Goal: Task Accomplishment & Management: Complete application form

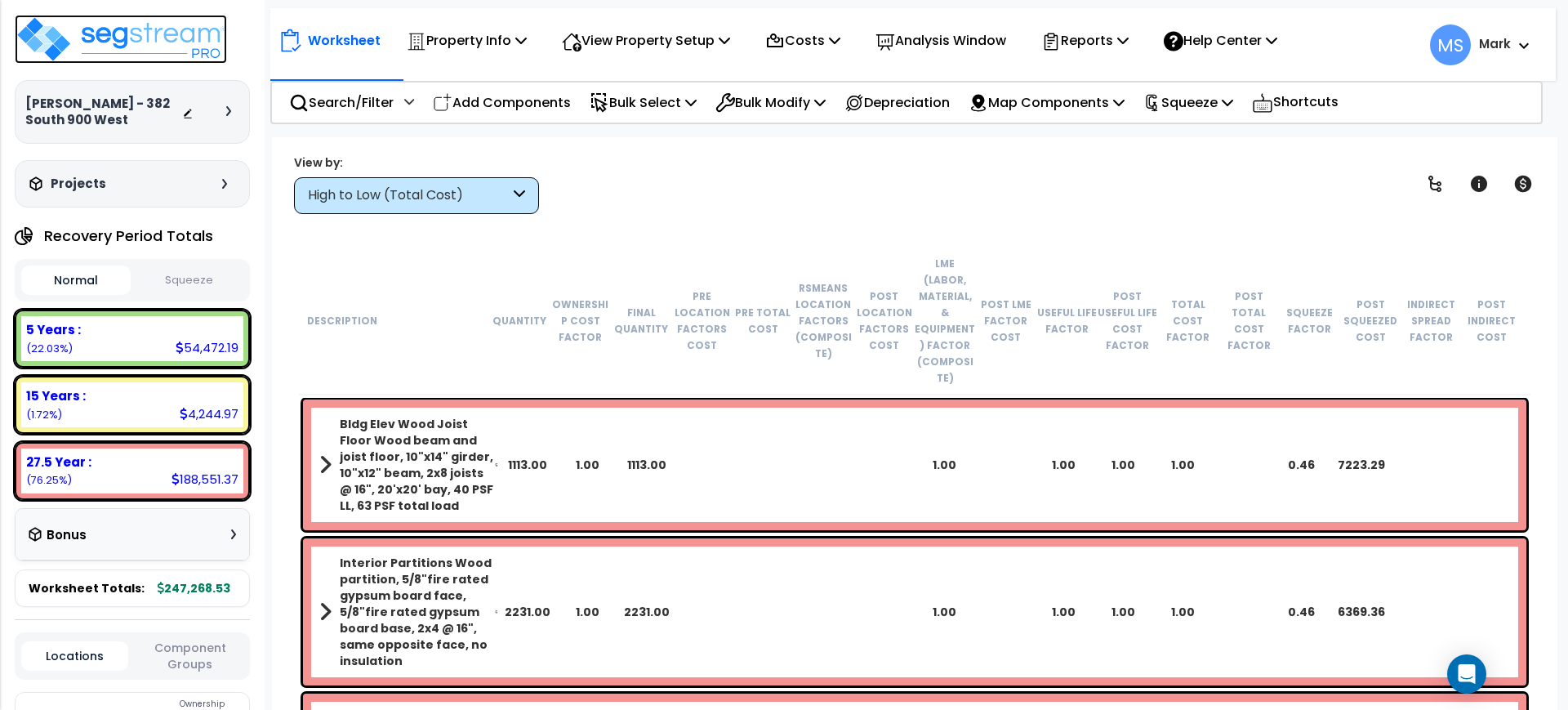
click at [92, 48] on img at bounding box center [120, 38] width 212 height 49
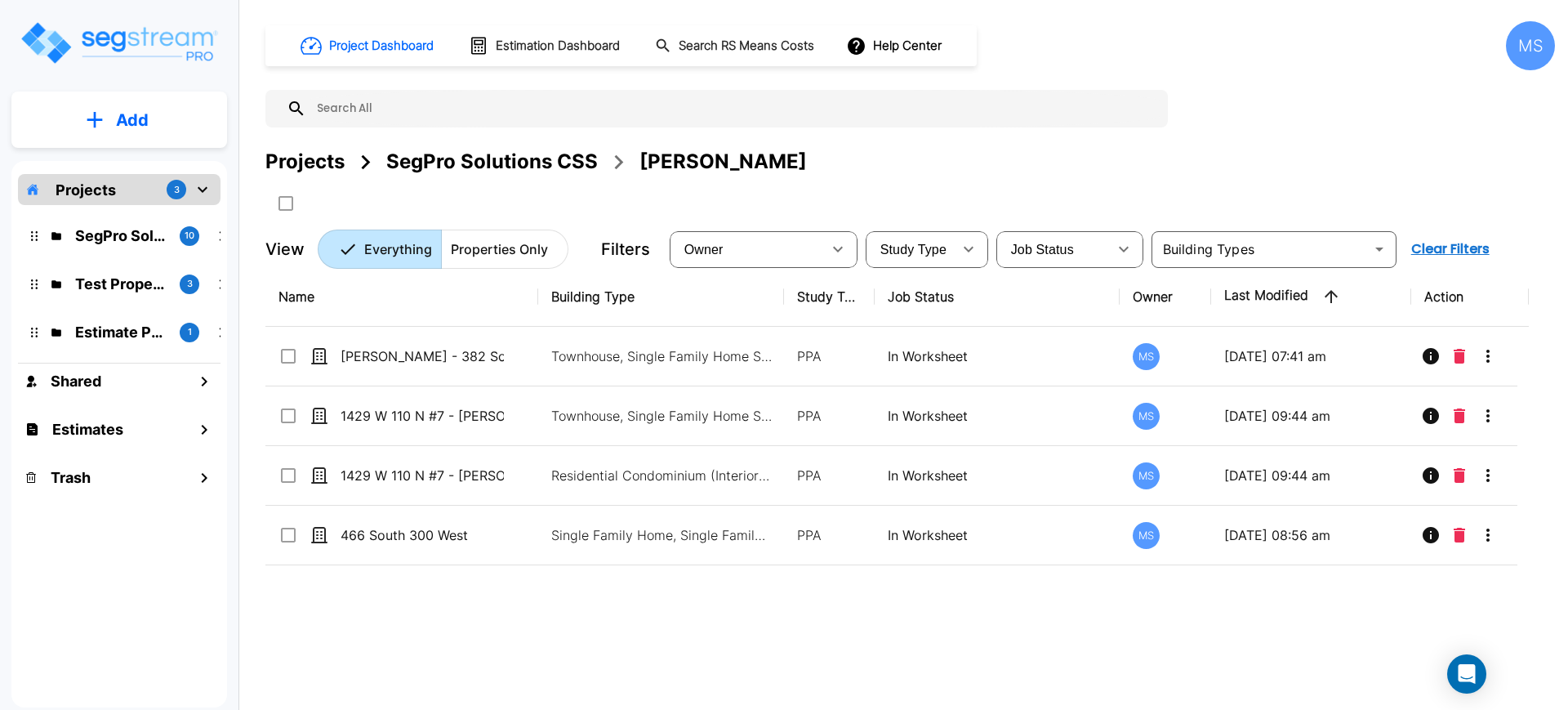
click at [166, 114] on button "Add" at bounding box center [119, 120] width 216 height 47
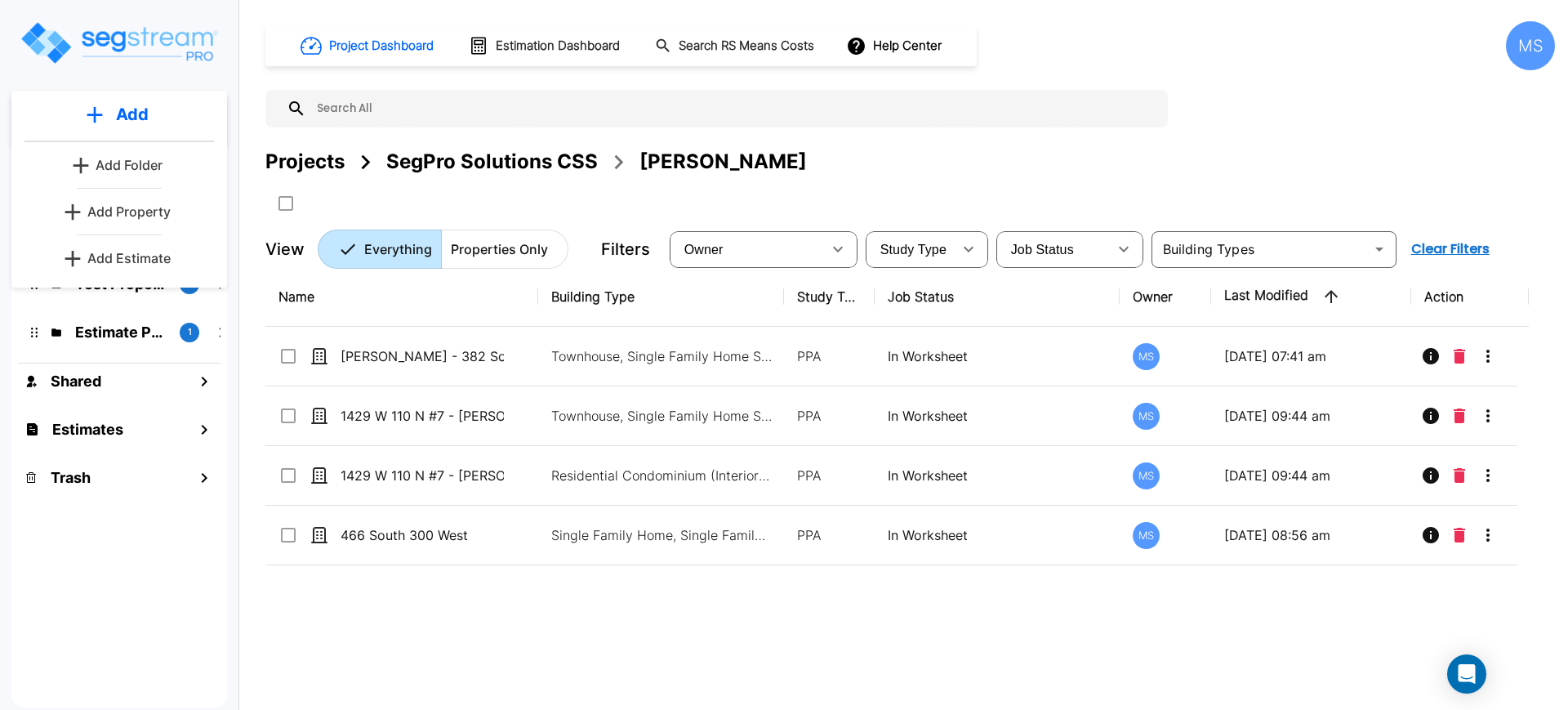
click at [180, 575] on div "Projects 3 SegPro Solutions CSS 10 Test Property Folder 3 Estimate Property 1 S…" at bounding box center [119, 434] width 216 height 547
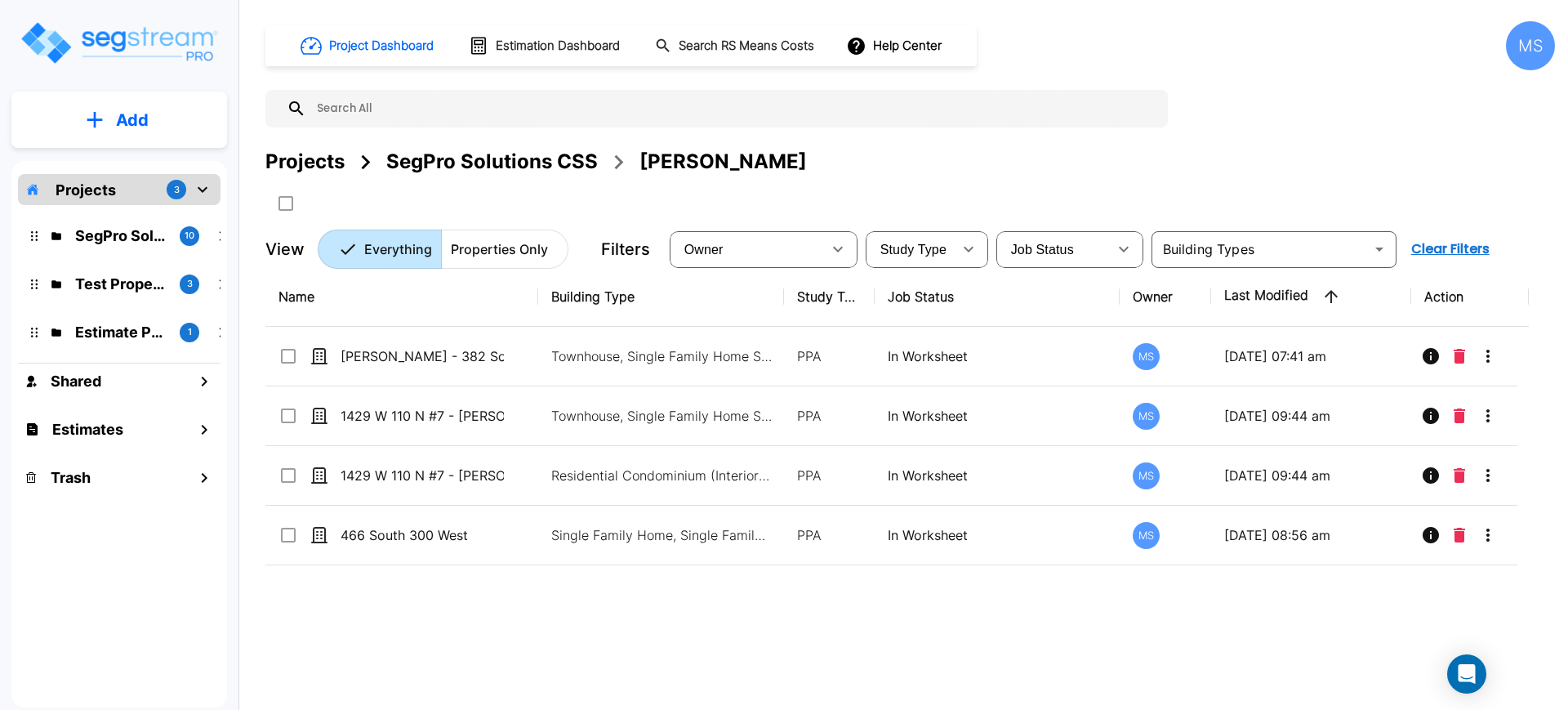
click at [132, 125] on p "Add" at bounding box center [132, 119] width 33 height 24
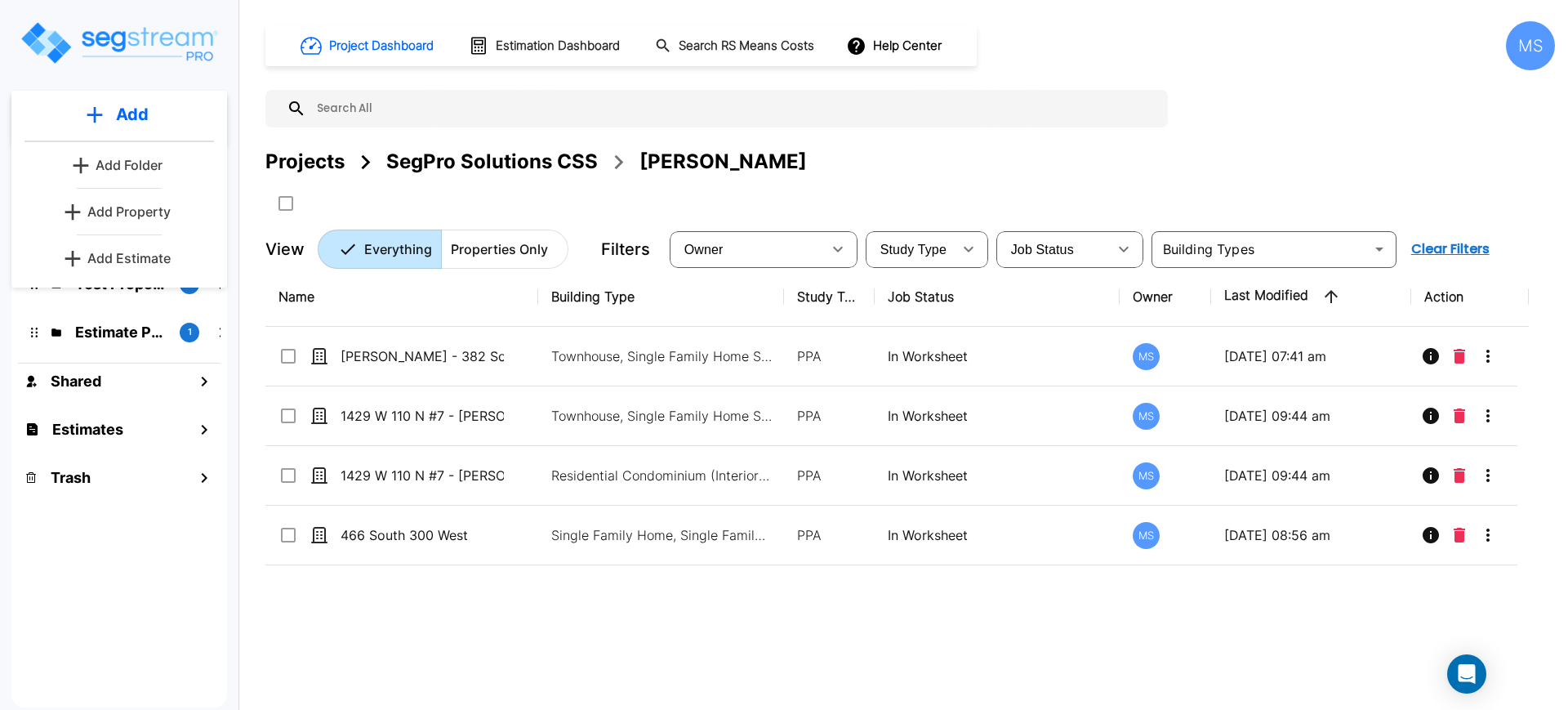
click at [148, 257] on p "Add Estimate" at bounding box center [129, 258] width 83 height 20
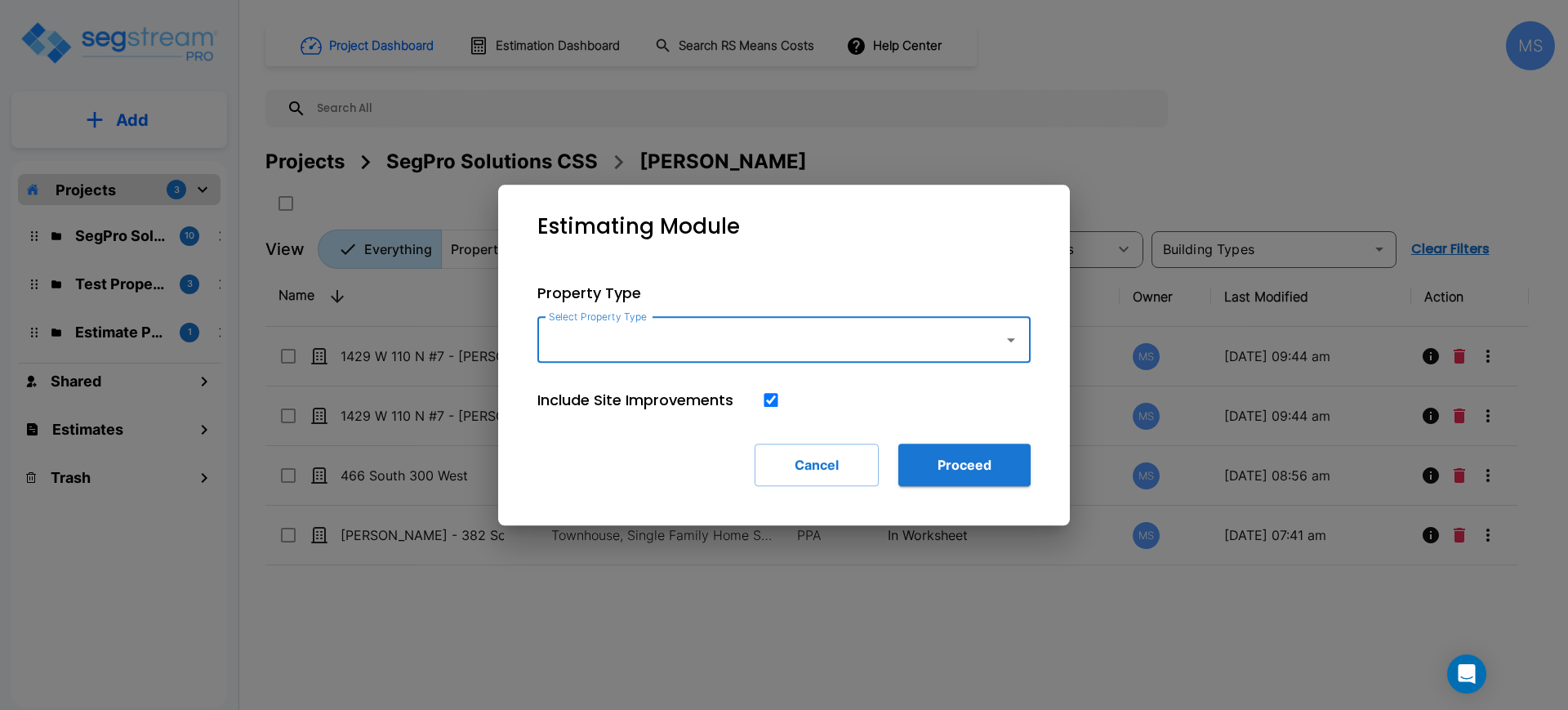
click at [781, 357] on div "Select Property Type" at bounding box center [784, 339] width 493 height 46
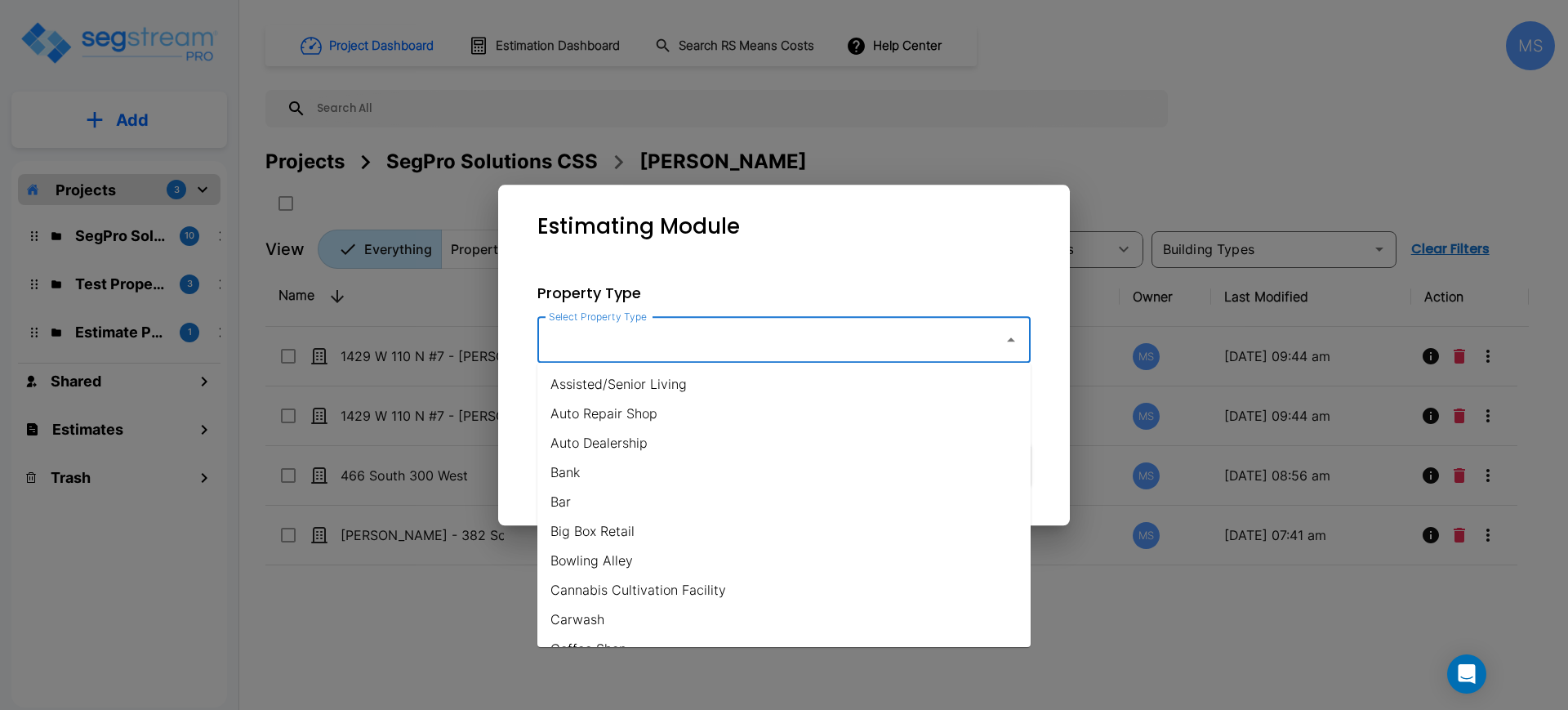
click at [772, 353] on input "Select Property Type" at bounding box center [767, 339] width 444 height 31
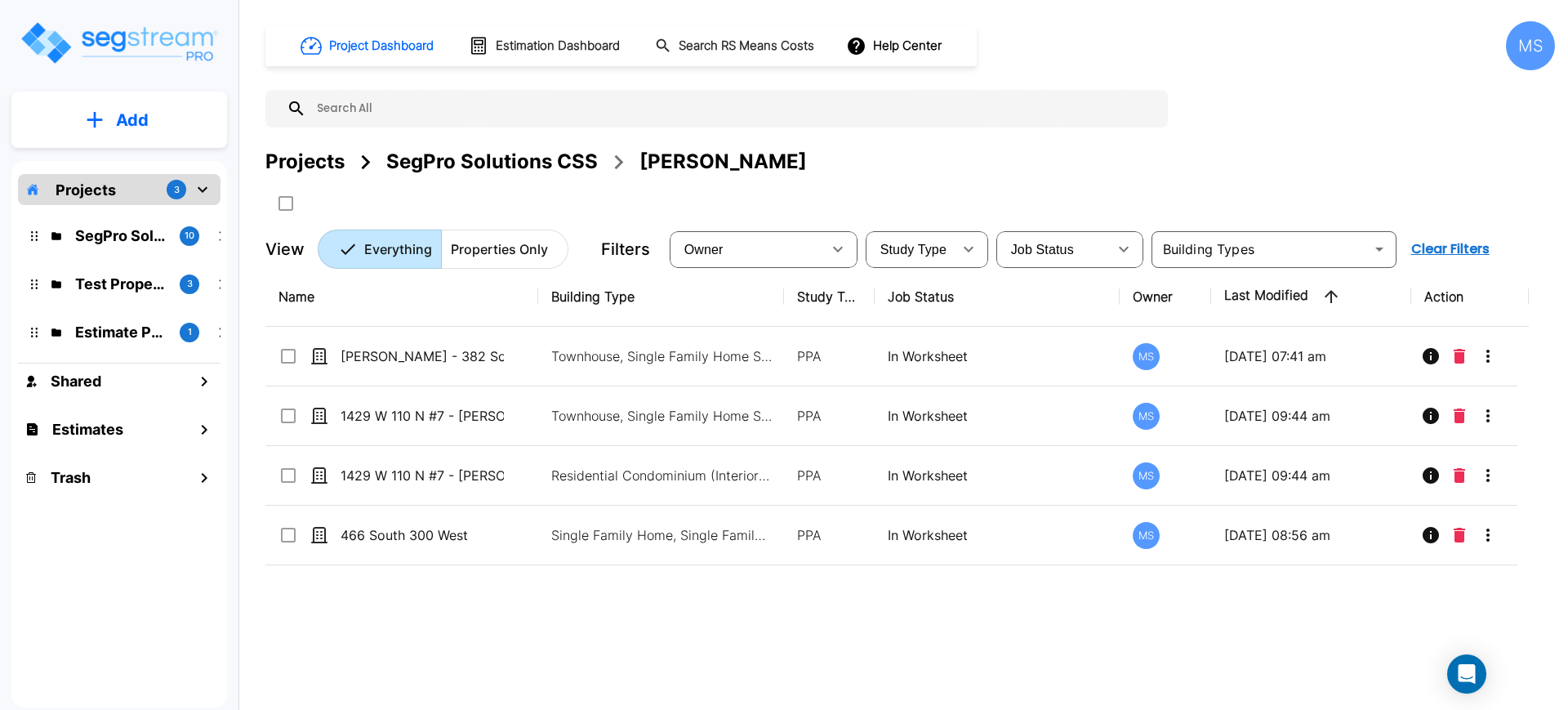
click at [119, 123] on p "Add" at bounding box center [132, 119] width 33 height 24
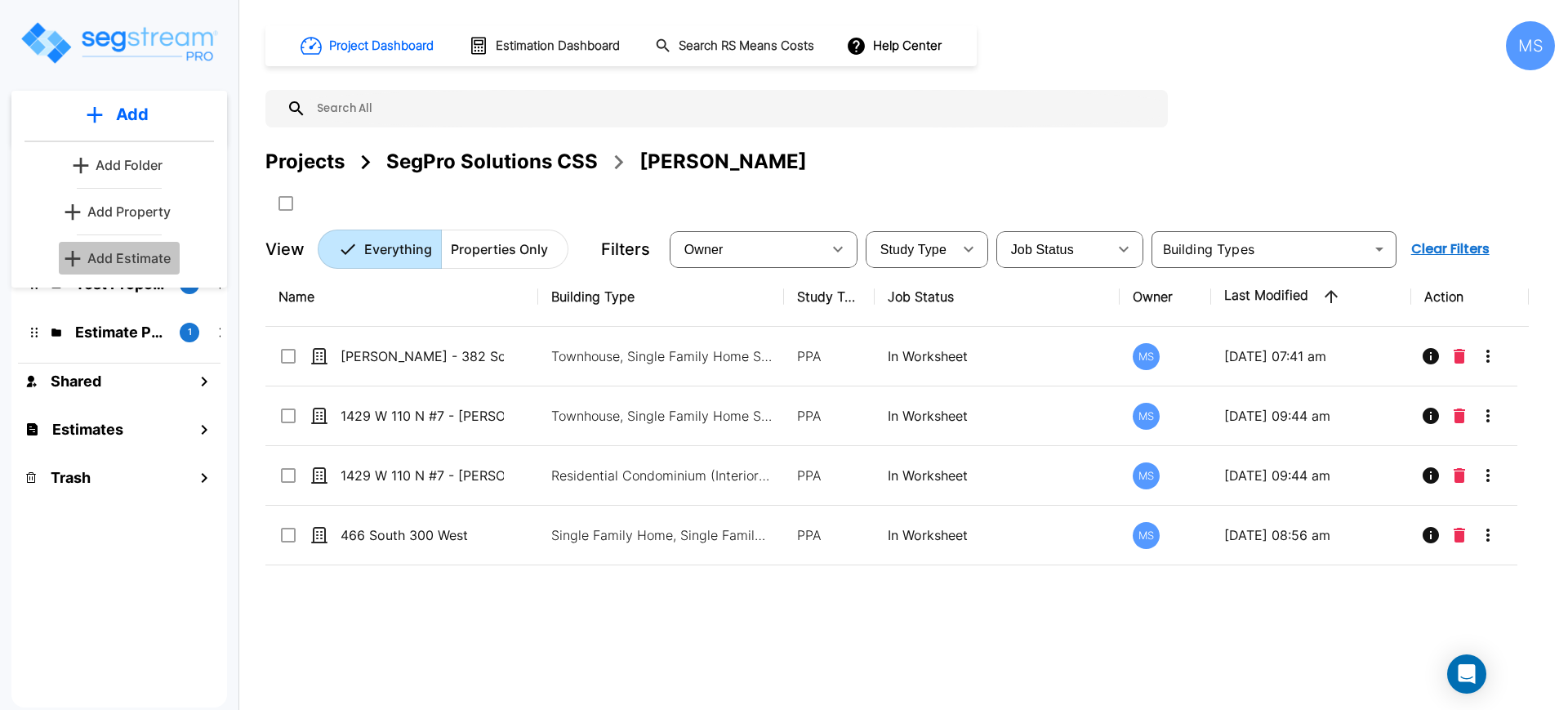
click at [115, 256] on p "Add Estimate" at bounding box center [129, 258] width 83 height 20
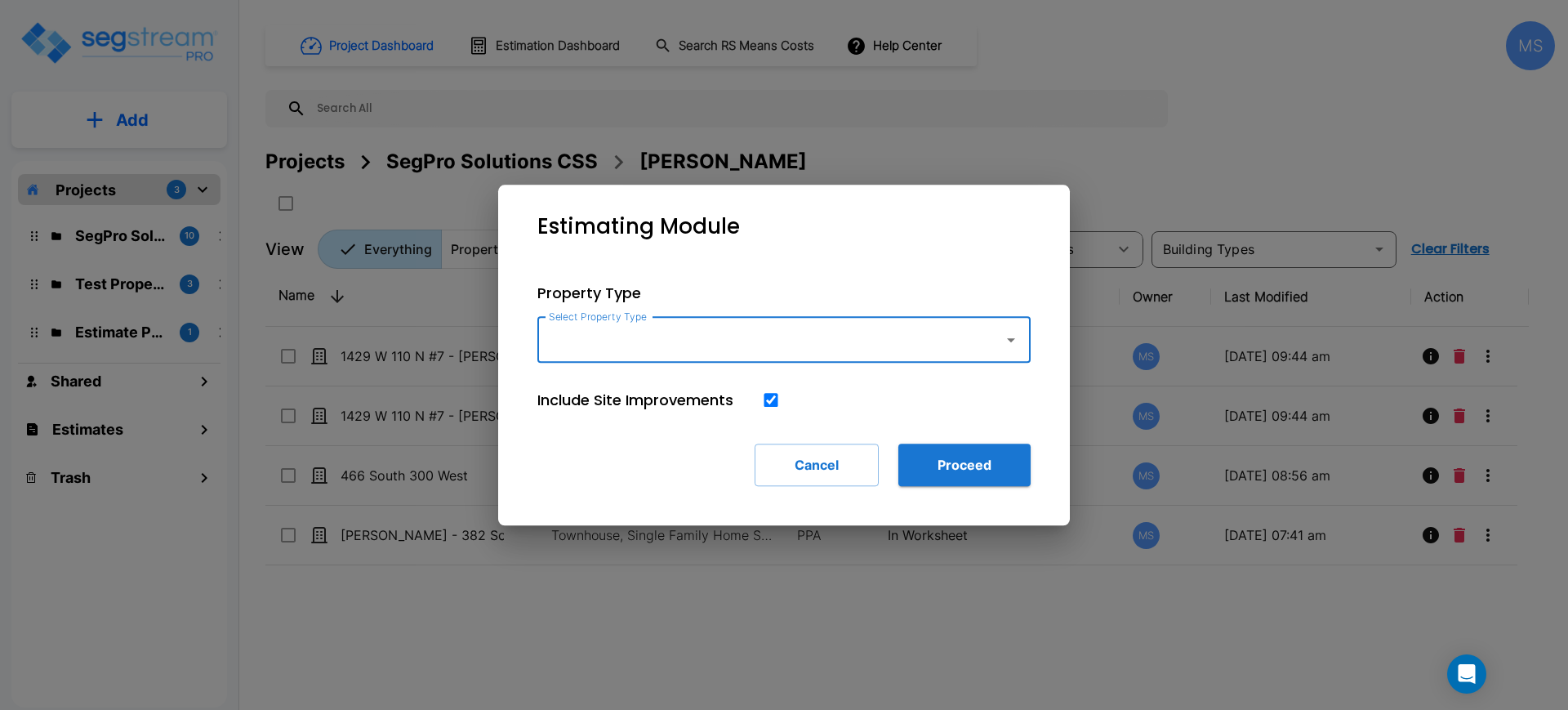
click at [607, 343] on input "Select Property Type" at bounding box center [767, 339] width 444 height 31
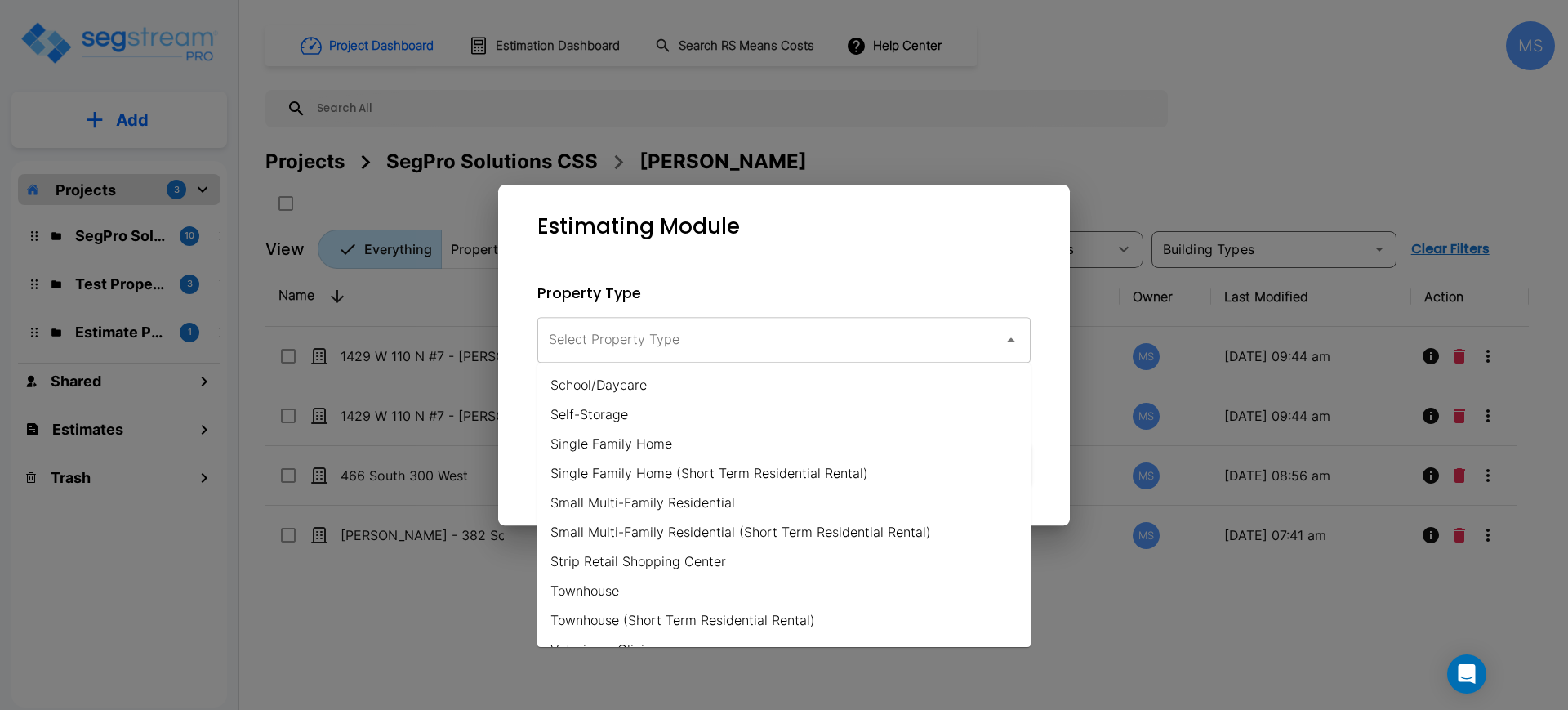
scroll to position [1200, 0]
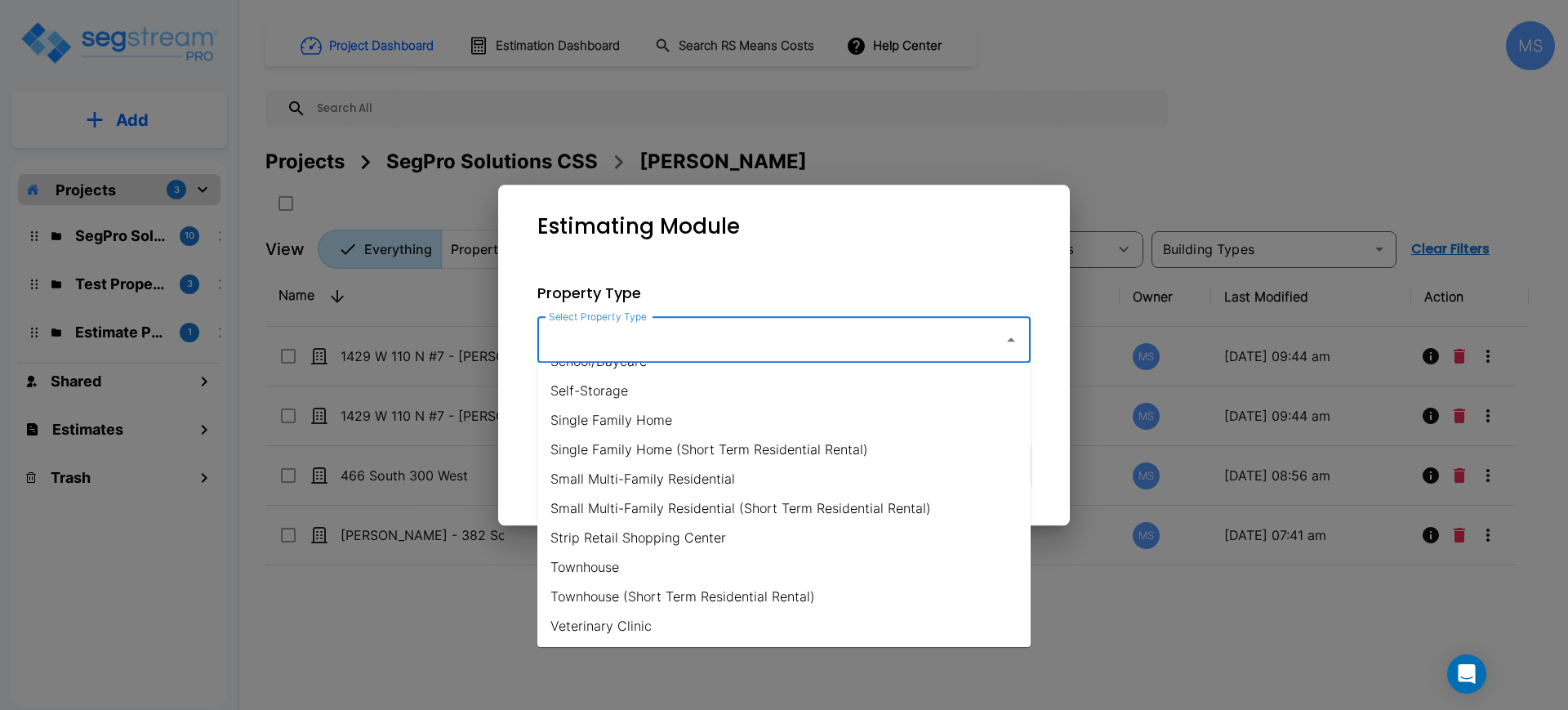
click at [677, 345] on div "Select Property Type Select Property Type" at bounding box center [784, 339] width 493 height 46
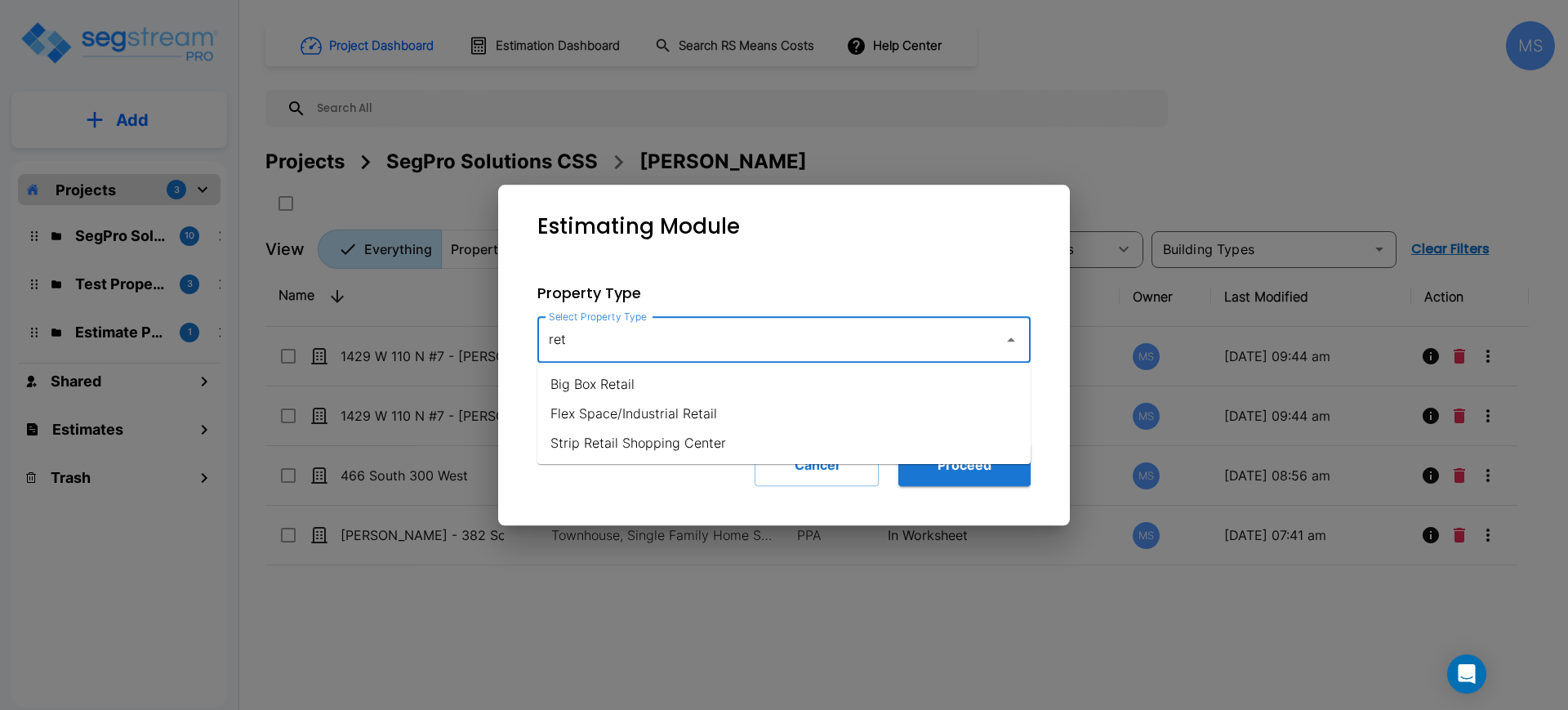
type input "ret"
click at [1037, 341] on div "Property Type Select Property Type Select Property Type Include Site Improvemen…" at bounding box center [784, 384] width 546 height 257
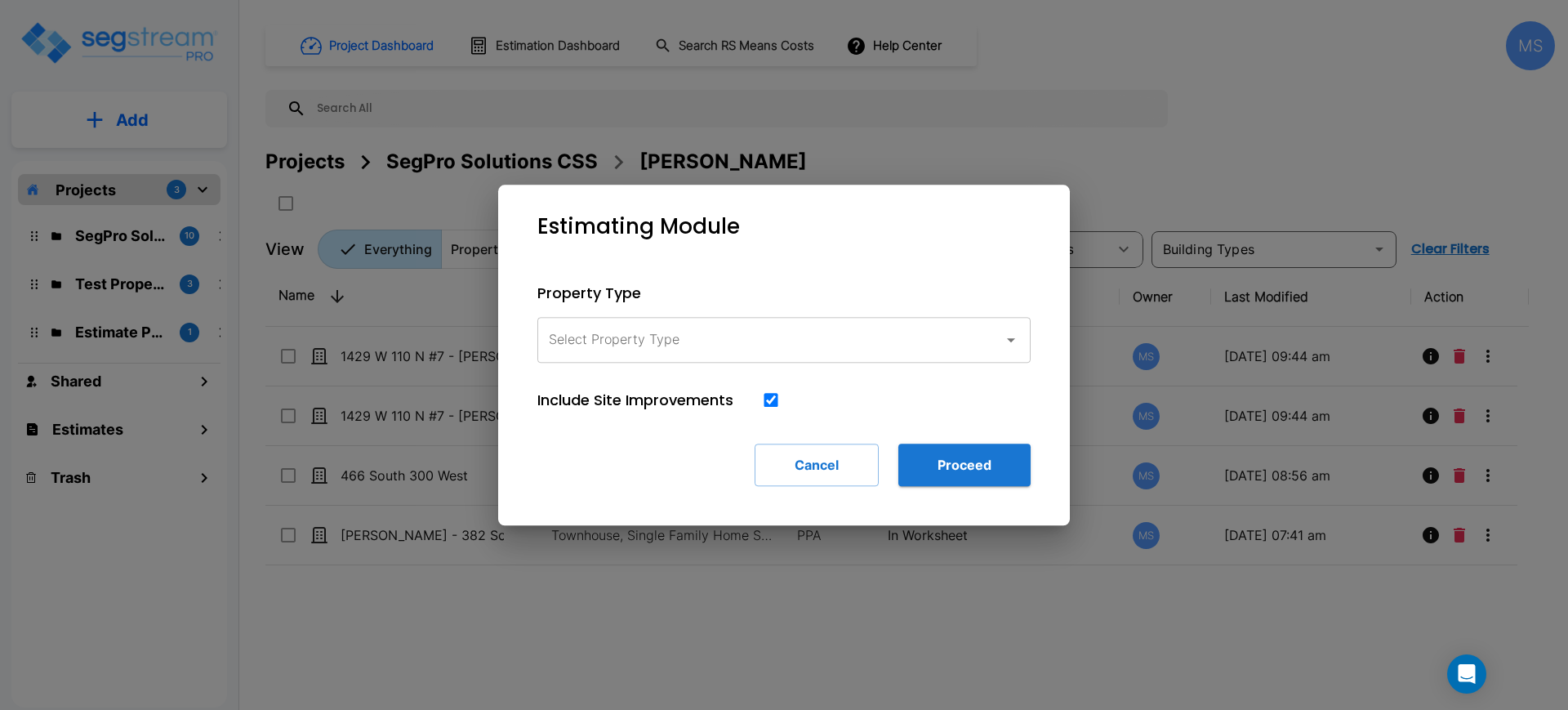
click at [985, 345] on input "Select Property Type" at bounding box center [767, 339] width 444 height 31
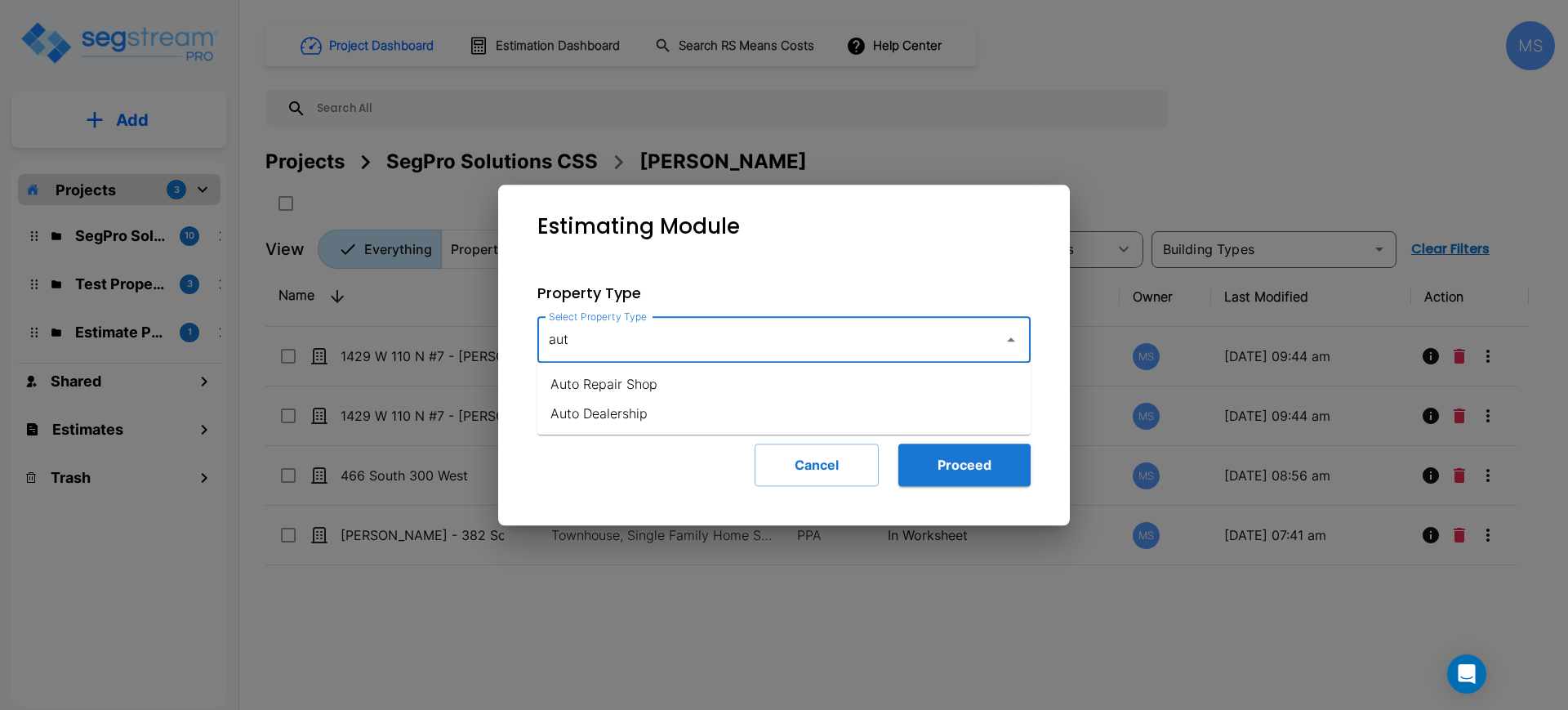
click at [715, 391] on li "Auto Repair Shop" at bounding box center [784, 384] width 493 height 30
type input "Auto Repair Shop"
click at [930, 463] on button "Proceed" at bounding box center [965, 465] width 132 height 42
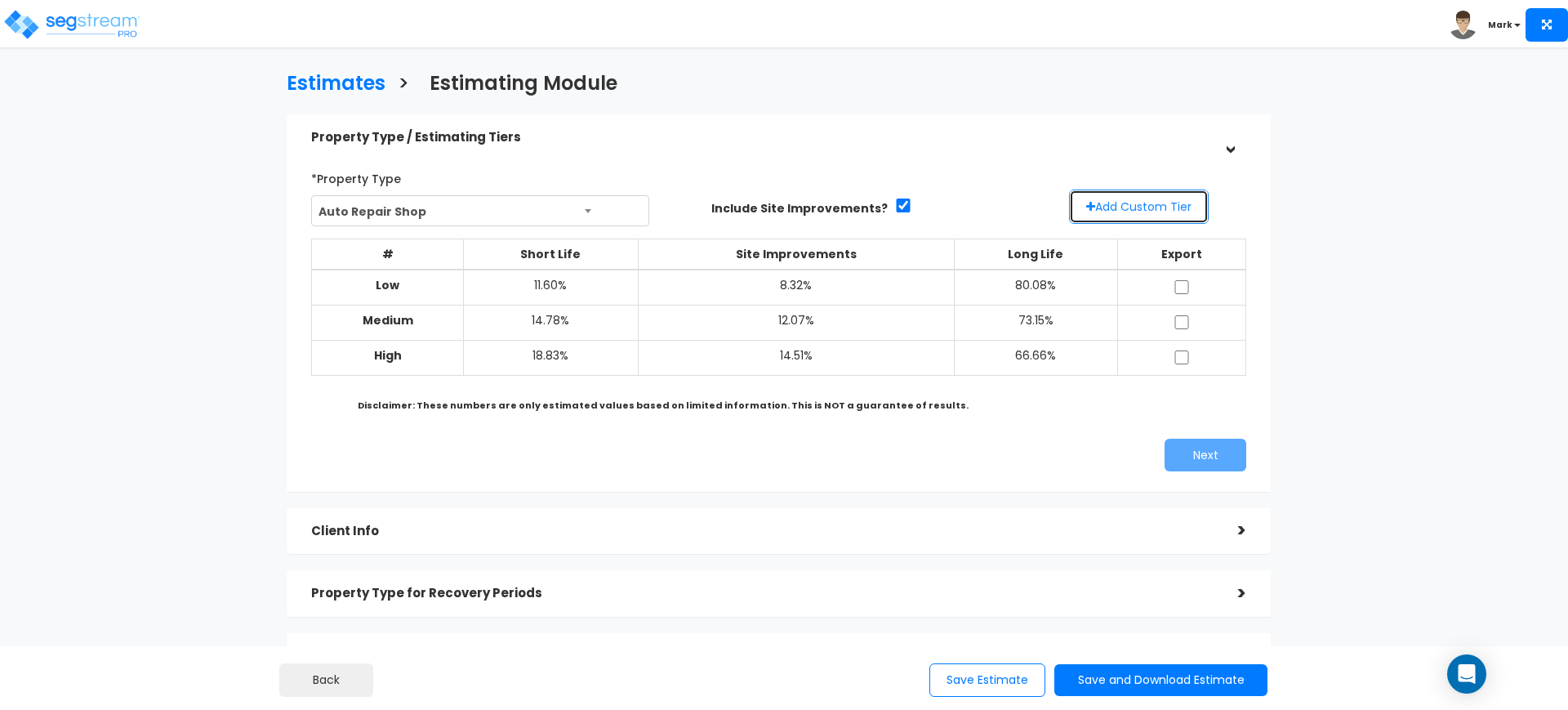
click at [1159, 202] on button "Add Custom Tier" at bounding box center [1139, 207] width 140 height 34
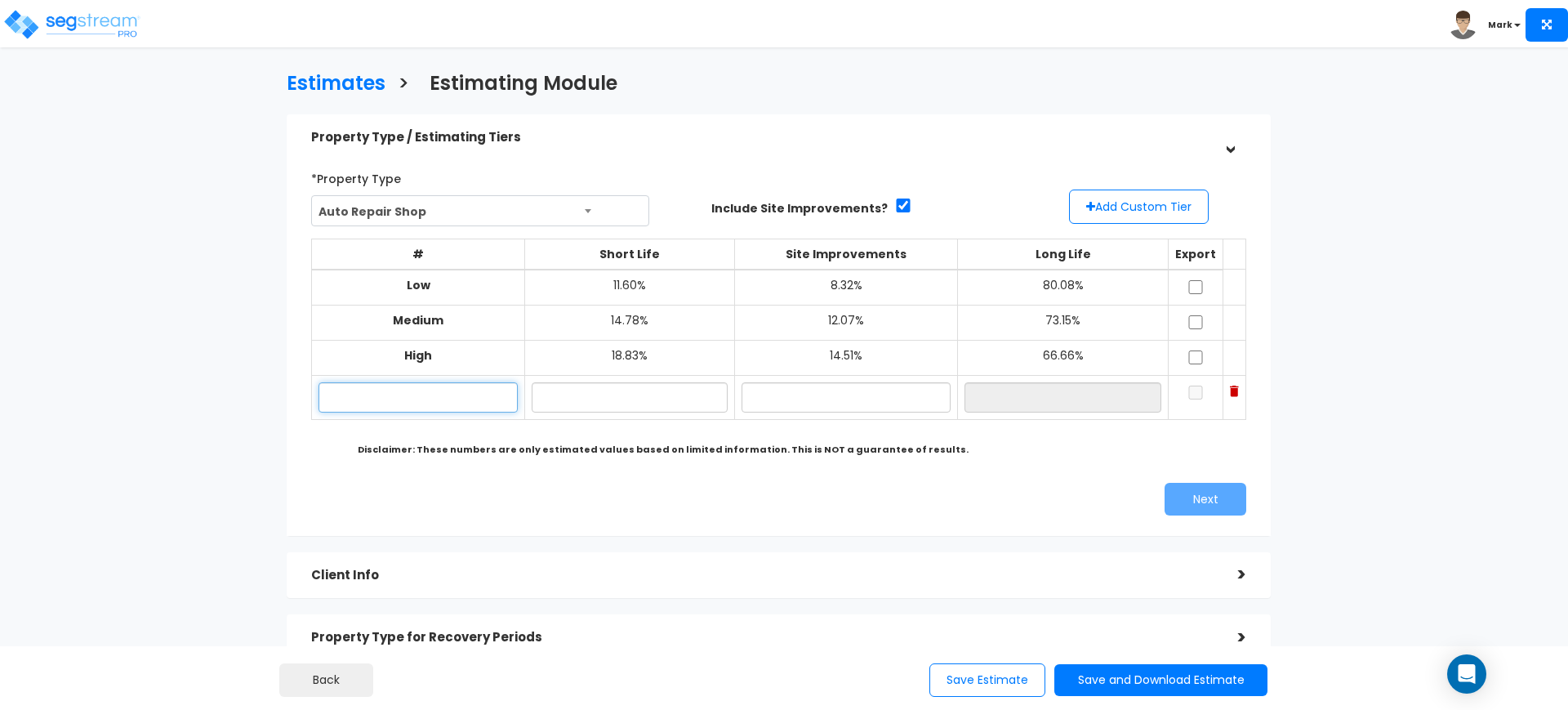
paste input "[STREET_ADDRESS][PERSON_NAME]"
type input "[STREET_ADDRESS][PERSON_NAME]"
click at [639, 396] on input "text" at bounding box center [629, 398] width 196 height 30
click at [835, 402] on input "text" at bounding box center [847, 398] width 209 height 30
click at [555, 398] on input "16.12%" at bounding box center [629, 398] width 196 height 30
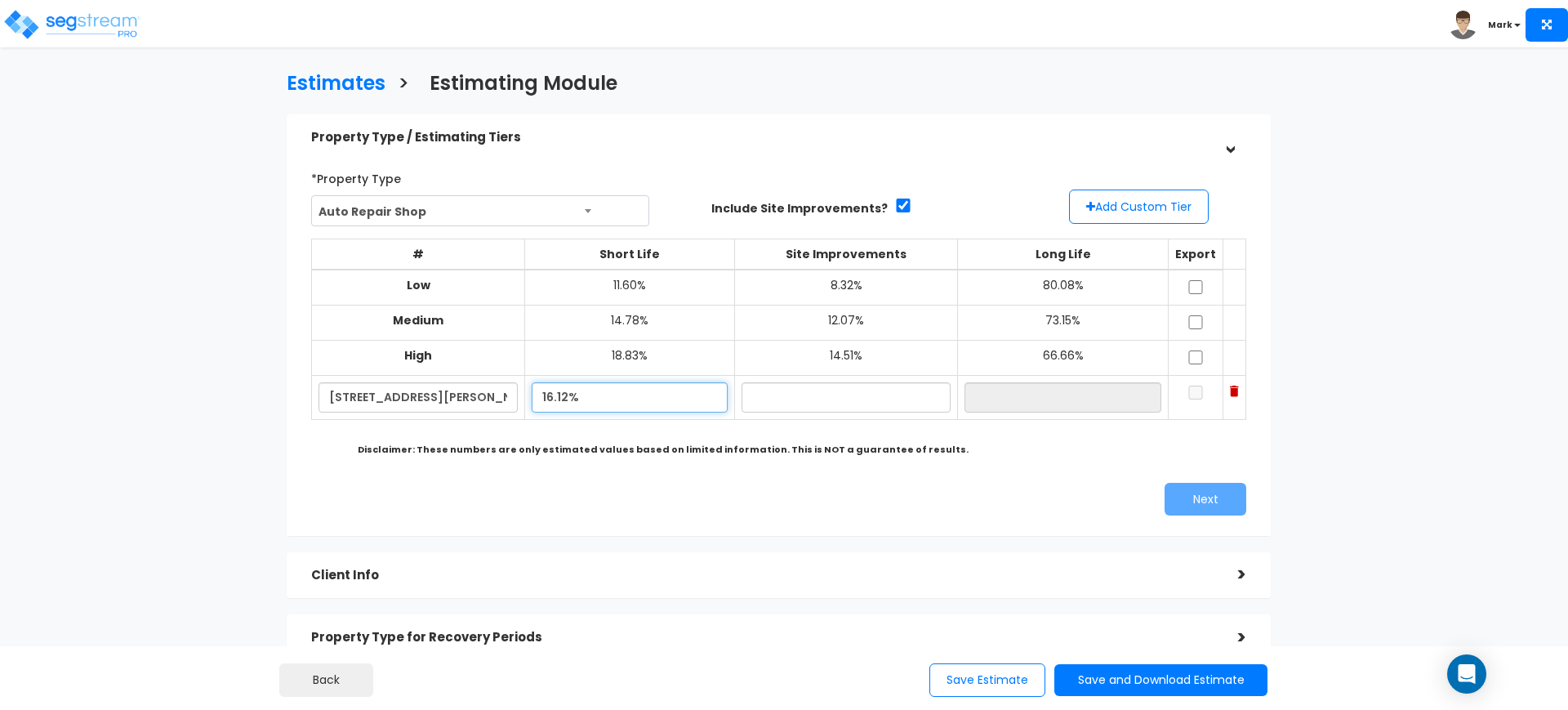
click at [567, 404] on input "16.12%" at bounding box center [629, 398] width 196 height 30
type input "16.86%"
click at [771, 389] on input "text" at bounding box center [847, 398] width 209 height 30
type input "11.12%"
type input "72.02%"
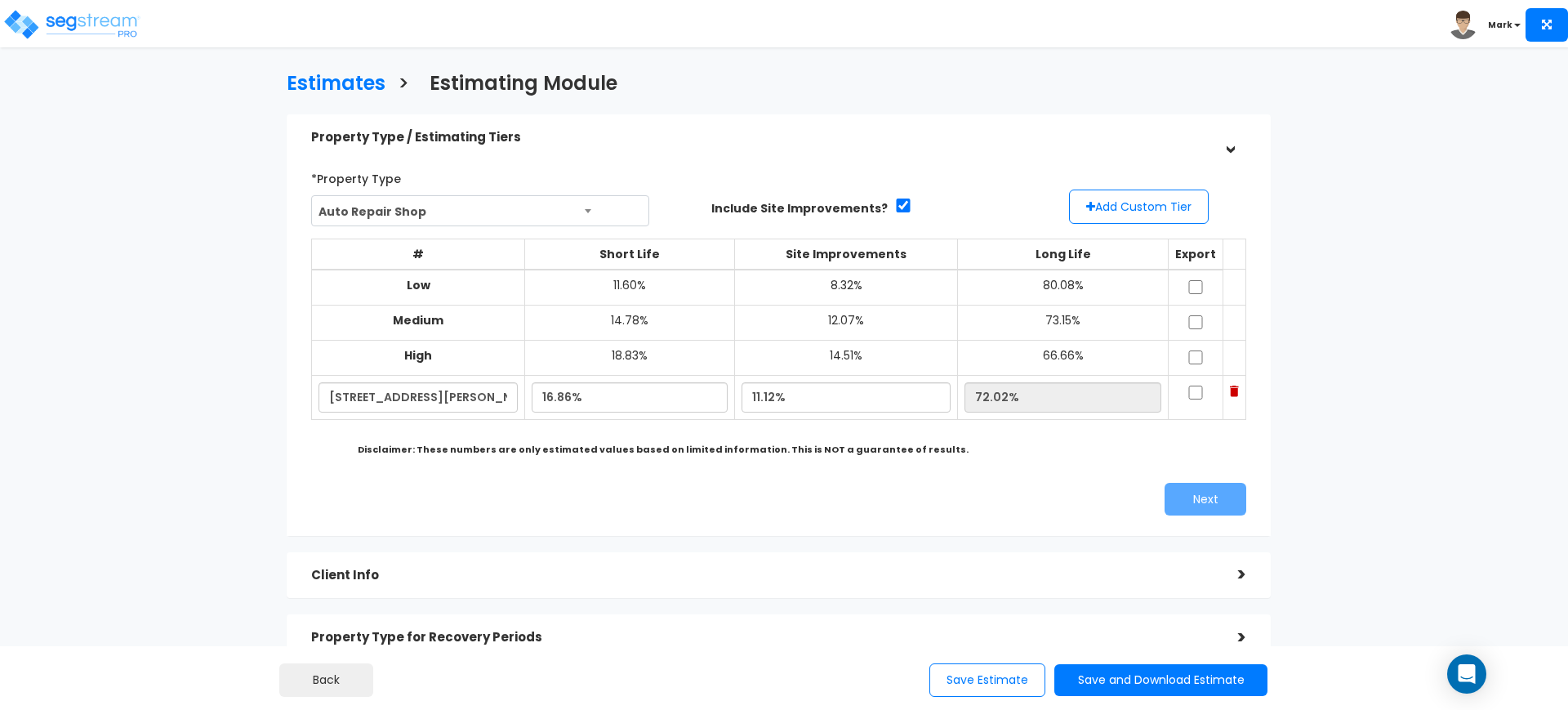
click at [1037, 458] on div "# Short Life Site Improvements Long Life Export Low 11.60%" at bounding box center [779, 345] width 935 height 236
click at [1187, 399] on td at bounding box center [1196, 397] width 55 height 44
click at [1198, 398] on input "checkbox" at bounding box center [1196, 393] width 16 height 14
checkbox input "true"
click at [1192, 364] on td at bounding box center [1196, 357] width 55 height 35
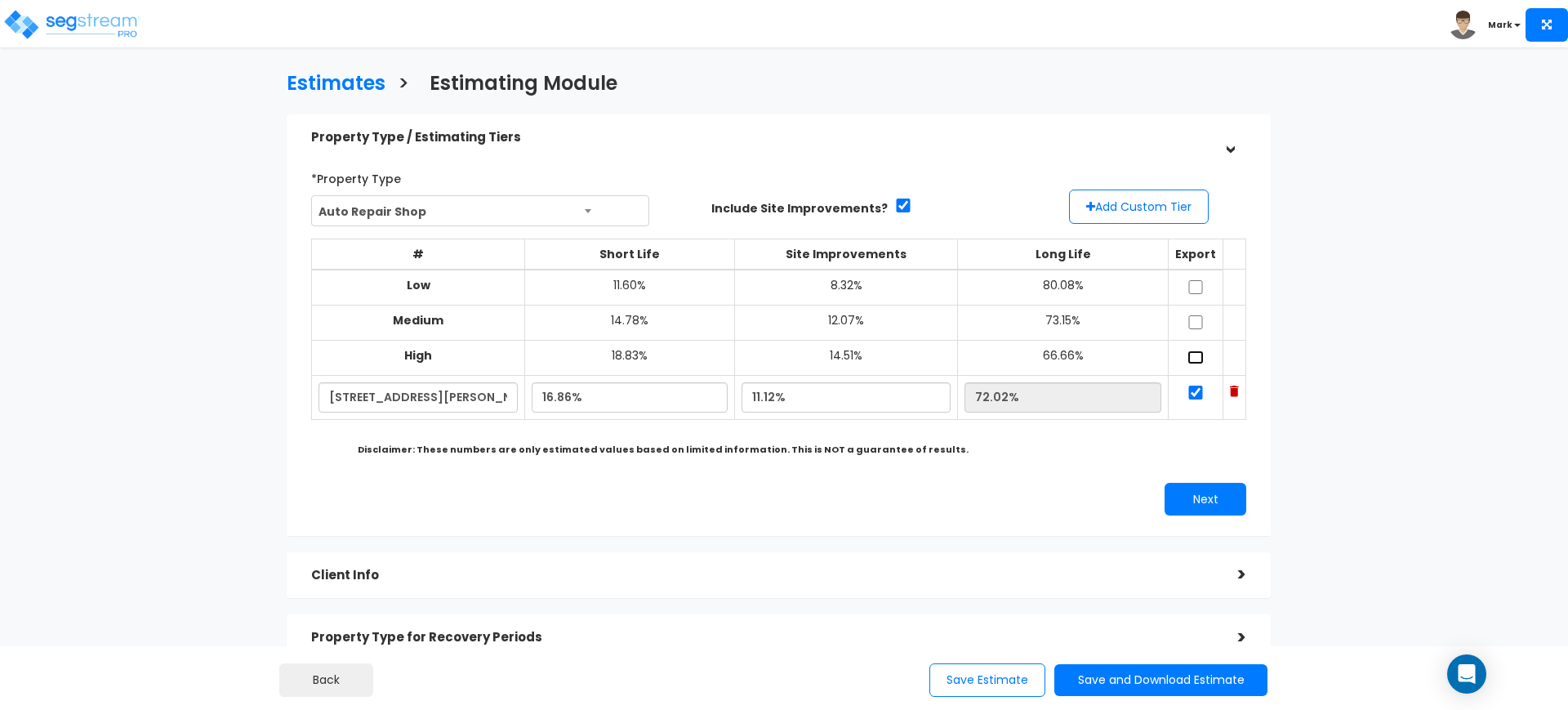
click at [1192, 357] on input "checkbox" at bounding box center [1196, 358] width 16 height 14
checkbox input "true"
click at [1190, 340] on td at bounding box center [1196, 357] width 55 height 35
click at [1190, 328] on input "checkbox" at bounding box center [1196, 322] width 16 height 14
checkbox input "true"
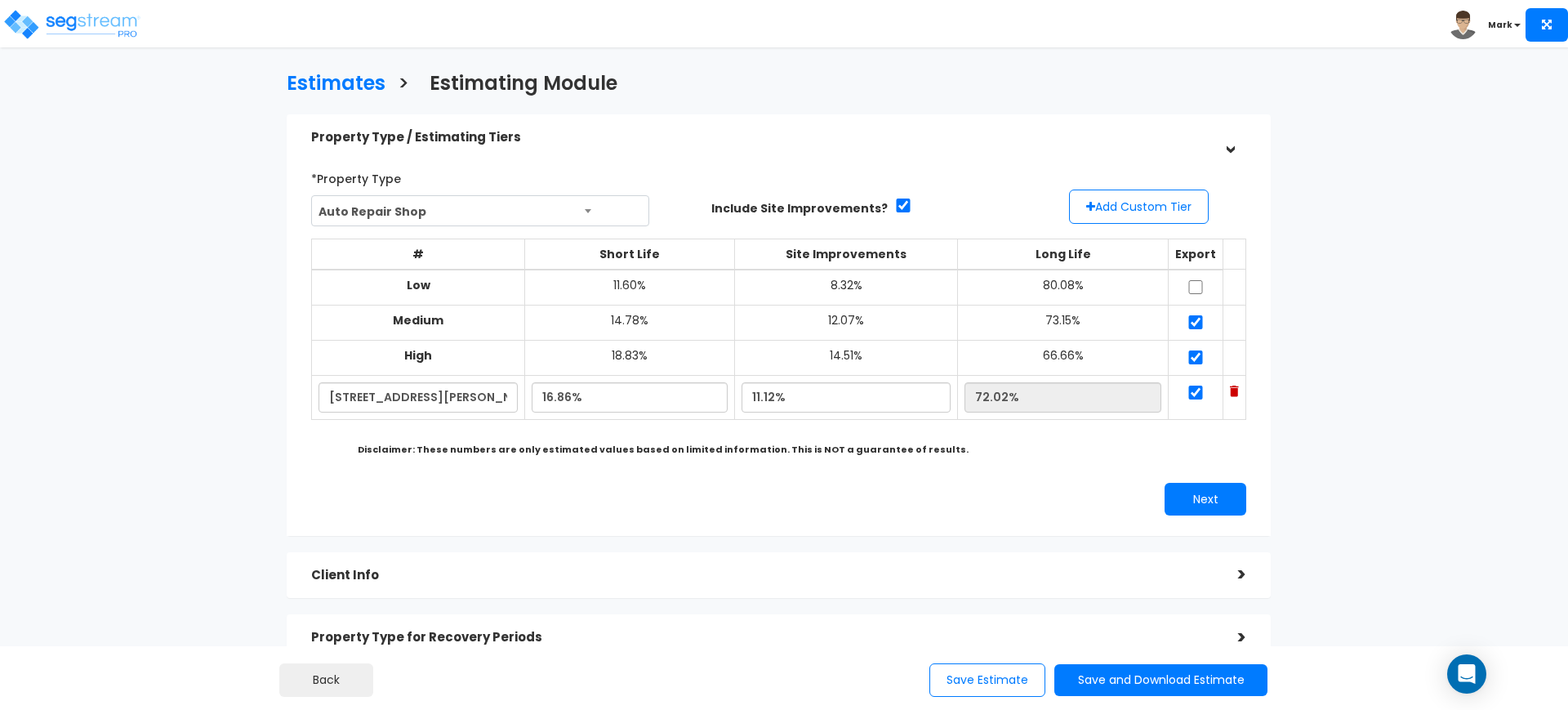
click at [1189, 276] on td at bounding box center [1196, 287] width 55 height 36
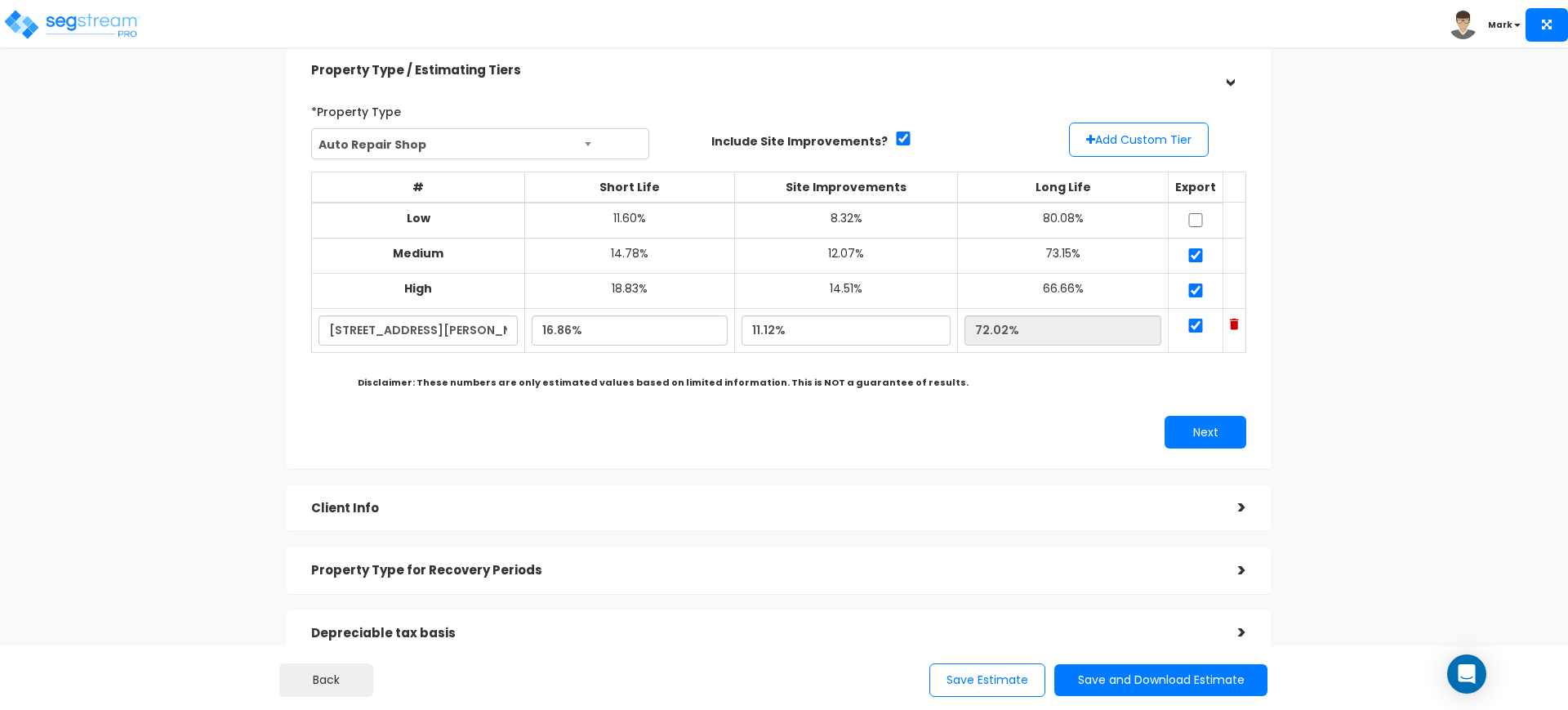
scroll to position [102, 0]
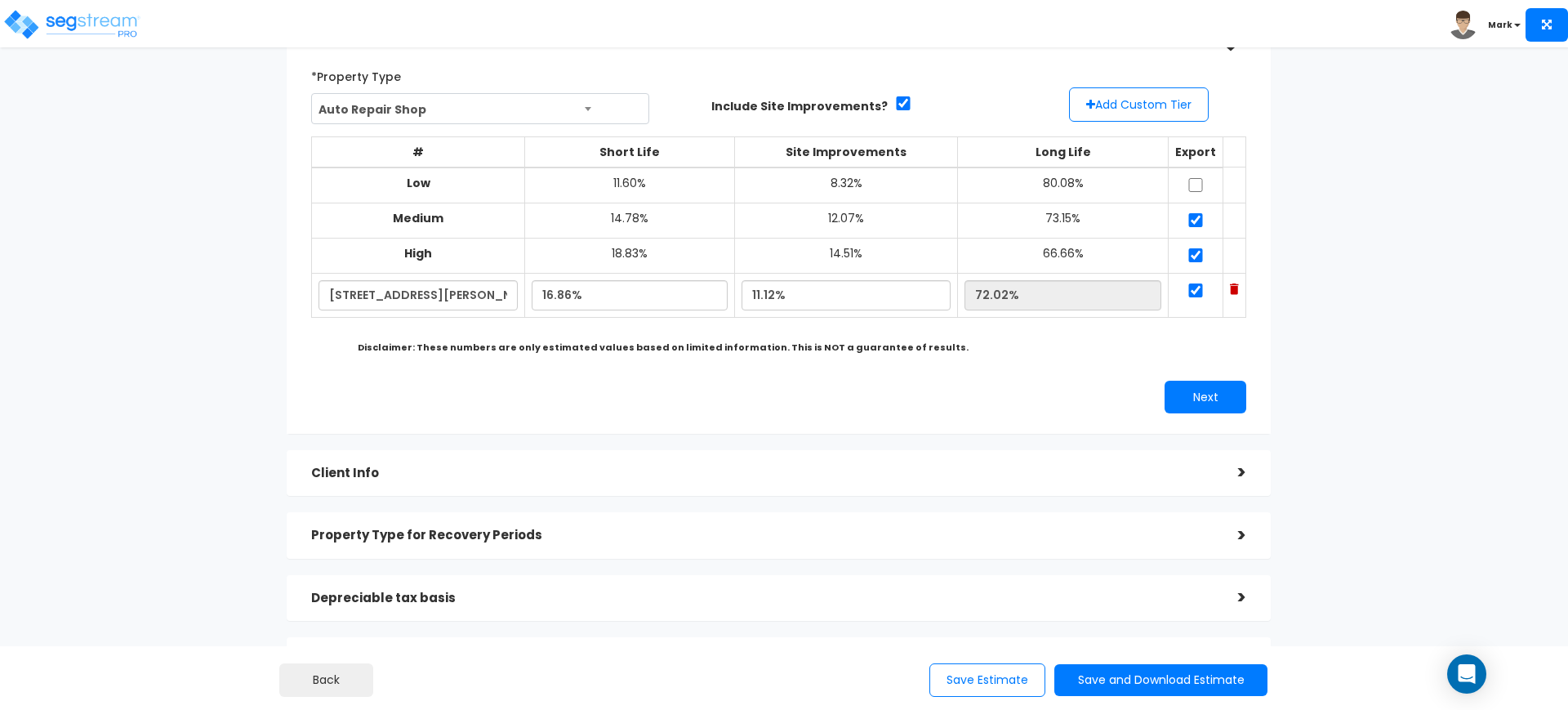
click at [1195, 176] on td at bounding box center [1196, 185] width 55 height 36
click at [1192, 185] on input "checkbox" at bounding box center [1196, 185] width 16 height 14
checkbox input "true"
click at [1202, 406] on button "Next" at bounding box center [1205, 397] width 81 height 33
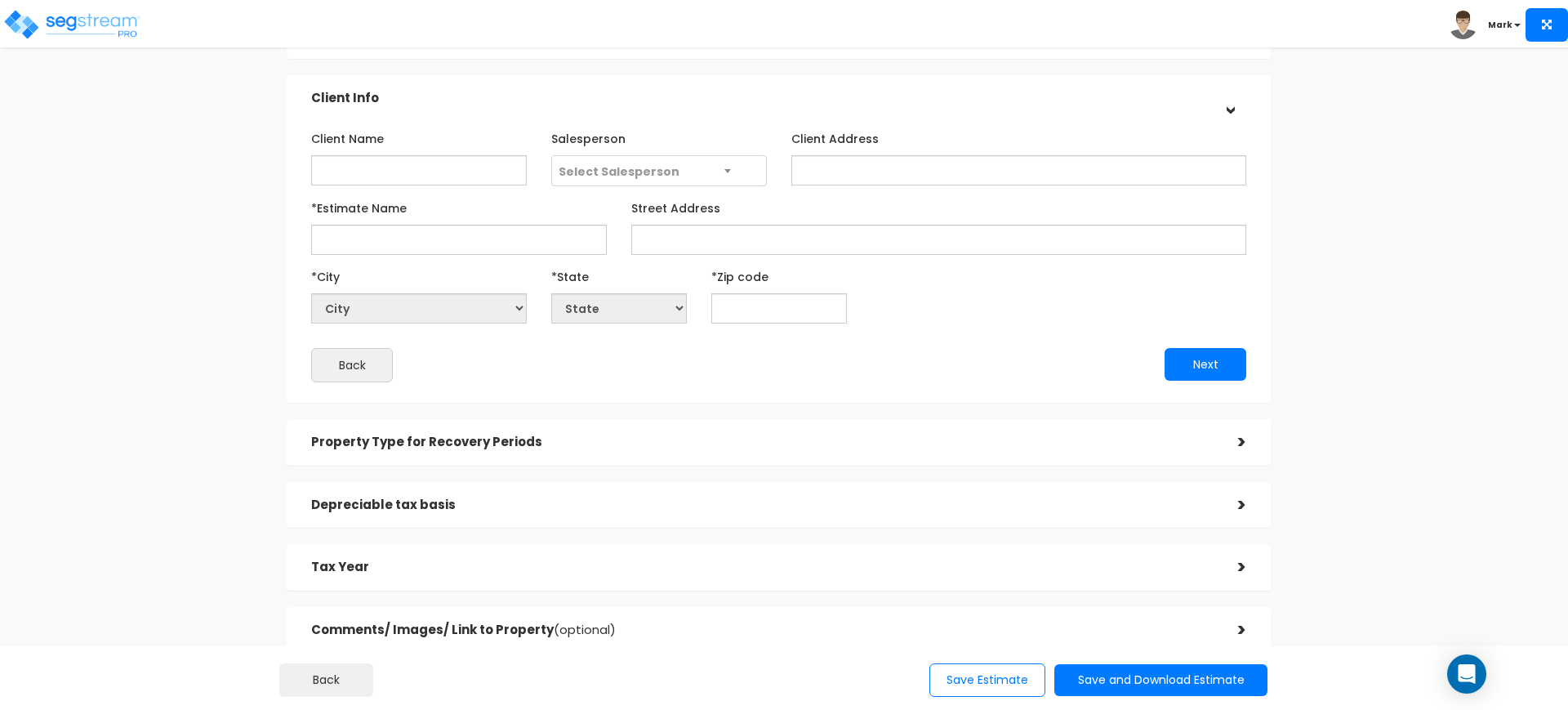
scroll to position [0, 0]
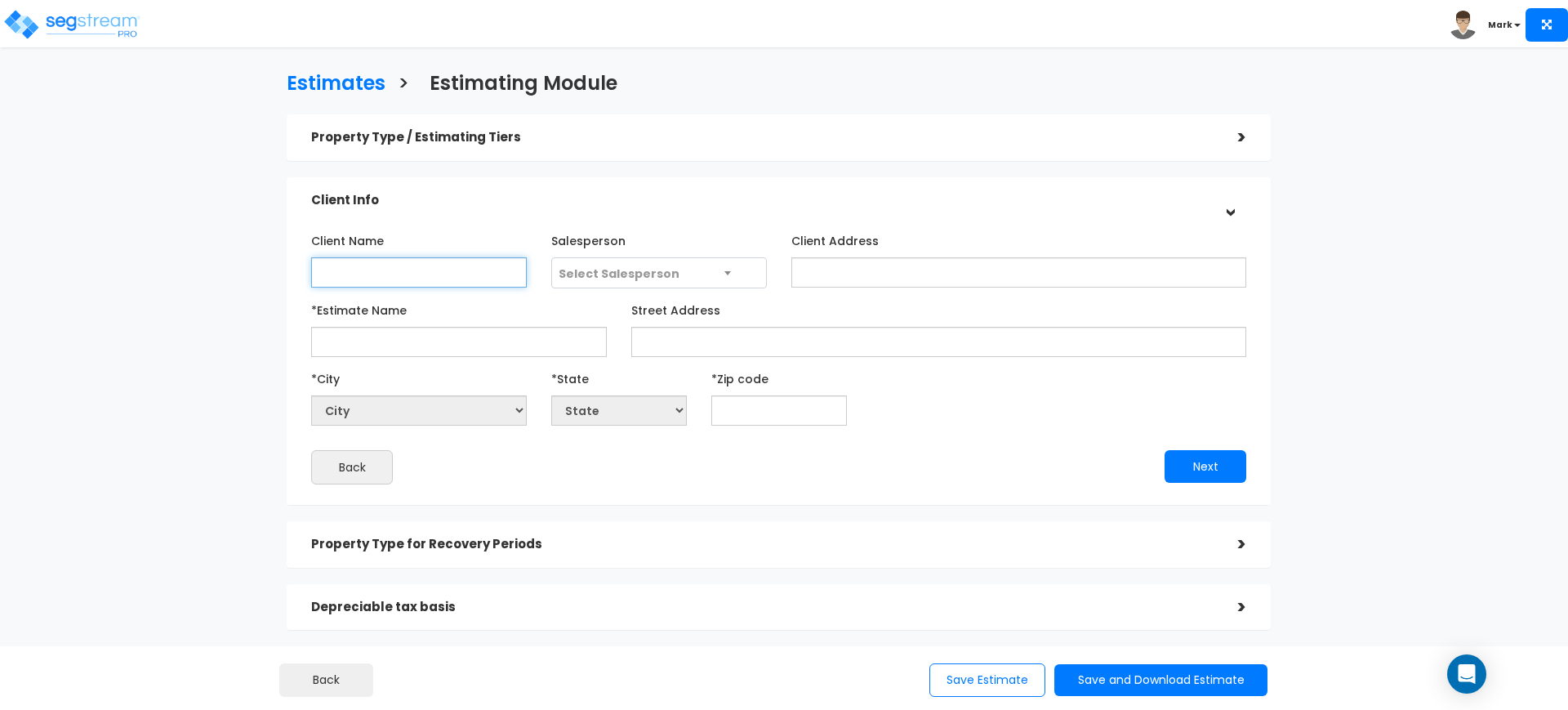
click at [424, 286] on input "Client Name" at bounding box center [419, 272] width 216 height 30
click at [144, 511] on div "Estimates > Estimating Module Property Type / Estimating Tiers > *Property Type…" at bounding box center [779, 418] width 1286 height 1002
click at [462, 273] on input "Client Name" at bounding box center [419, 272] width 216 height 30
type input "[PERSON_NAME]"
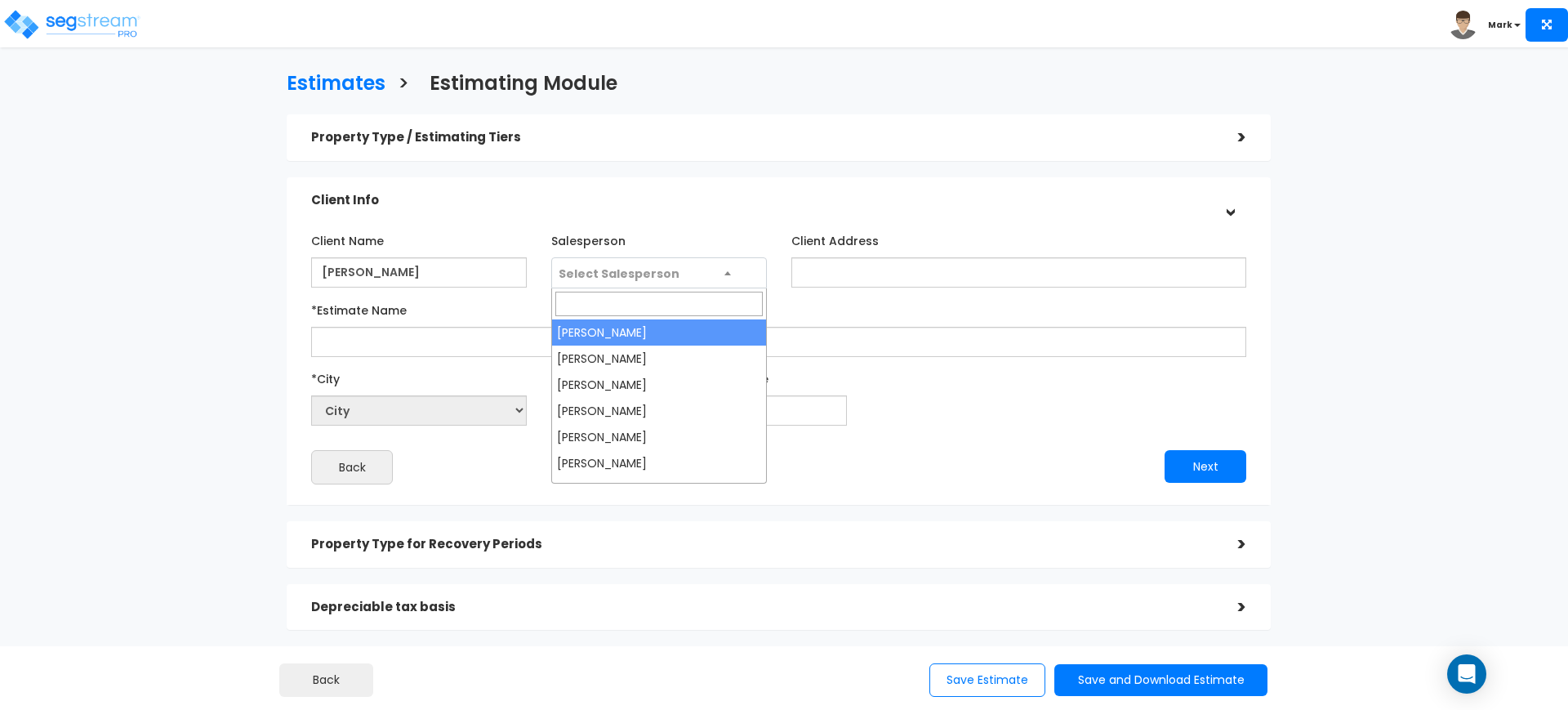
click at [610, 273] on span "Select Salesperson" at bounding box center [618, 274] width 121 height 16
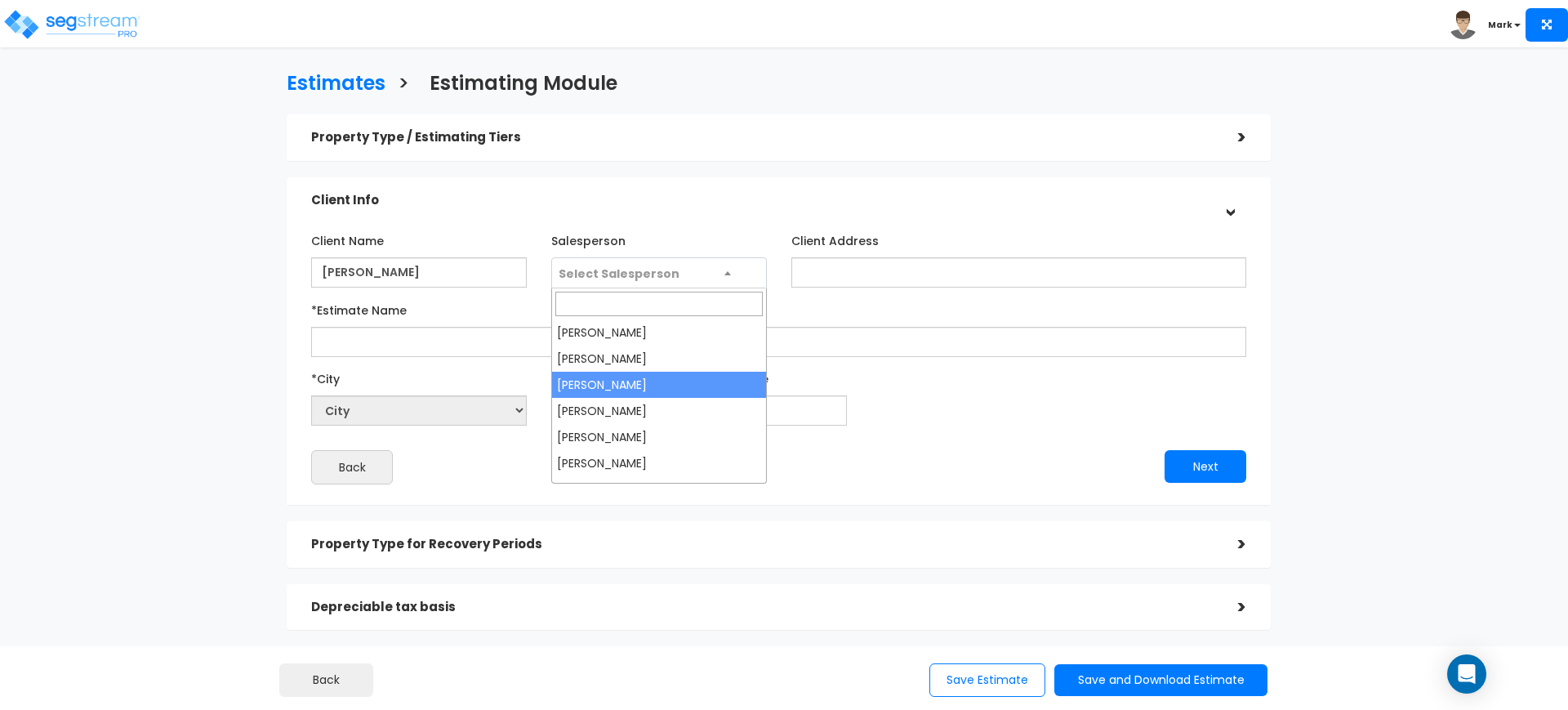
select select "173"
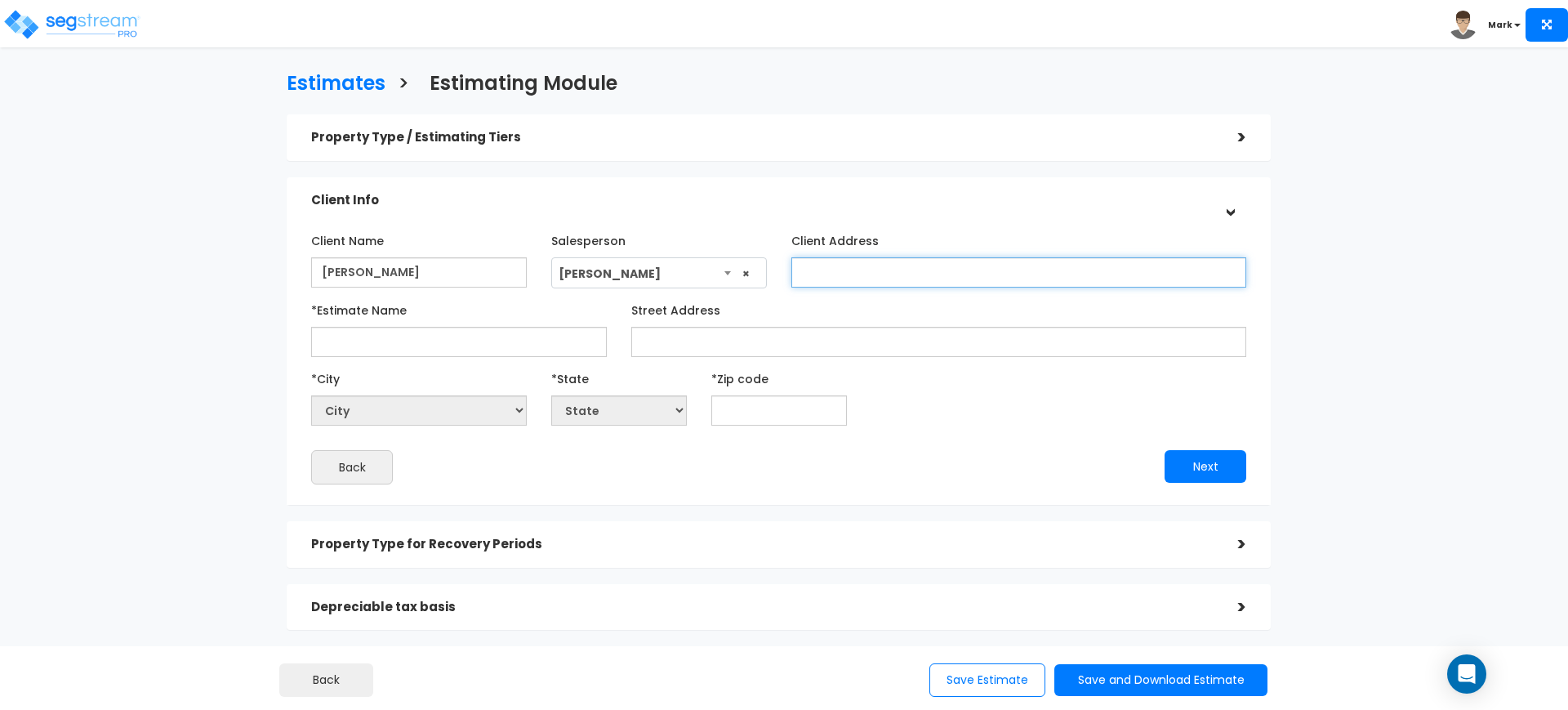
click at [847, 284] on input "Client Address" at bounding box center [1018, 272] width 455 height 30
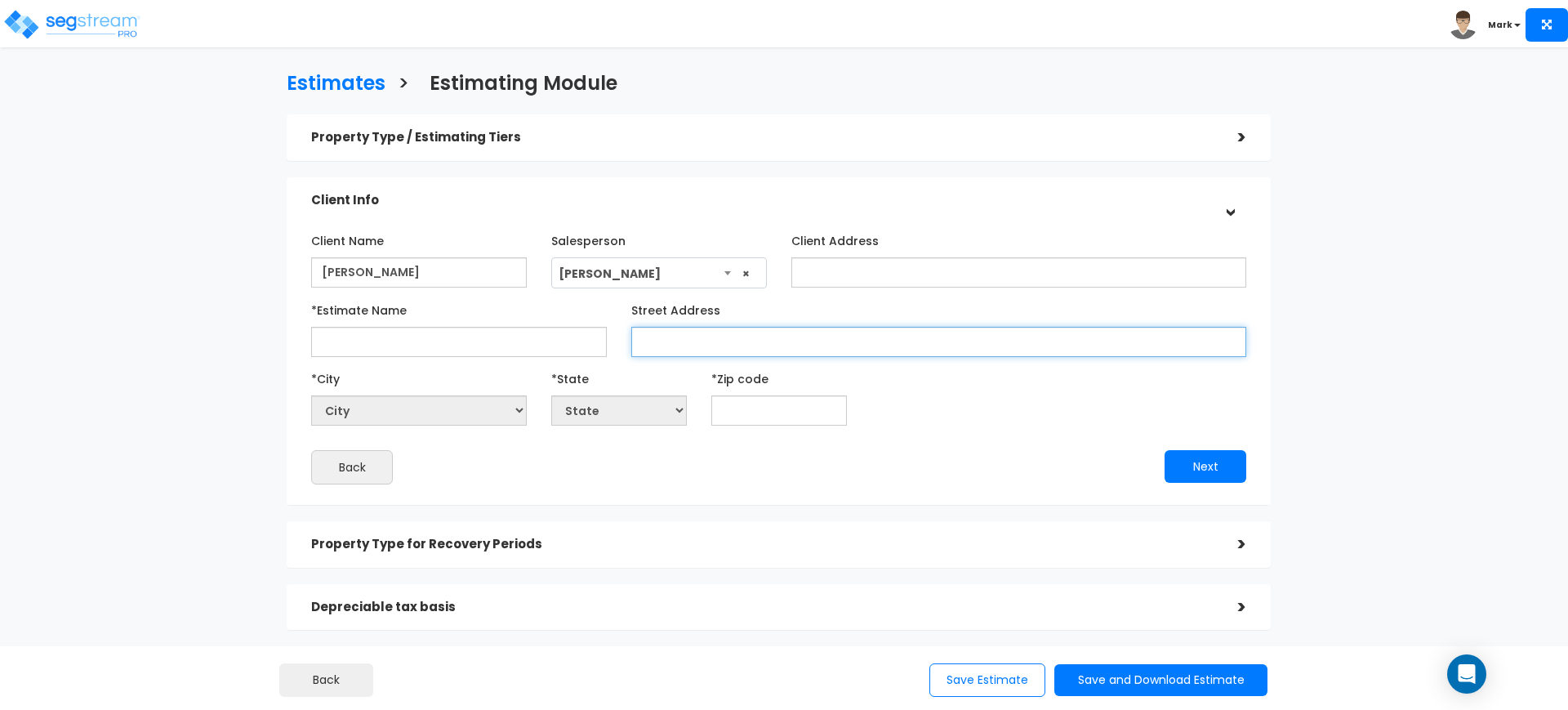
drag, startPoint x: 852, startPoint y: 271, endPoint x: 689, endPoint y: 346, distance: 179.4
click at [689, 346] on input "Street Address" at bounding box center [939, 342] width 615 height 30
paste input "[STREET_ADDRESS][PERSON_NAME]"
type input "[STREET_ADDRESS][PERSON_NAME]"
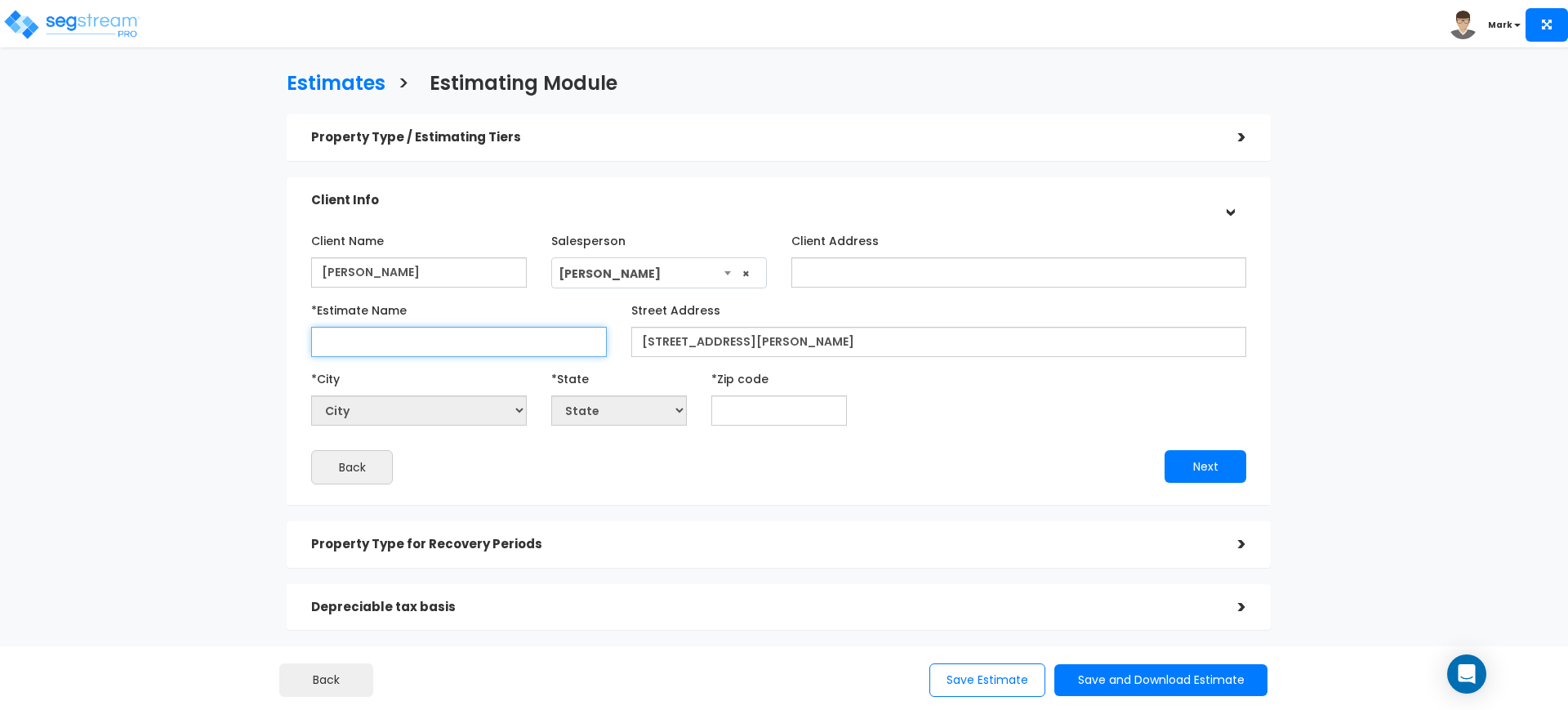
click at [473, 339] on input "*Estimate Name" at bounding box center [459, 342] width 295 height 30
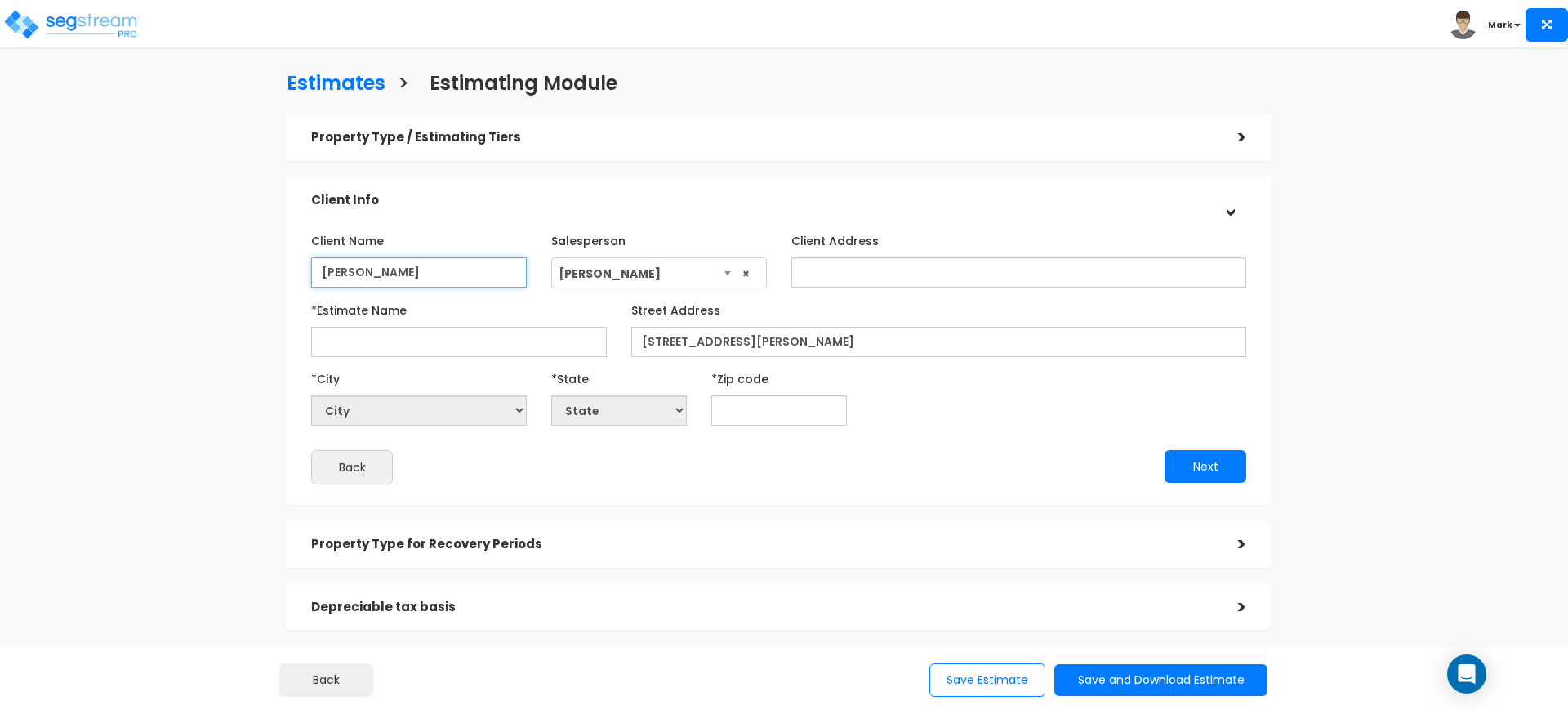
click at [439, 272] on input "[PERSON_NAME]" at bounding box center [419, 272] width 216 height 30
click at [439, 271] on input "[PERSON_NAME]" at bounding box center [419, 272] width 216 height 30
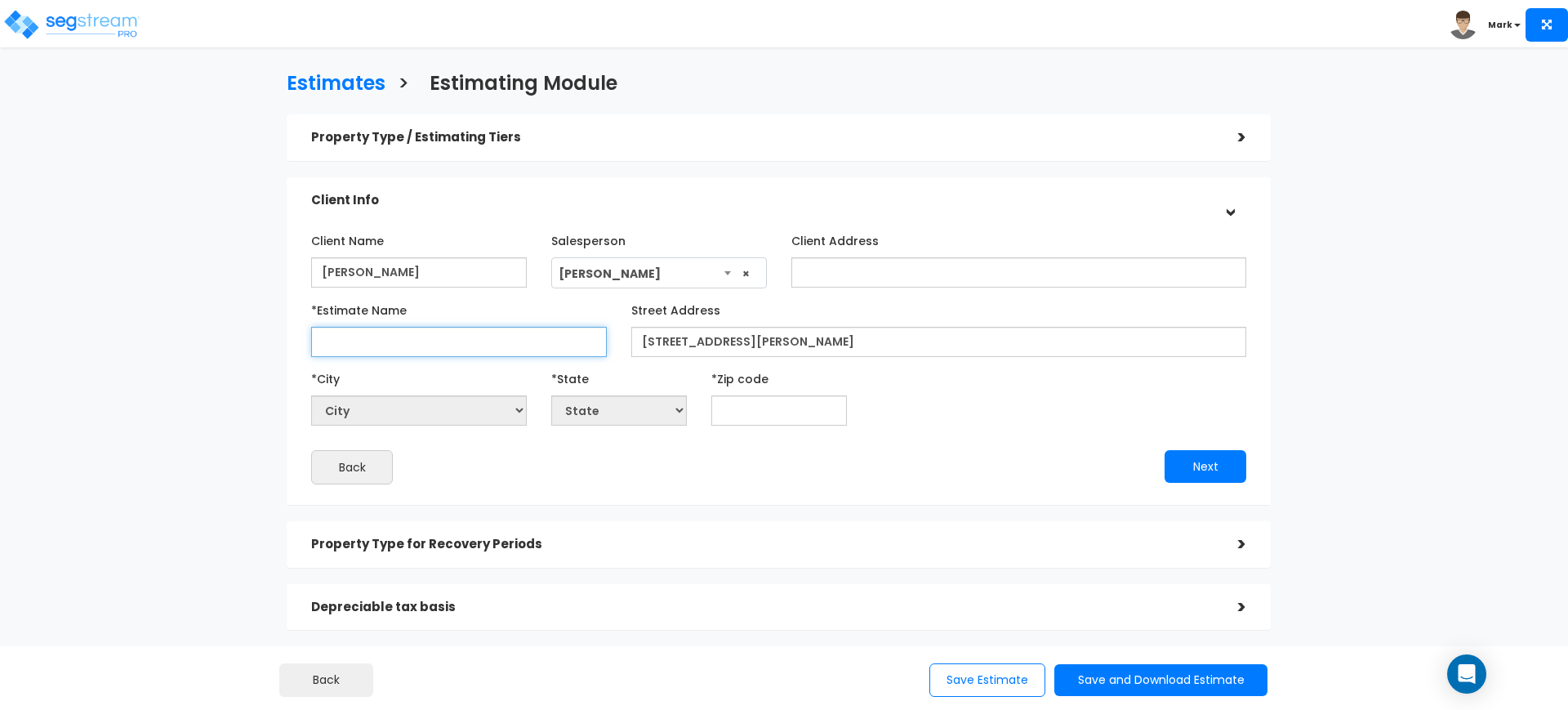
click at [444, 346] on input "*Estimate Name" at bounding box center [459, 342] width 295 height 30
paste input "[PERSON_NAME]"
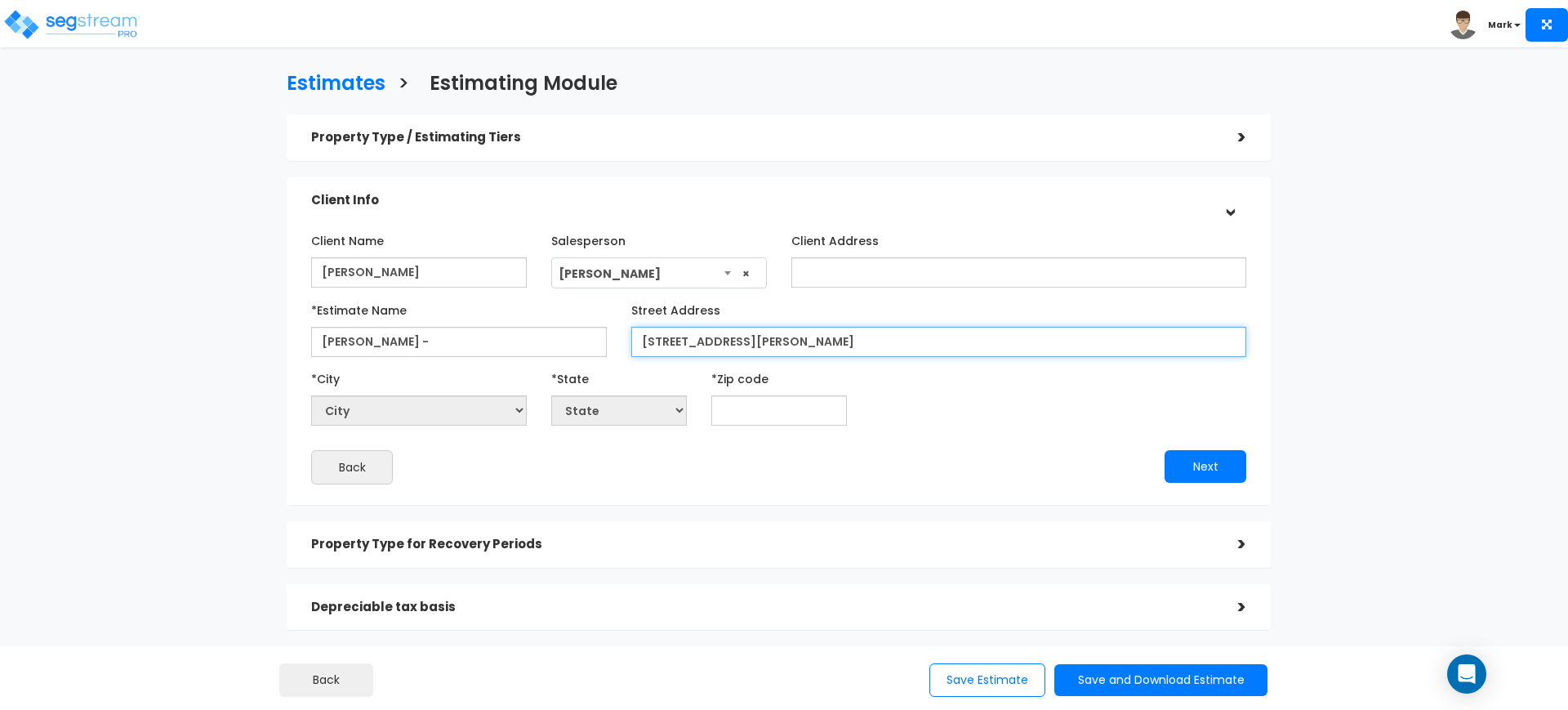
click at [763, 328] on input "[STREET_ADDRESS][PERSON_NAME]" at bounding box center [939, 342] width 615 height 30
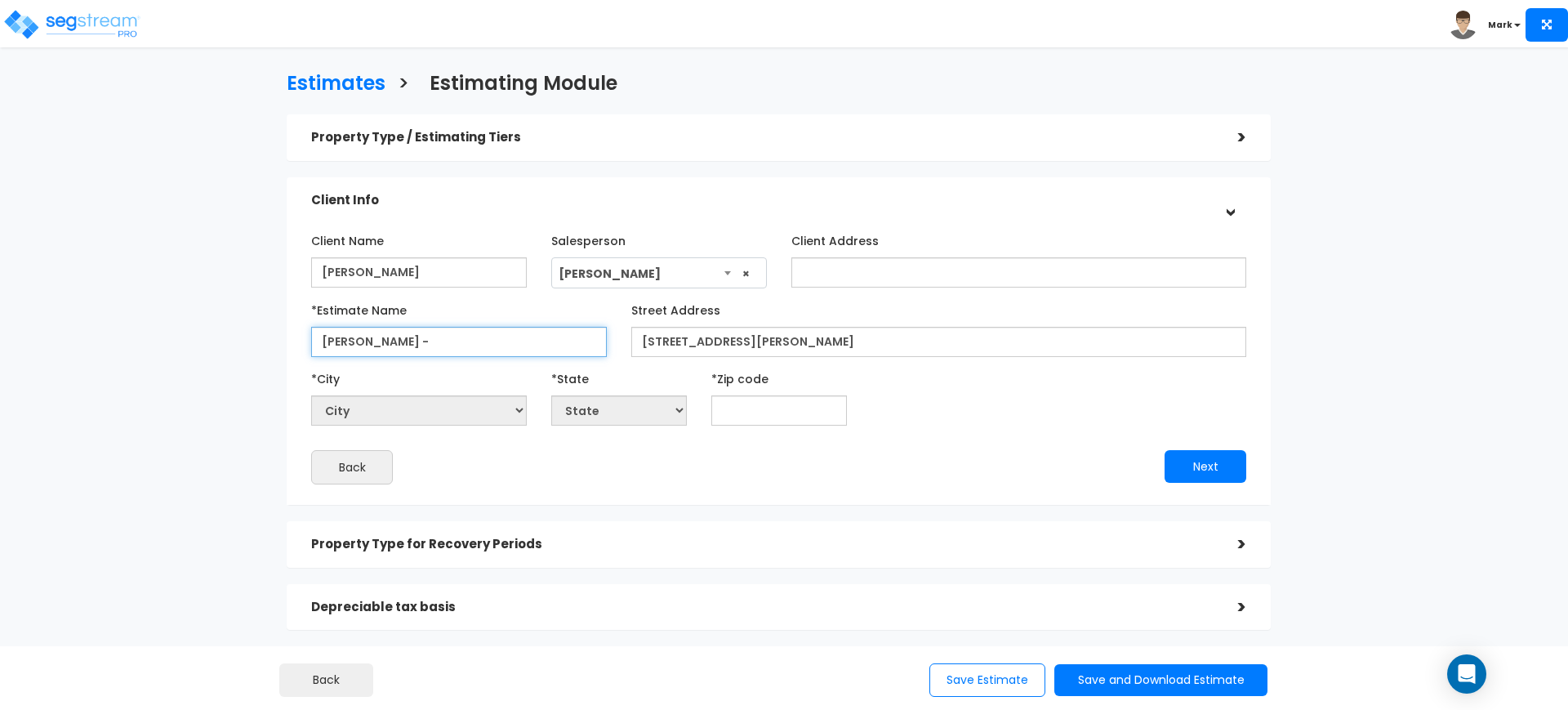
click at [451, 349] on input "Matteo-Neil -" at bounding box center [459, 342] width 295 height 30
paste input "[STREET_ADDRESS][PERSON_NAME]"
click at [399, 341] on input "Matteo-Neil -120 E Baird Ave" at bounding box center [459, 342] width 295 height 30
type input "[PERSON_NAME] - [STREET_ADDRESS][PERSON_NAME]"
click at [737, 421] on input "text" at bounding box center [780, 411] width 136 height 30
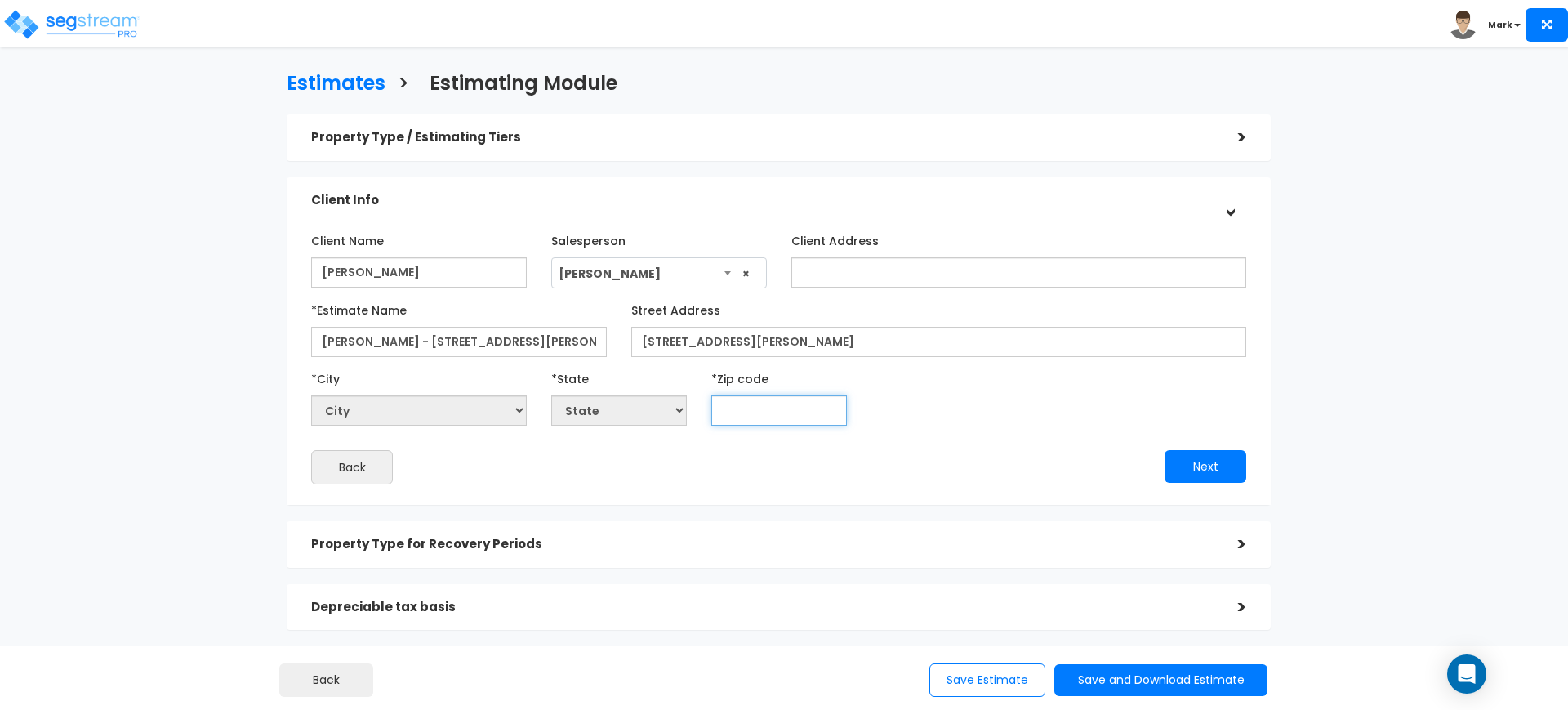
type input "8"
select select "CO"
type input "84"
select select "UT"
type input "84115"
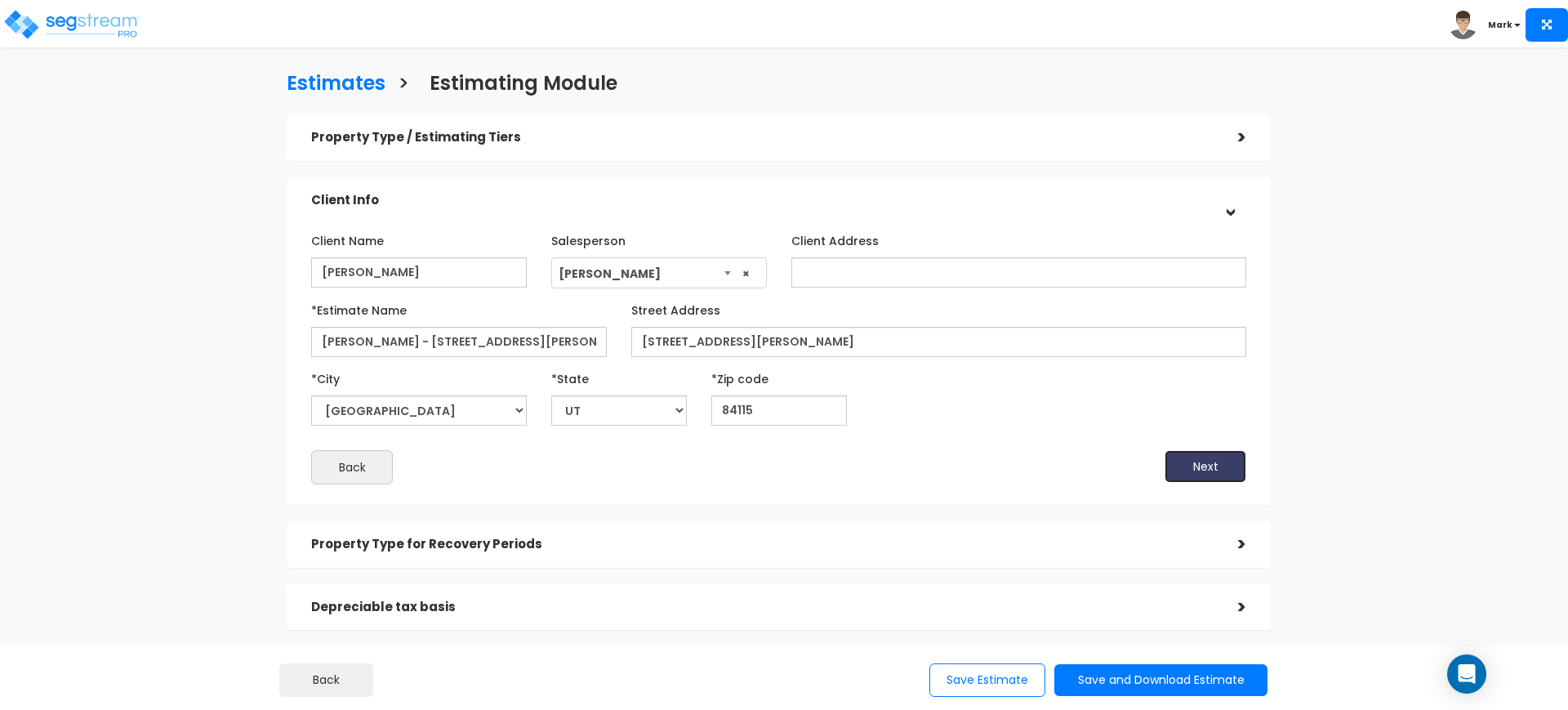
click at [1219, 458] on button "Next" at bounding box center [1205, 466] width 81 height 33
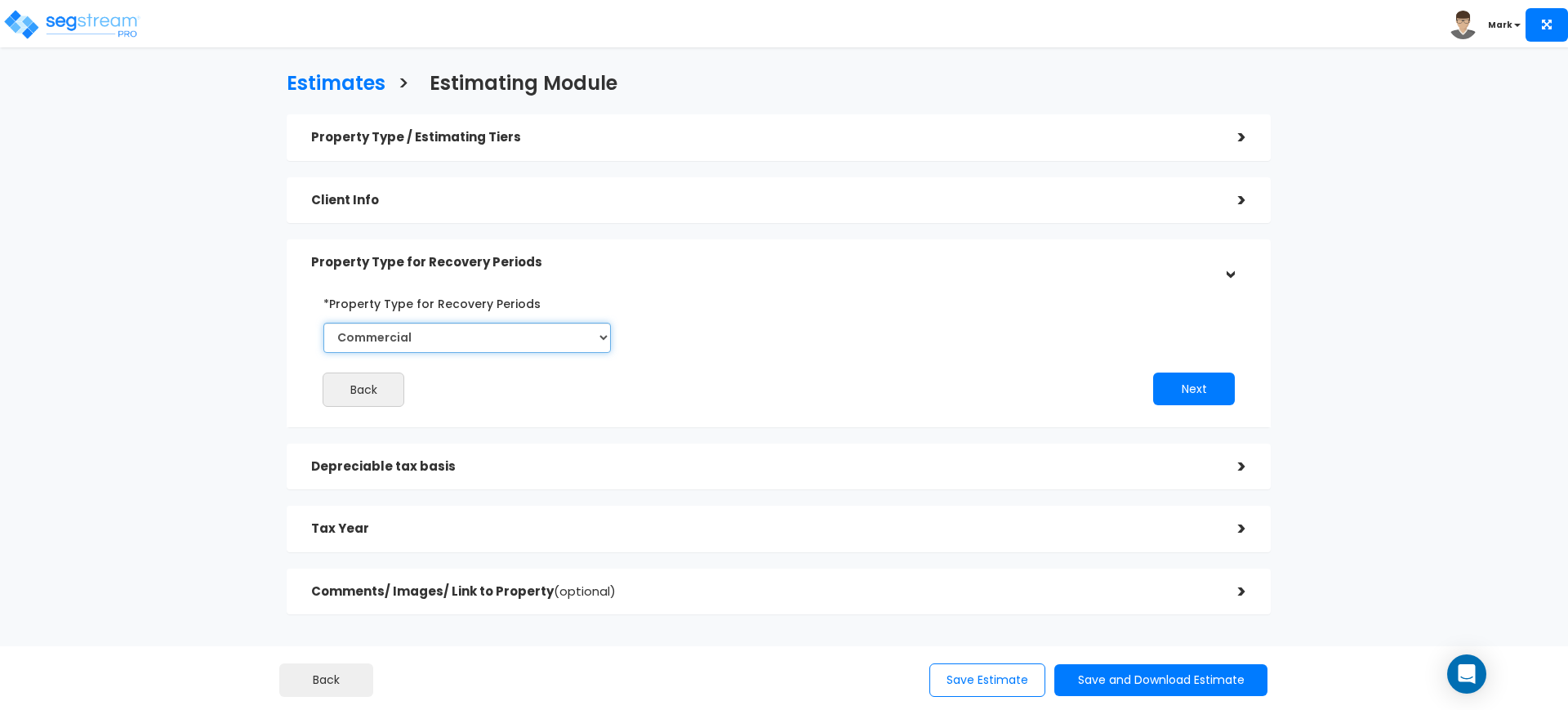
click at [423, 332] on select "Commercial Residential" at bounding box center [466, 338] width 287 height 30
click at [435, 338] on select "Commercial Residential" at bounding box center [466, 338] width 287 height 30
click at [1180, 389] on button "Next" at bounding box center [1194, 389] width 81 height 33
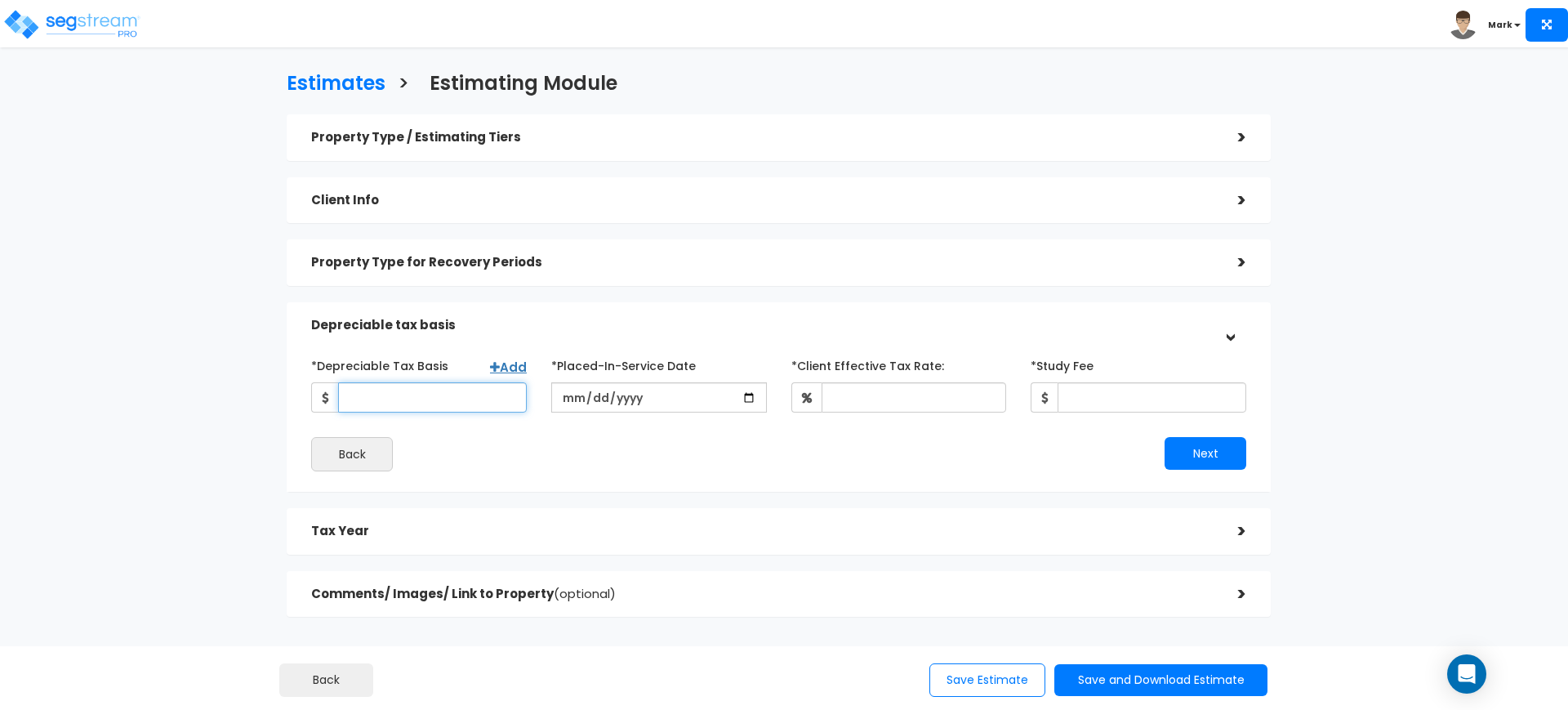
click at [472, 389] on input "*Depreciable Tax Basis" at bounding box center [432, 398] width 189 height 30
click at [473, 394] on input "*Depreciable Tax Basis" at bounding box center [432, 398] width 189 height 30
type input "1,590,000"
click at [584, 393] on input "date" at bounding box center [659, 398] width 216 height 30
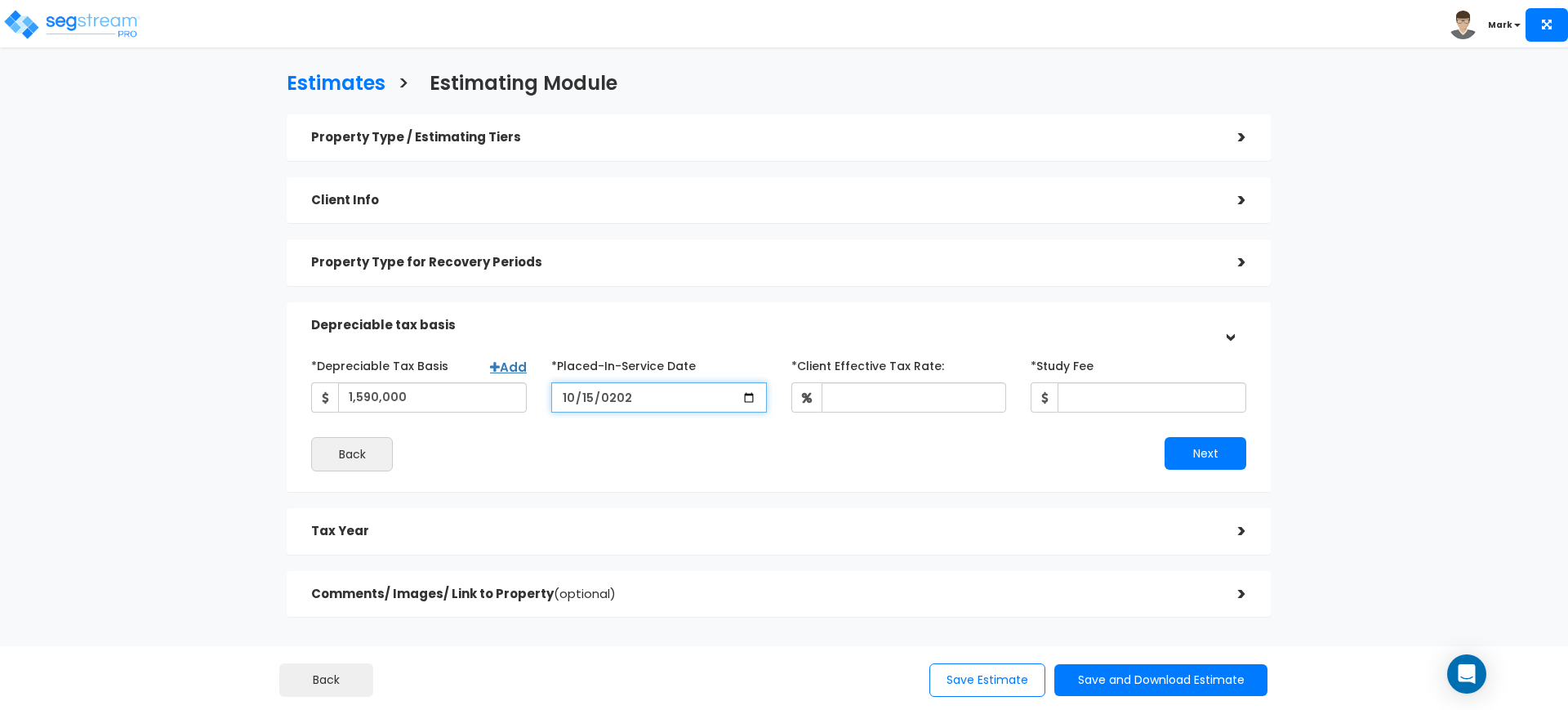
type input "[DATE]"
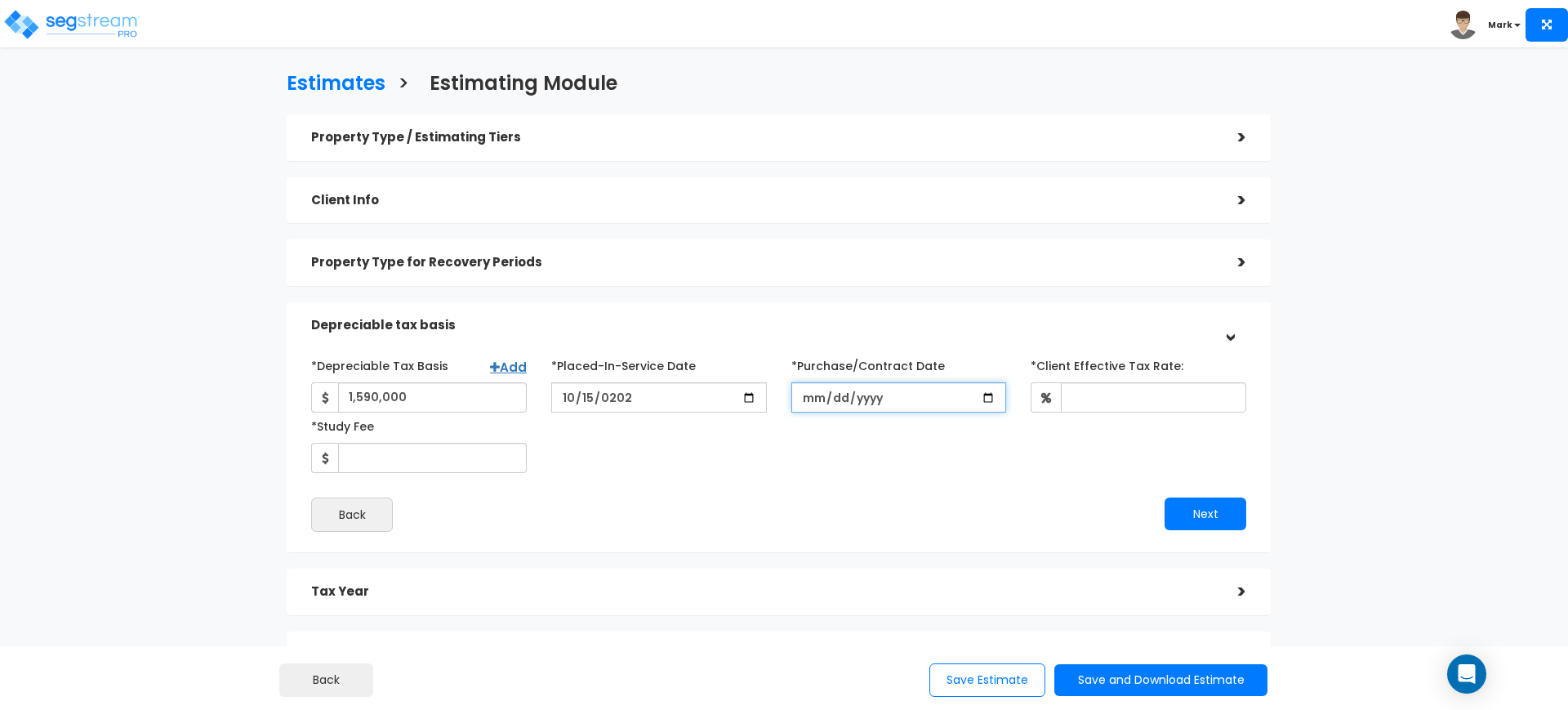
click at [817, 404] on input "*Purchase/Contract Date" at bounding box center [899, 398] width 216 height 30
type input "[DATE]"
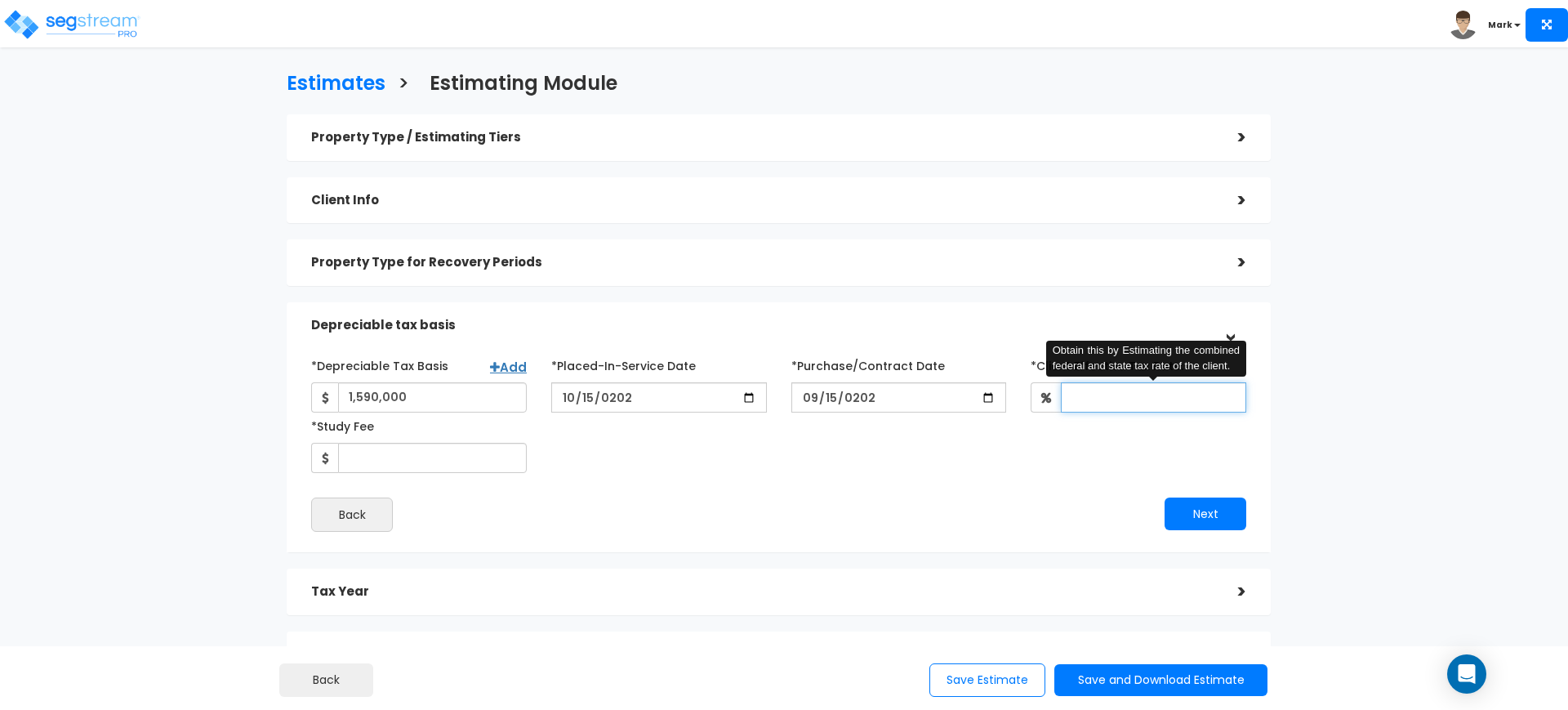
click at [1105, 385] on input "*Client Effective Tax Rate:" at bounding box center [1154, 398] width 185 height 30
type input "30"
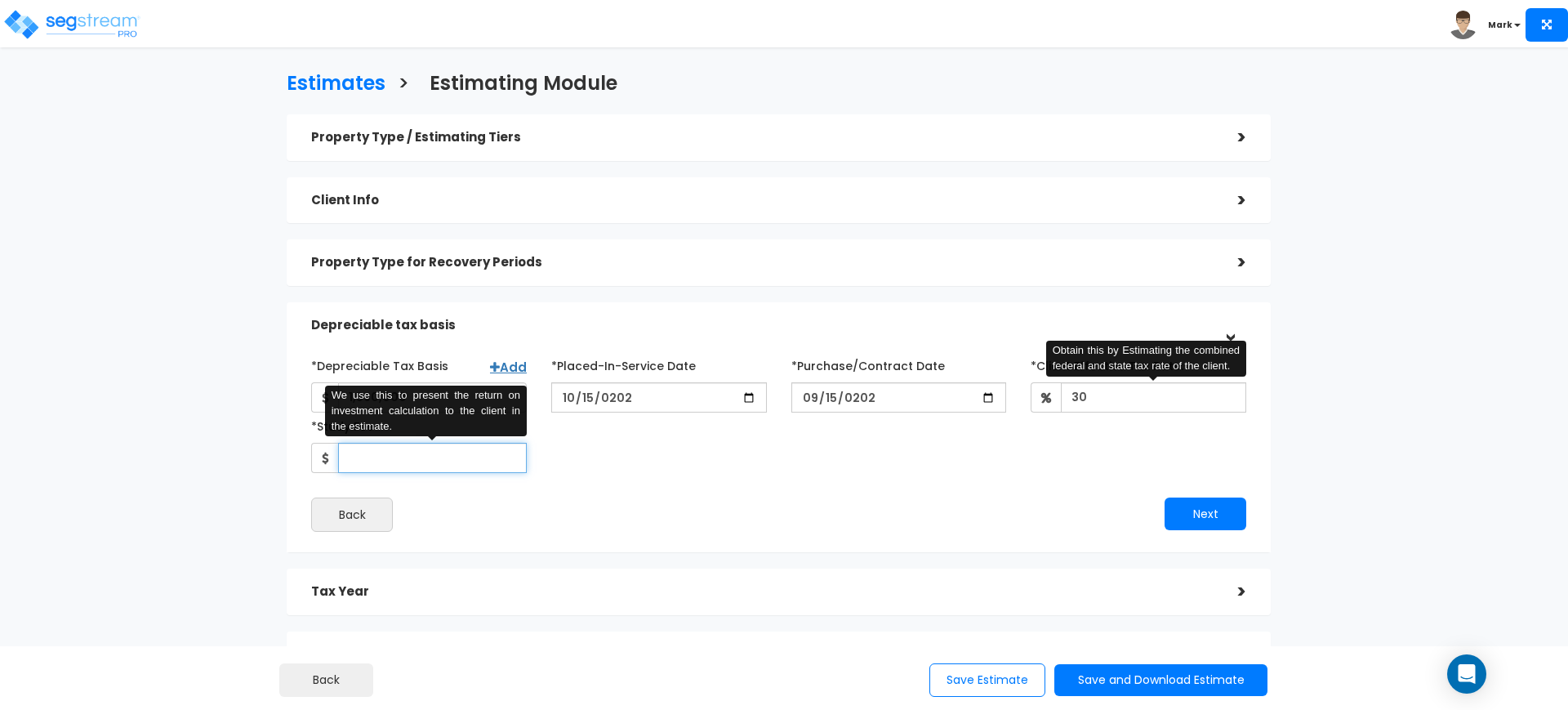
drag, startPoint x: 483, startPoint y: 460, endPoint x: 572, endPoint y: 471, distance: 89.7
click at [484, 460] on input "*Study Fee" at bounding box center [432, 458] width 189 height 30
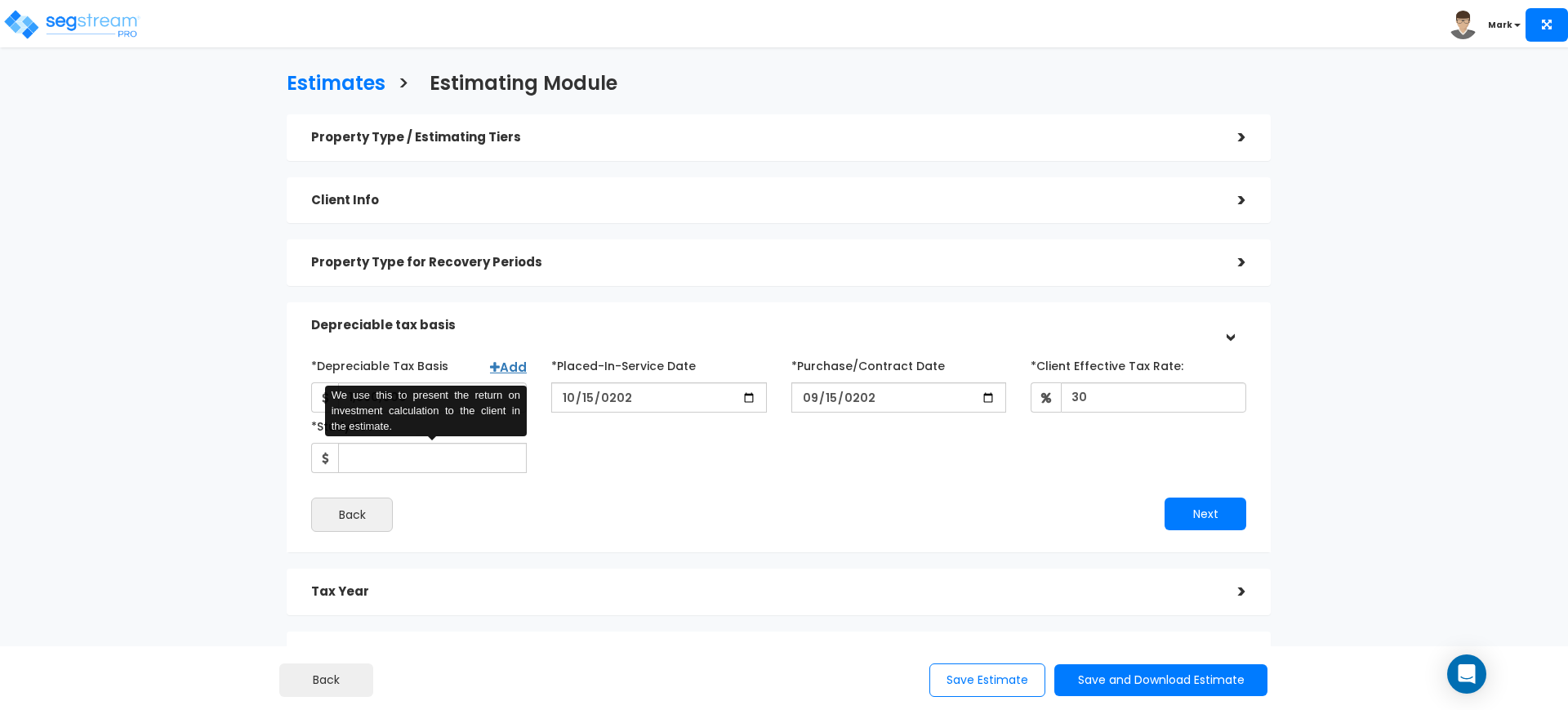
click at [874, 486] on div "*Depreciable Tax Basis Add 1,590,000 *Placed-In-Service Date 2025-10-15" at bounding box center [779, 441] width 935 height 180
click at [464, 463] on input "*Study Fee" at bounding box center [432, 458] width 189 height 30
type input "4,400"
click at [1196, 509] on button "Next" at bounding box center [1205, 514] width 81 height 33
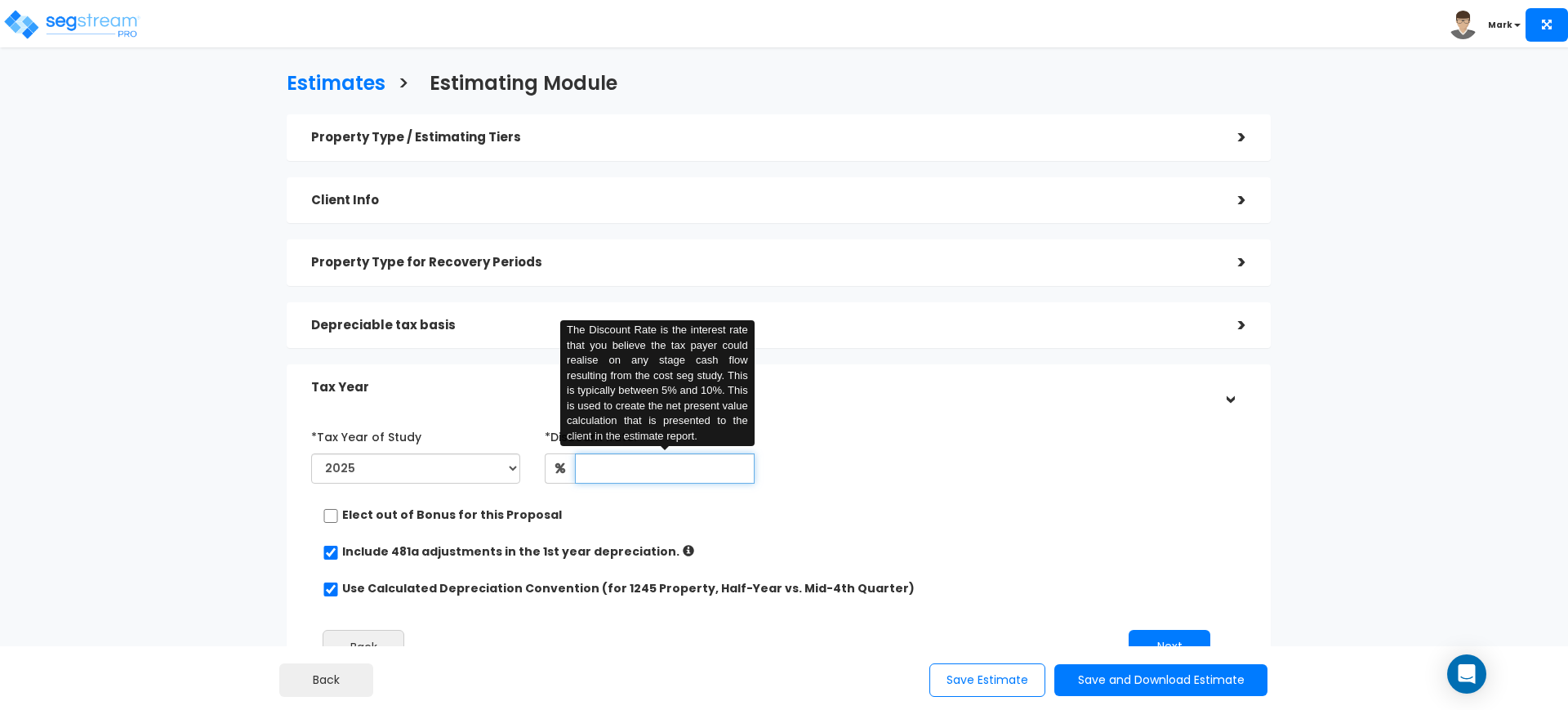
click at [613, 475] on input "text" at bounding box center [665, 469] width 179 height 30
type input "8"
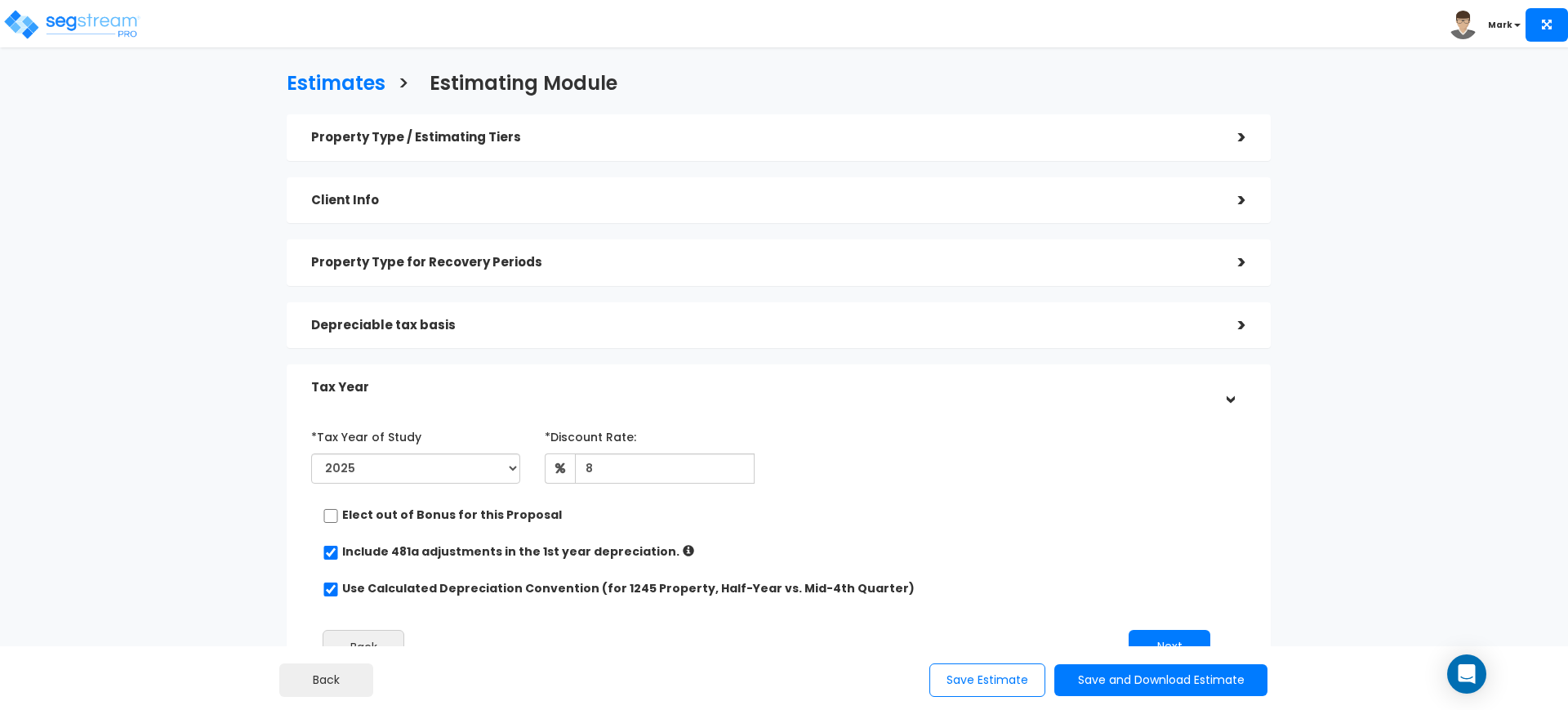
click at [838, 473] on div "*Tax Year of Study 2025 2026 Prior Accumulated Depreciation" at bounding box center [766, 457] width 935 height 67
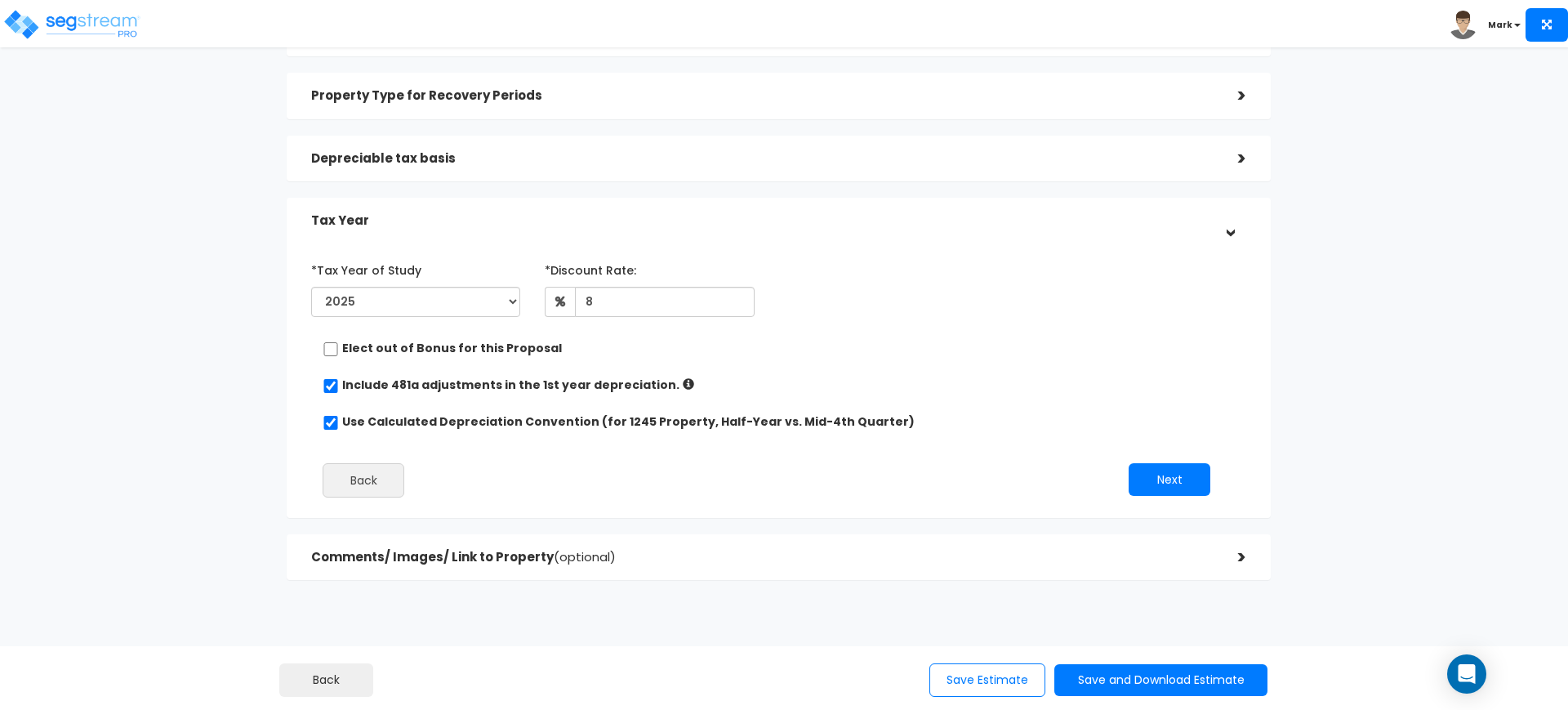
scroll to position [201, 0]
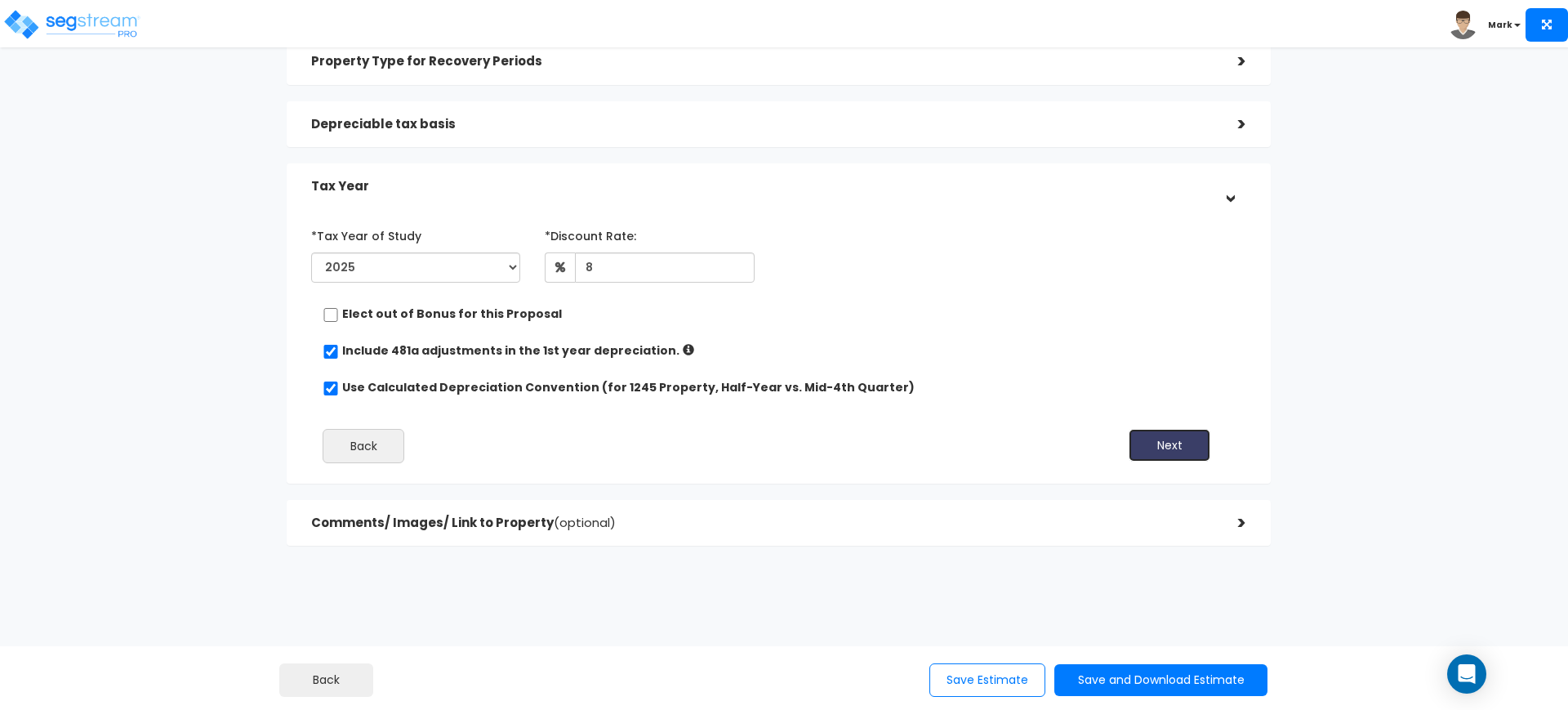
click at [1146, 448] on button "Next" at bounding box center [1169, 445] width 81 height 33
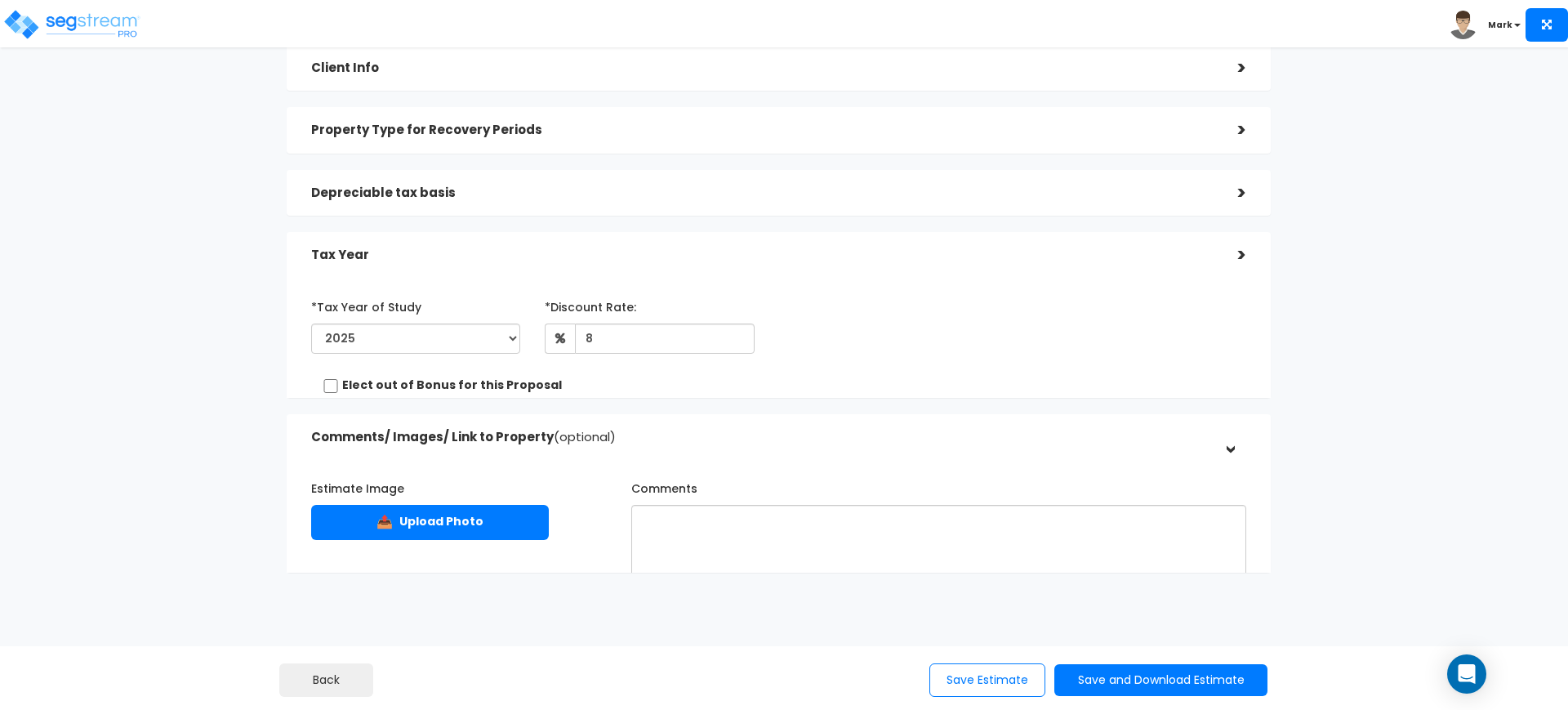
scroll to position [126, 0]
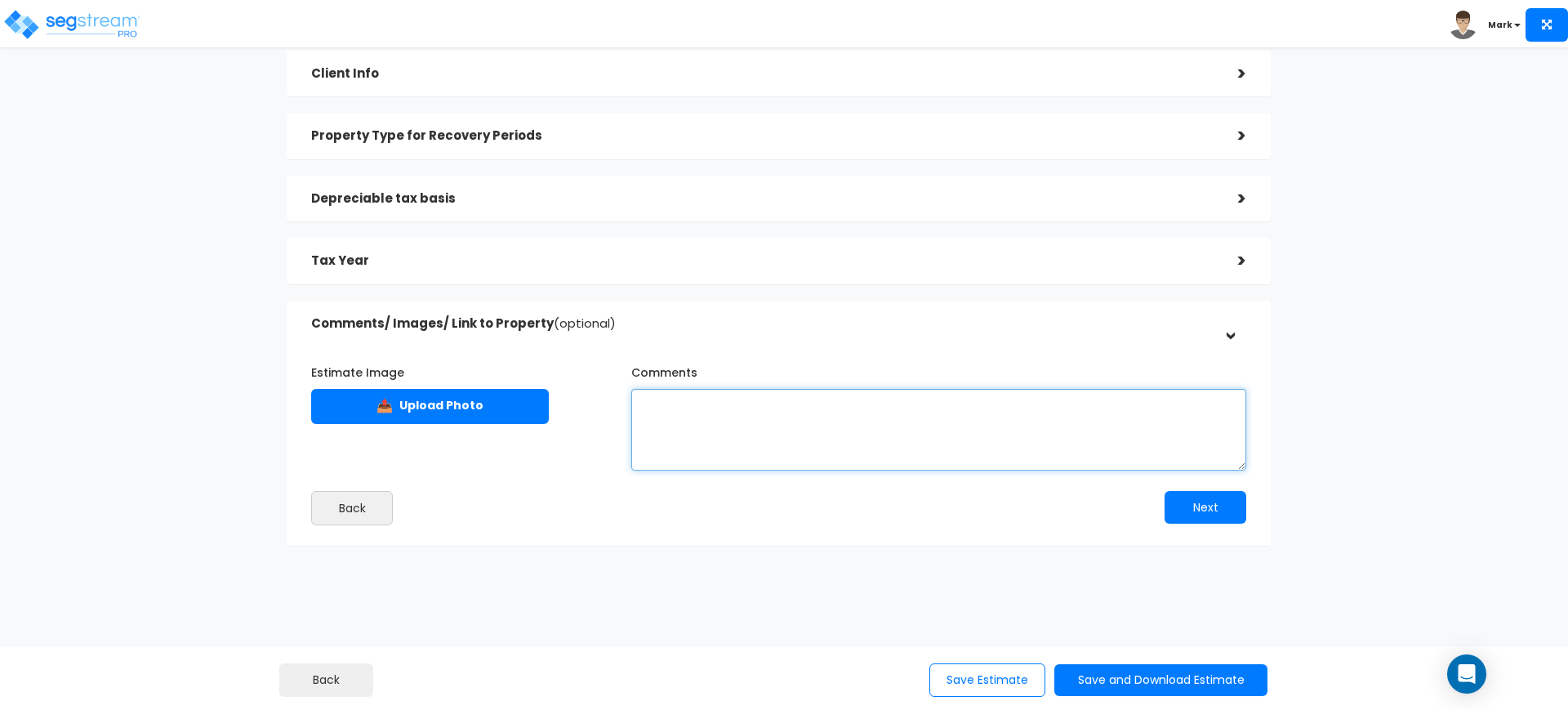
click at [902, 417] on textarea "Comments" at bounding box center [939, 429] width 615 height 81
click at [953, 415] on textarea "This estimate assumes a land value of $258,000." at bounding box center [939, 429] width 615 height 81
type textarea "This estimate assumes a land value of $258,000."
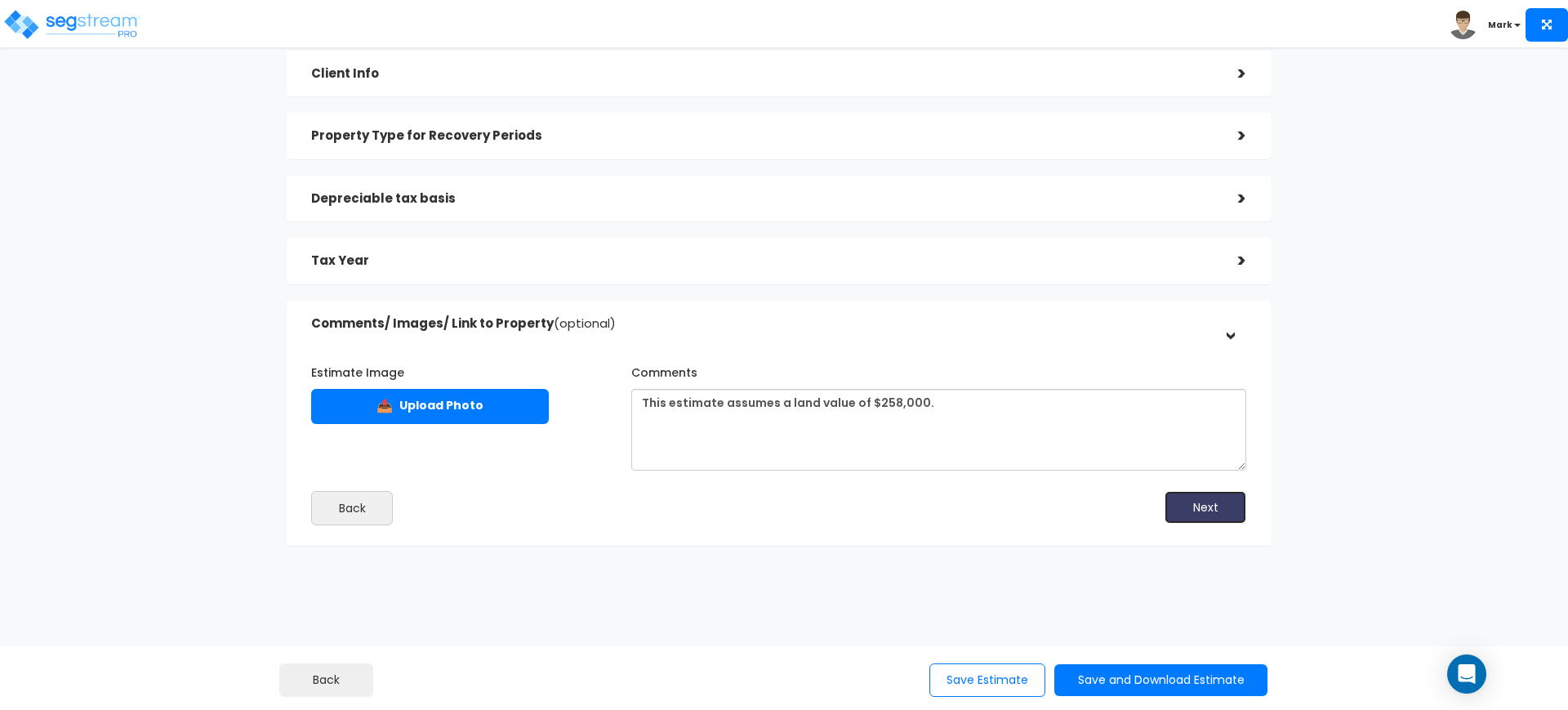
click at [1199, 508] on button "Next" at bounding box center [1205, 508] width 81 height 33
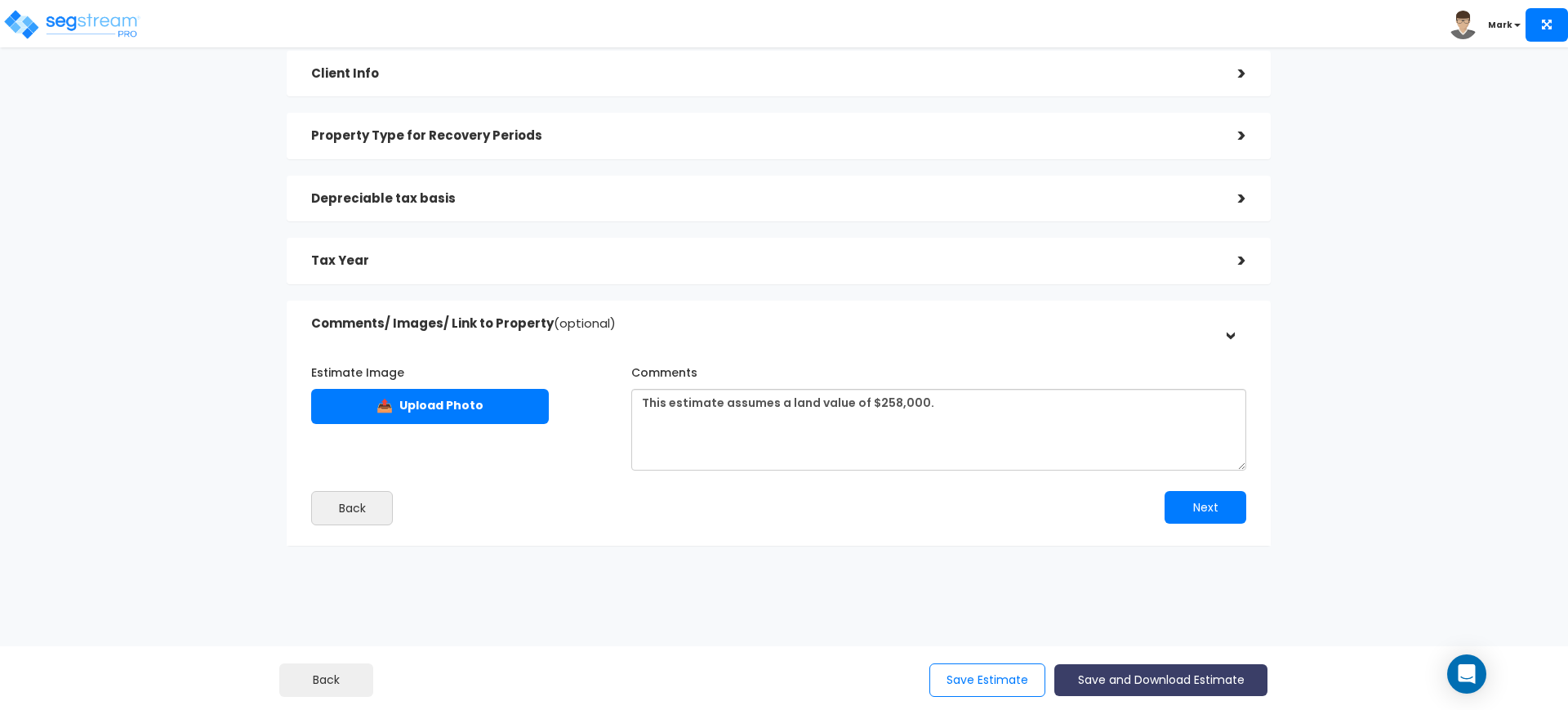
click at [1199, 691] on button "Save and Download Estimate" at bounding box center [1161, 680] width 213 height 32
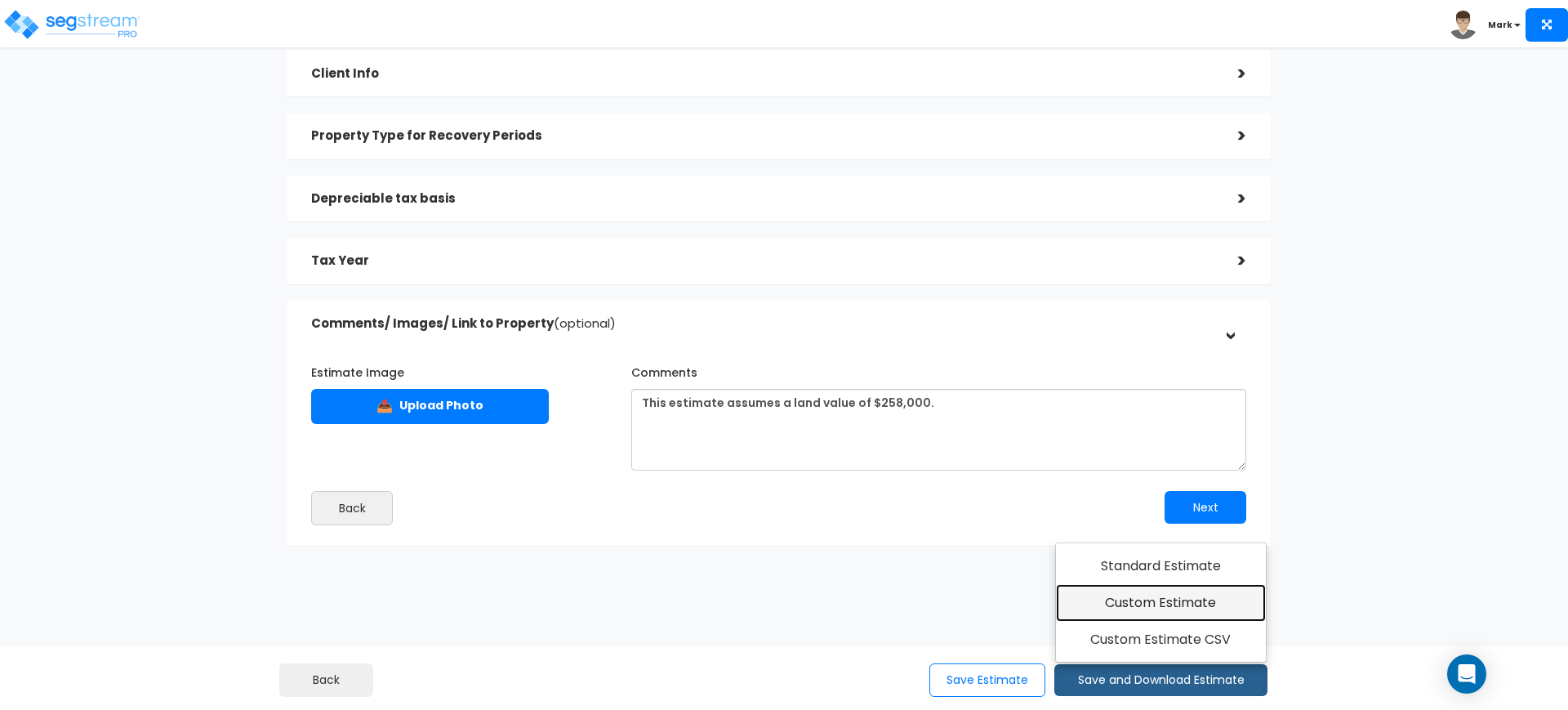
click at [1196, 612] on link "Custom Estimate" at bounding box center [1161, 603] width 210 height 38
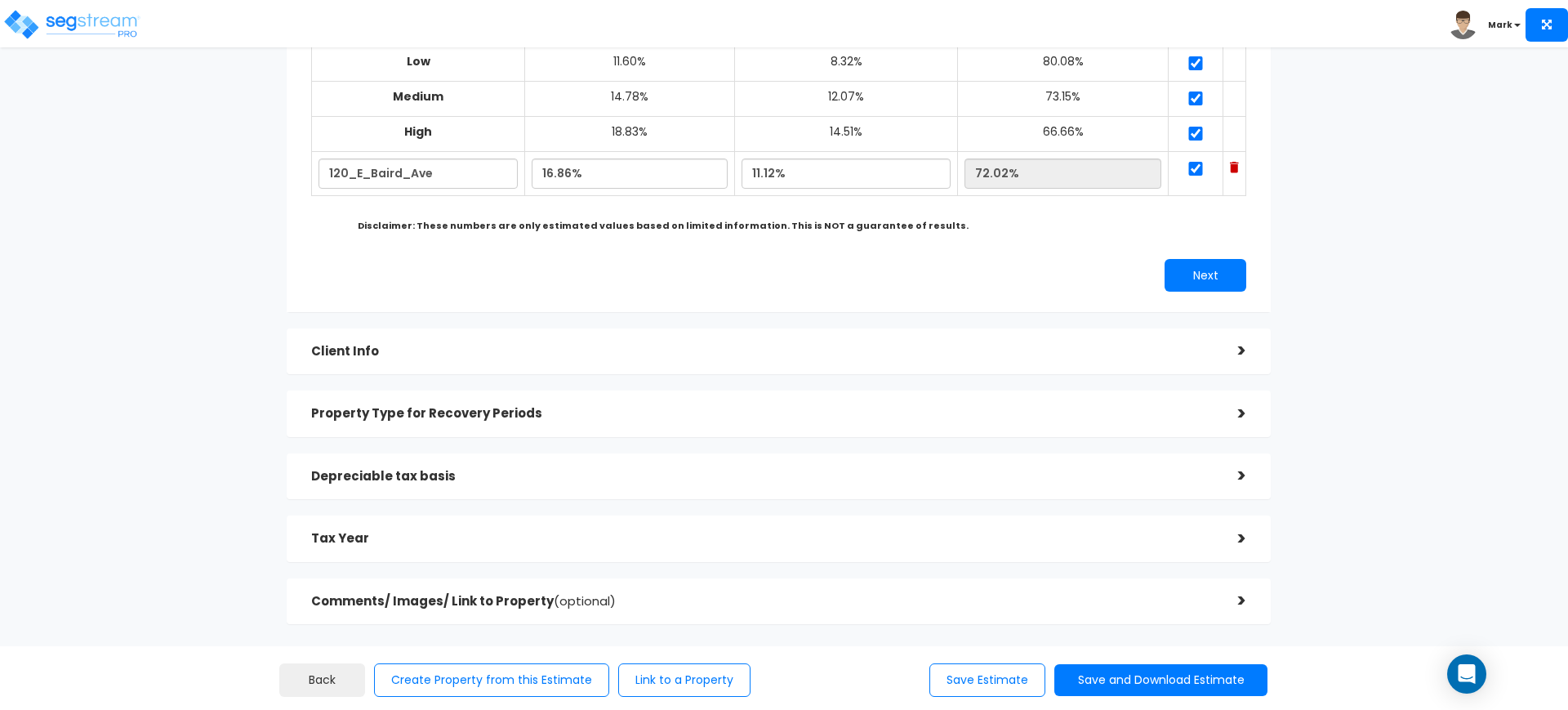
scroll to position [302, 0]
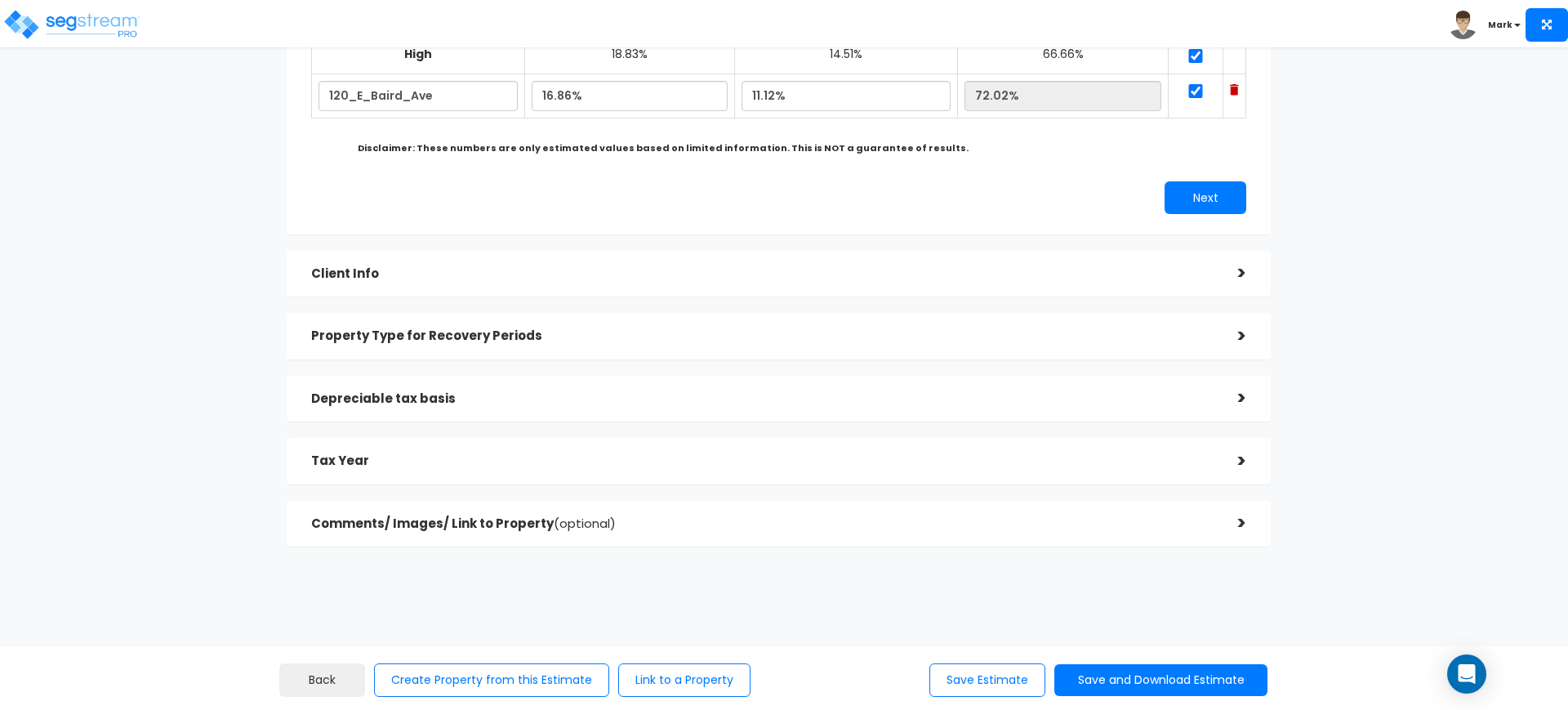
click at [1223, 287] on div "Client Info >" at bounding box center [779, 274] width 984 height 47
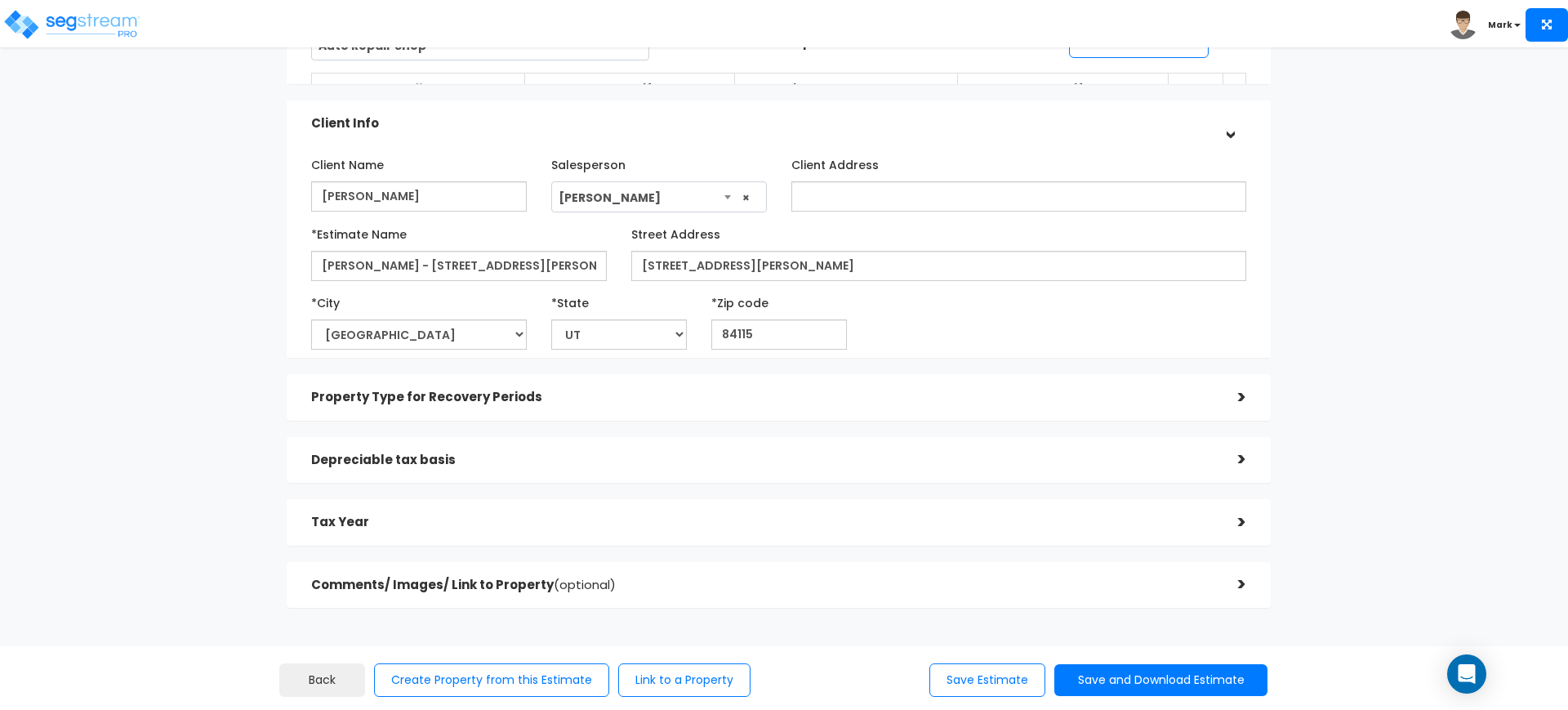
scroll to position [167, 0]
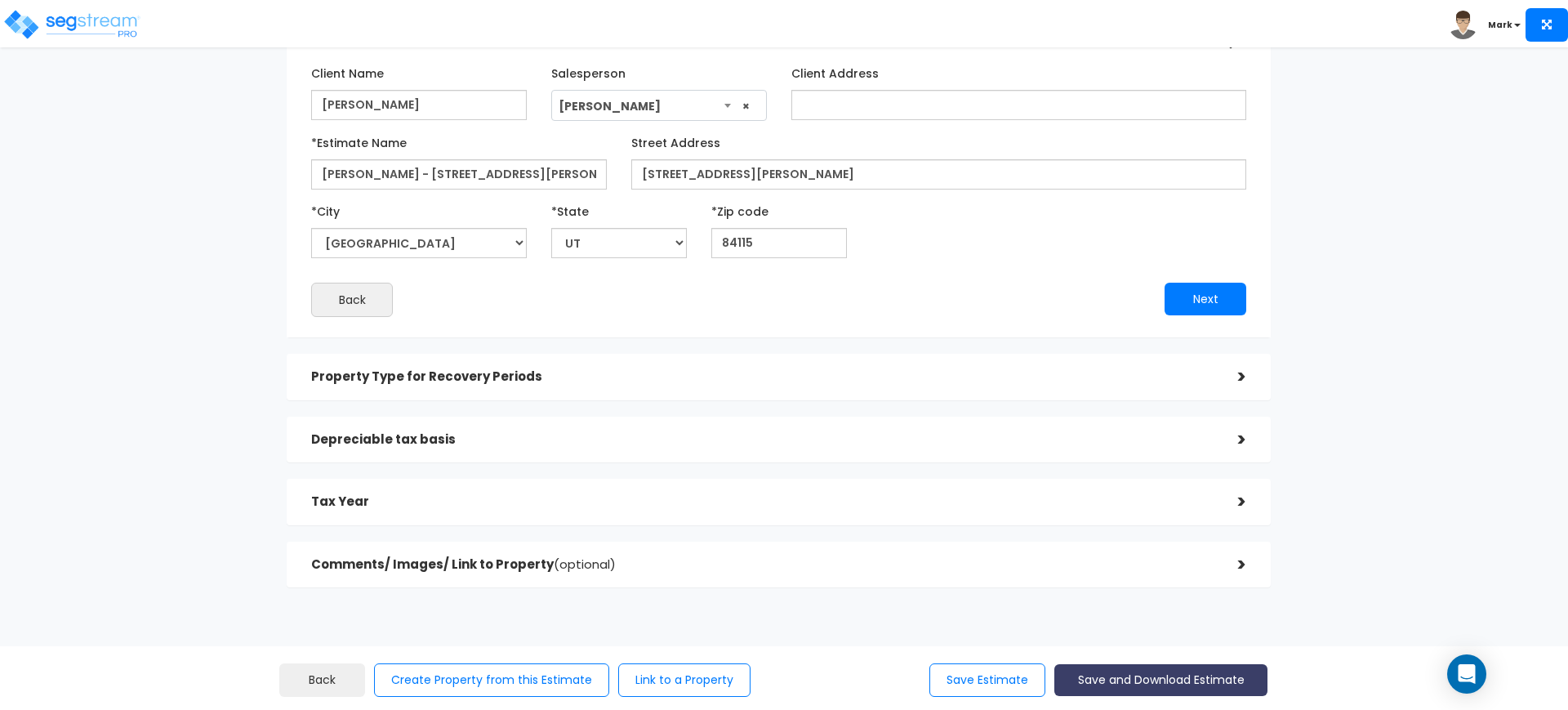
click at [1113, 684] on button "Save and Download Estimate" at bounding box center [1161, 680] width 213 height 32
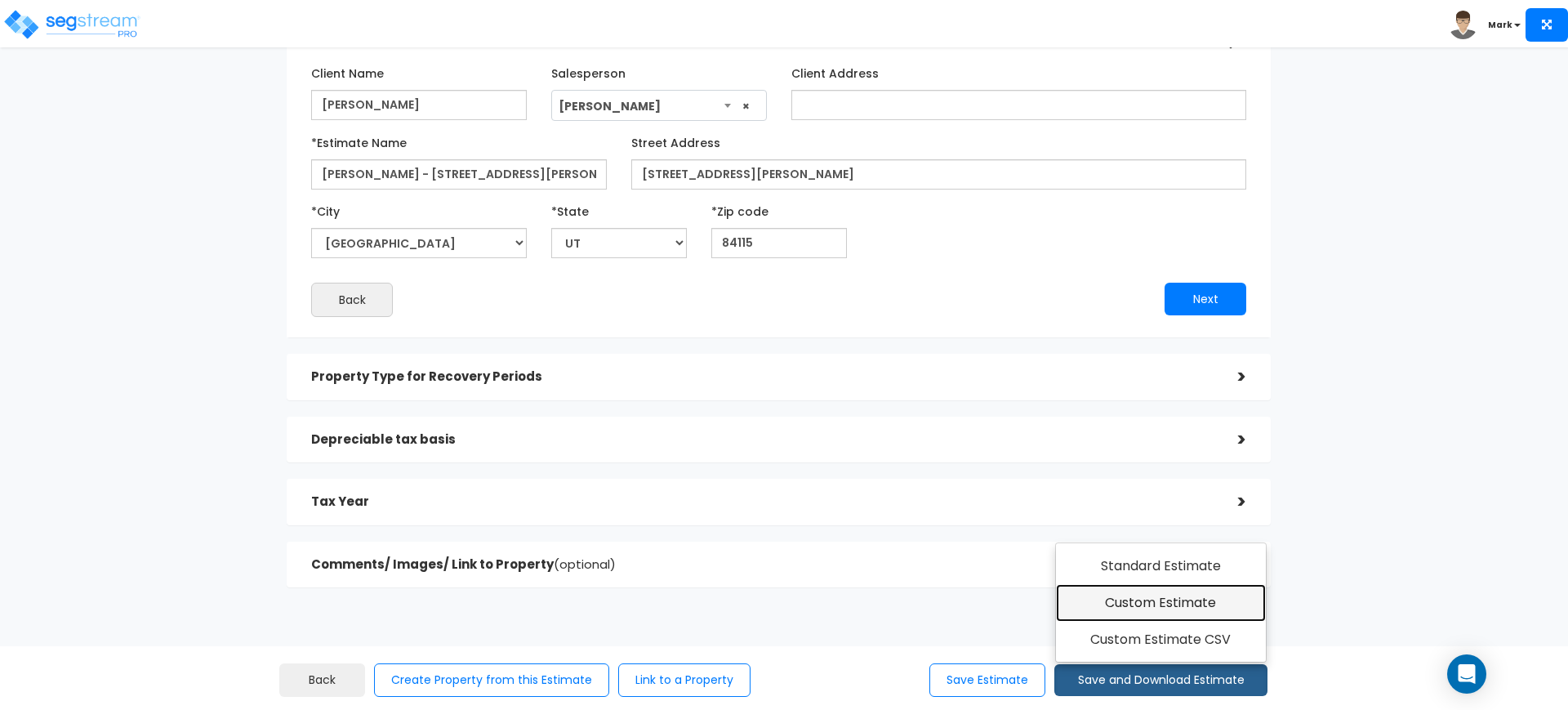
click at [1150, 603] on link "Custom Estimate" at bounding box center [1161, 603] width 210 height 38
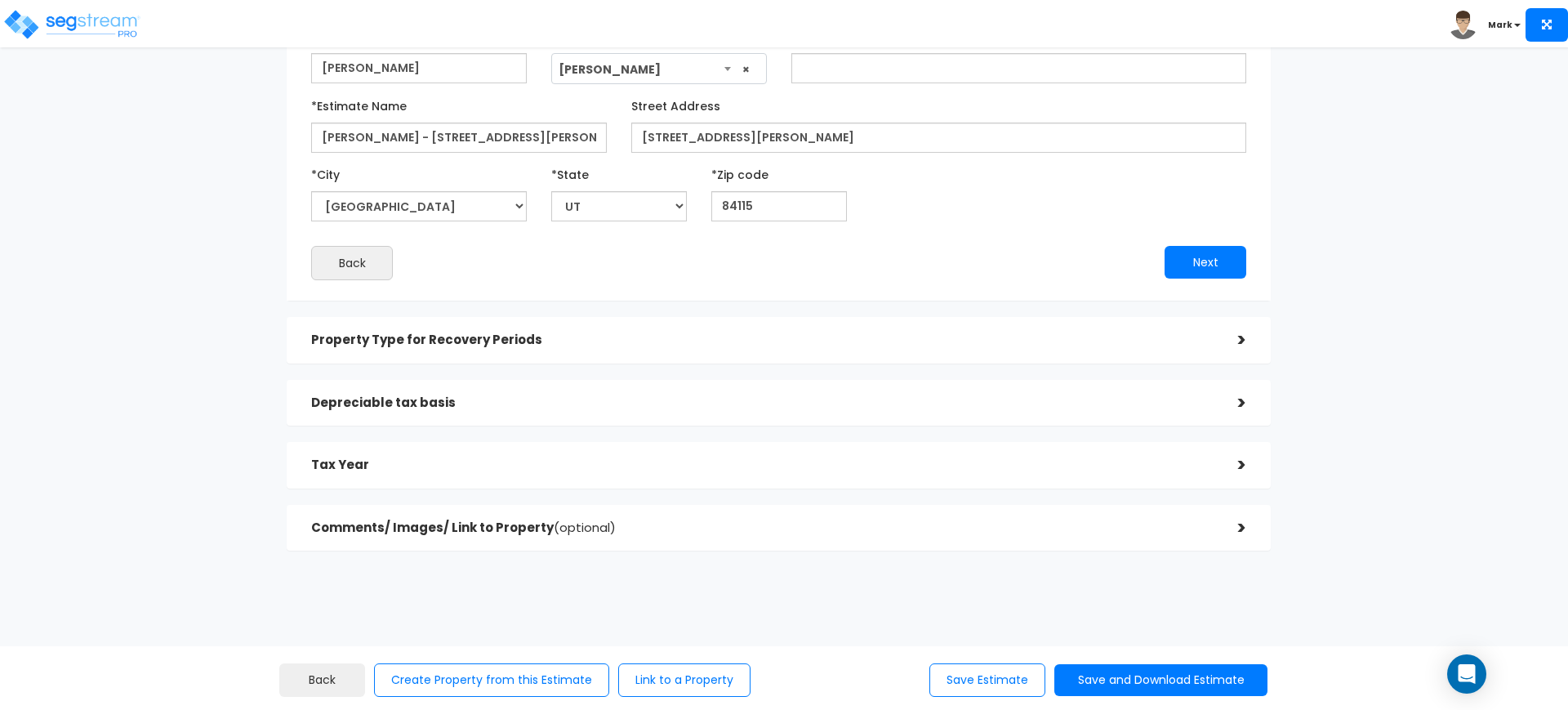
click at [677, 398] on h5 "Depreciable tax basis" at bounding box center [763, 404] width 903 height 14
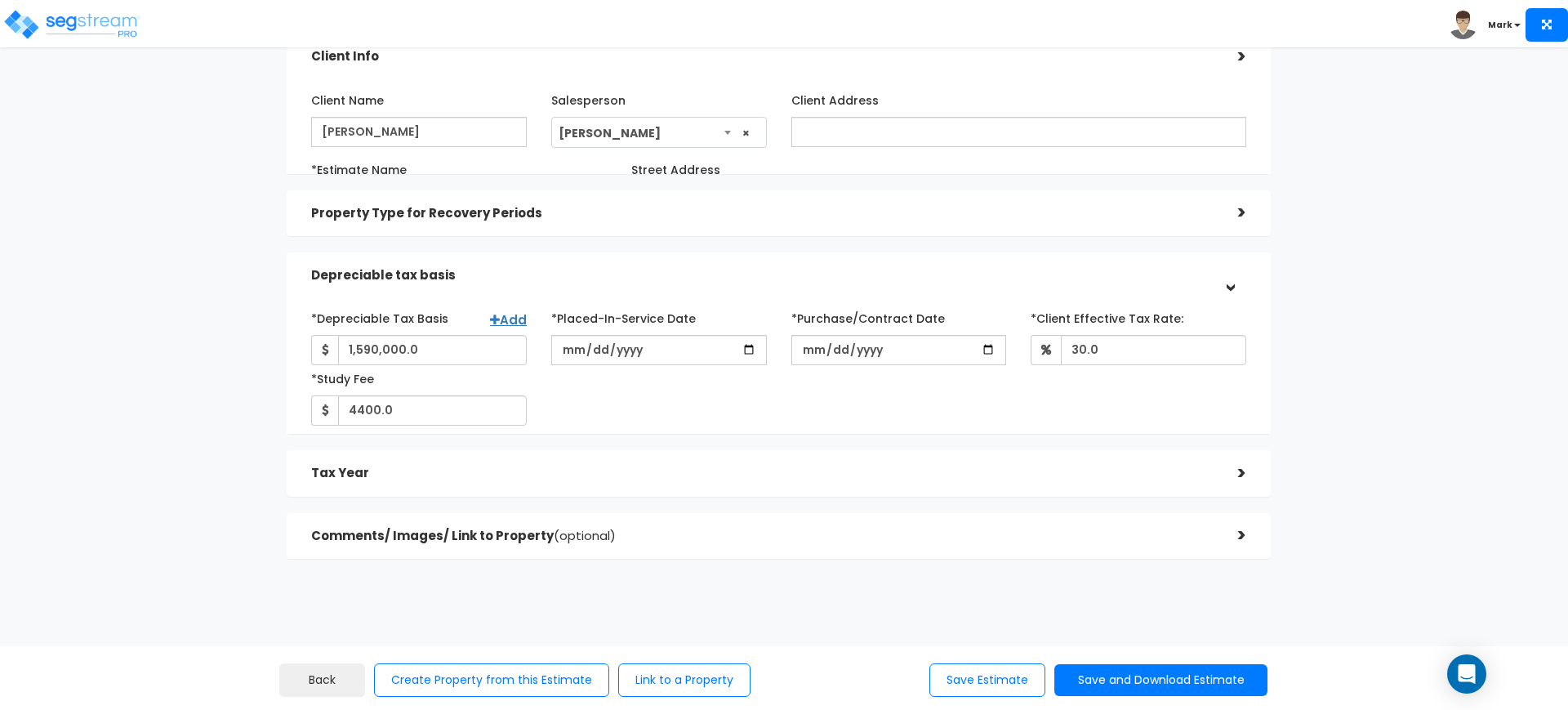
scroll to position [132, 0]
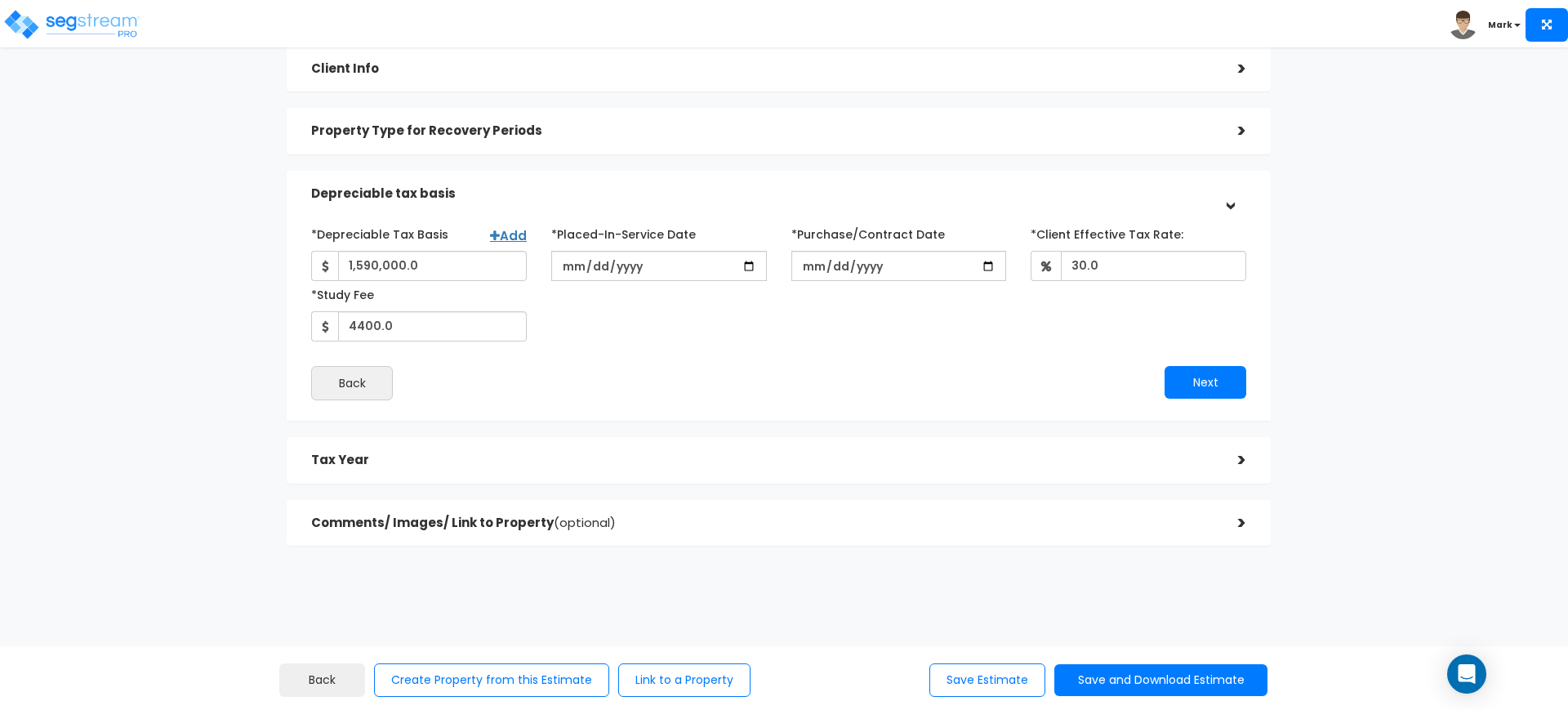
click at [635, 471] on div "Tax Year" at bounding box center [763, 460] width 903 height 30
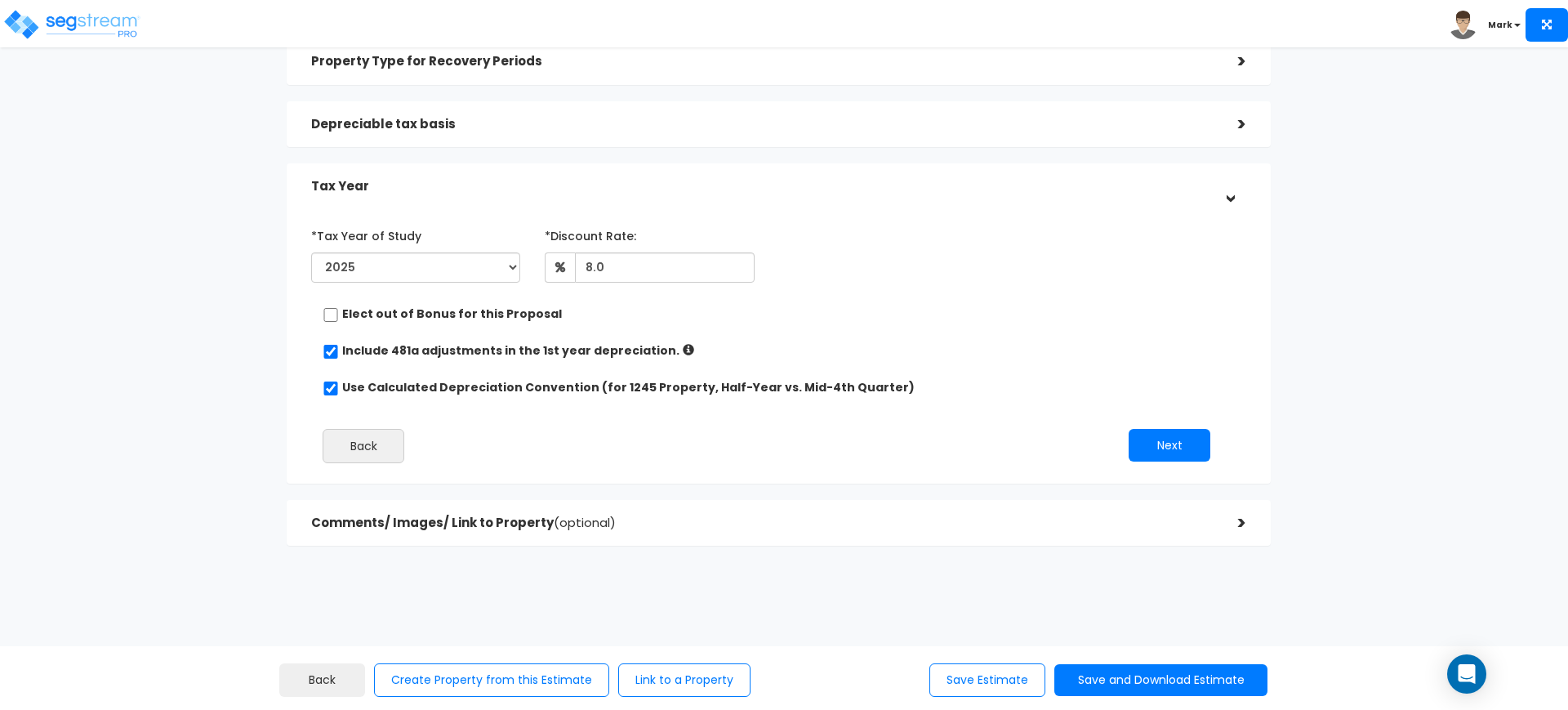
scroll to position [201, 0]
click at [533, 531] on div "Comments/ Images/ Link to Property (optional)" at bounding box center [763, 524] width 903 height 30
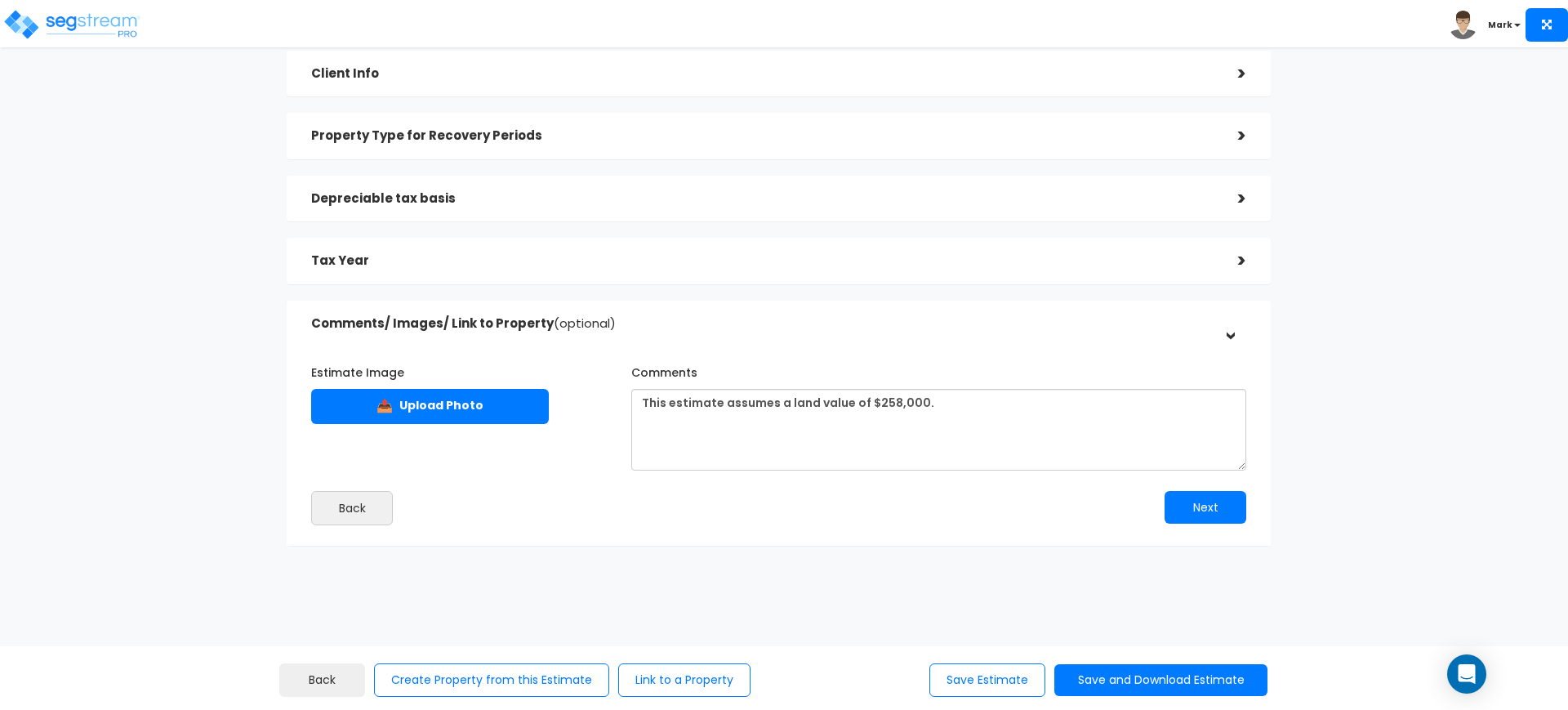
scroll to position [126, 0]
click at [1117, 680] on button "Save and Download Estimate" at bounding box center [1161, 680] width 213 height 32
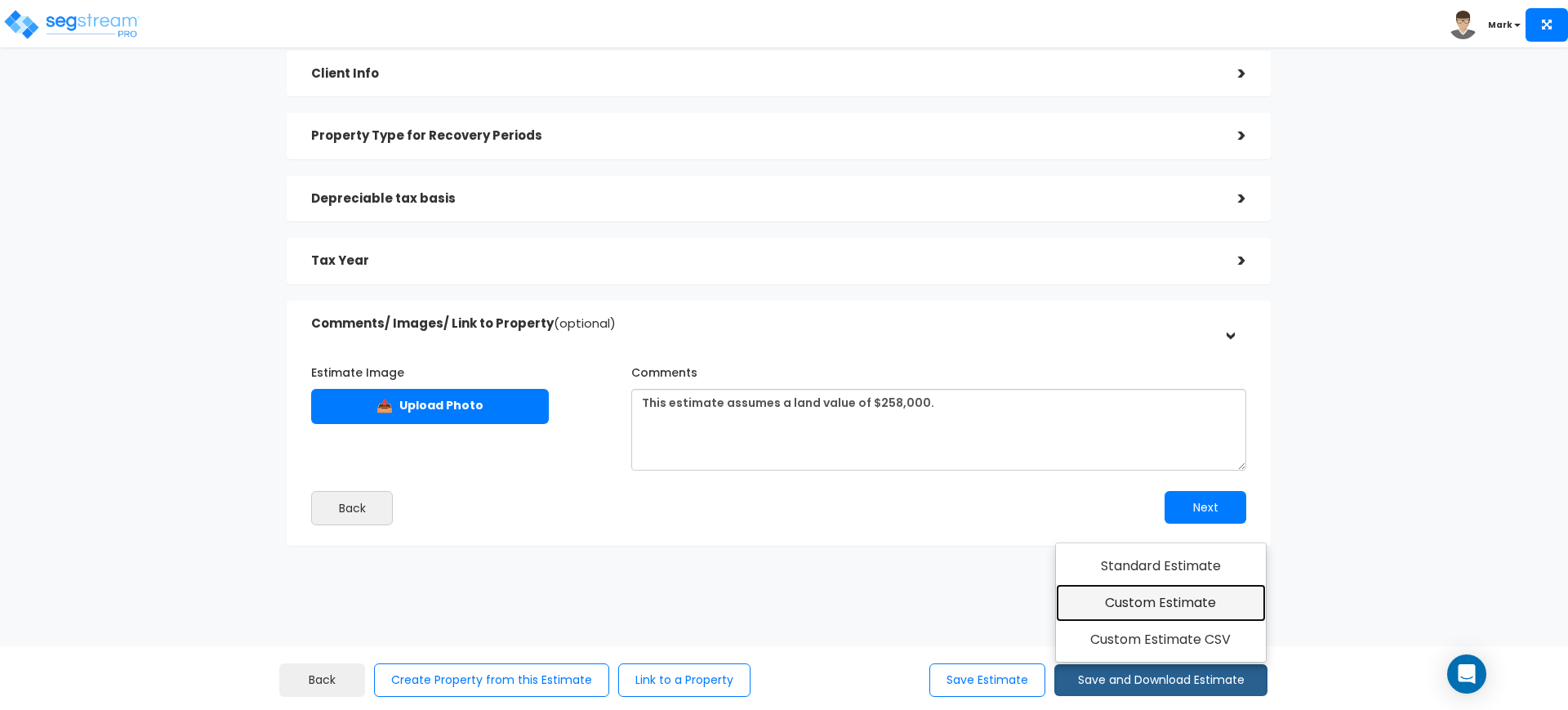
click at [1127, 604] on link "Custom Estimate" at bounding box center [1161, 603] width 210 height 38
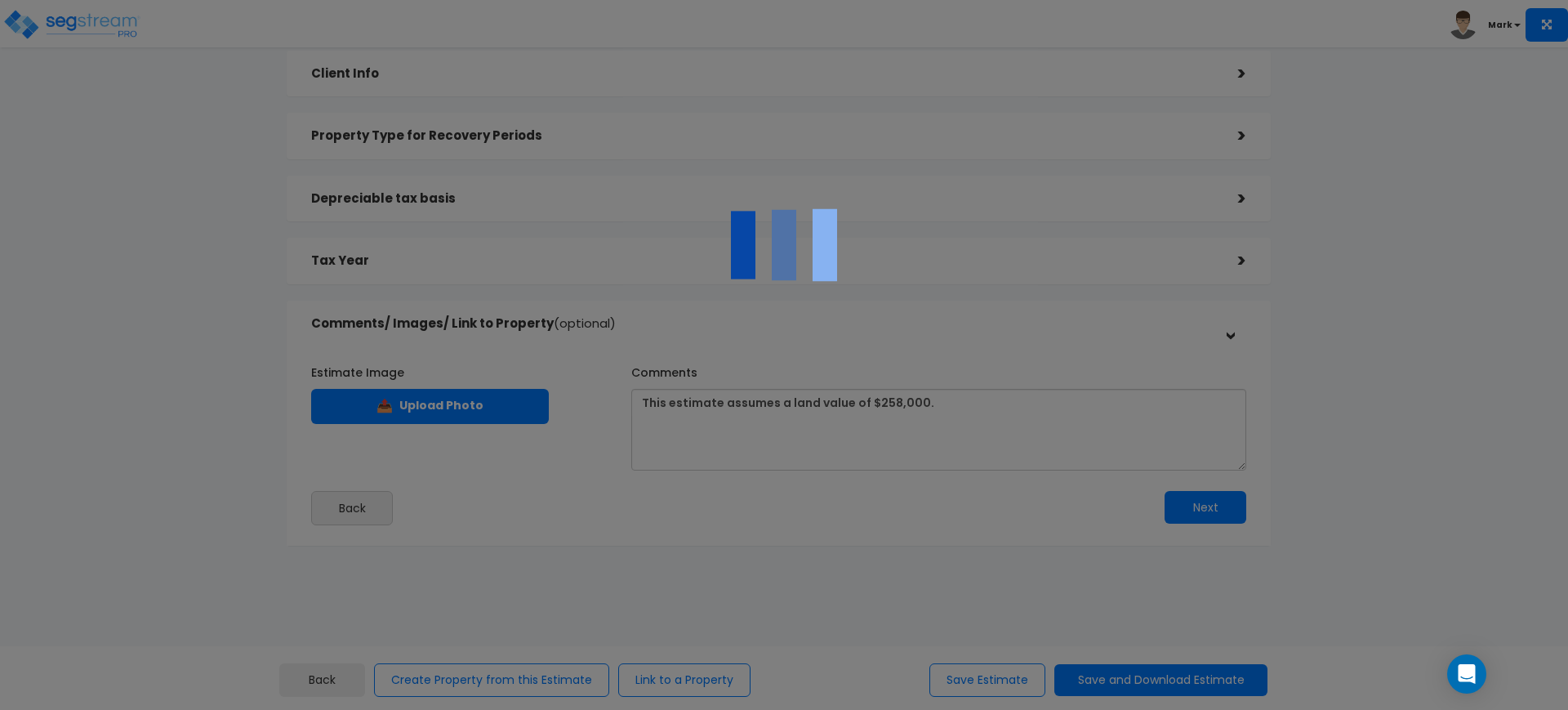
scroll to position [0, 0]
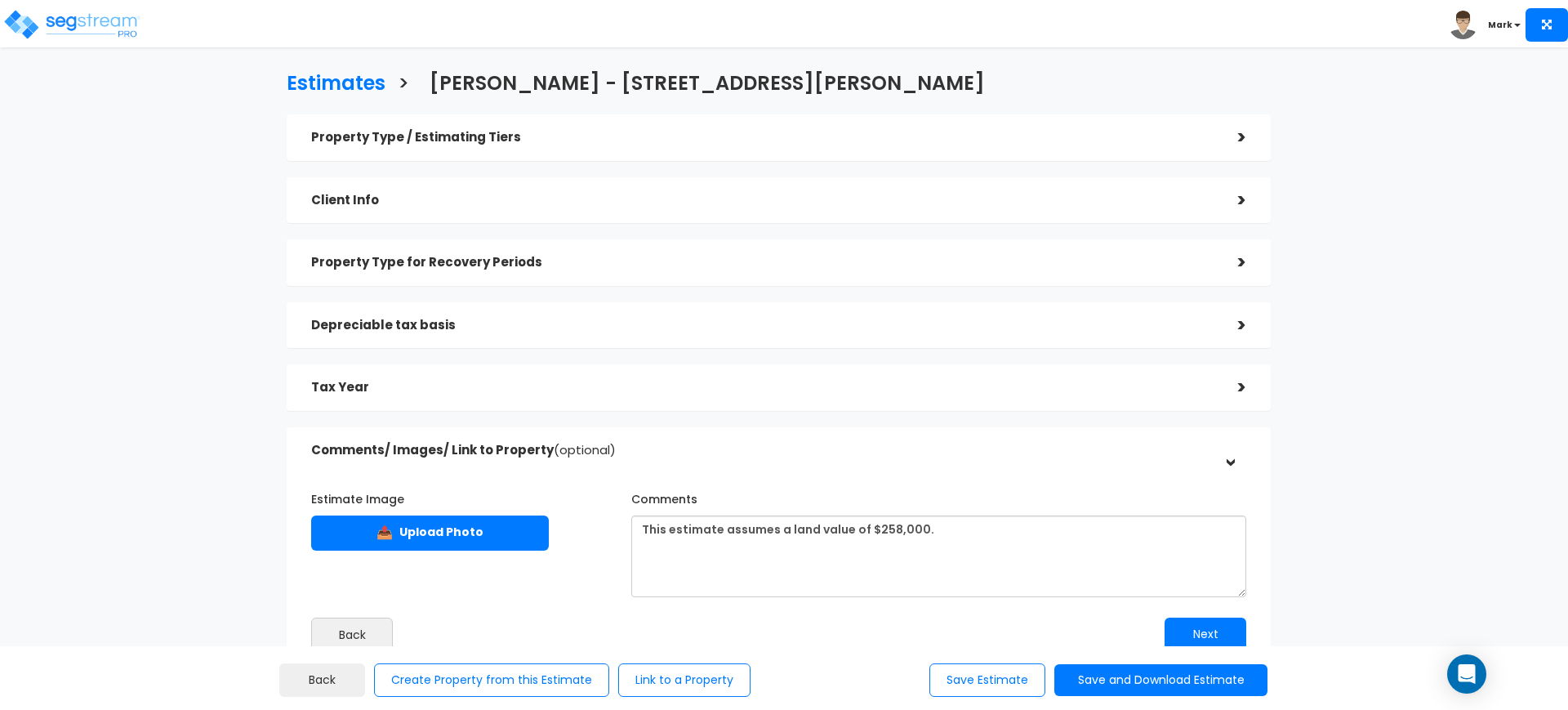
click at [1346, 403] on div "Estimates > [PERSON_NAME] - [STREET_ADDRESS][PERSON_NAME] Property Type / Estim…" at bounding box center [779, 377] width 1286 height 920
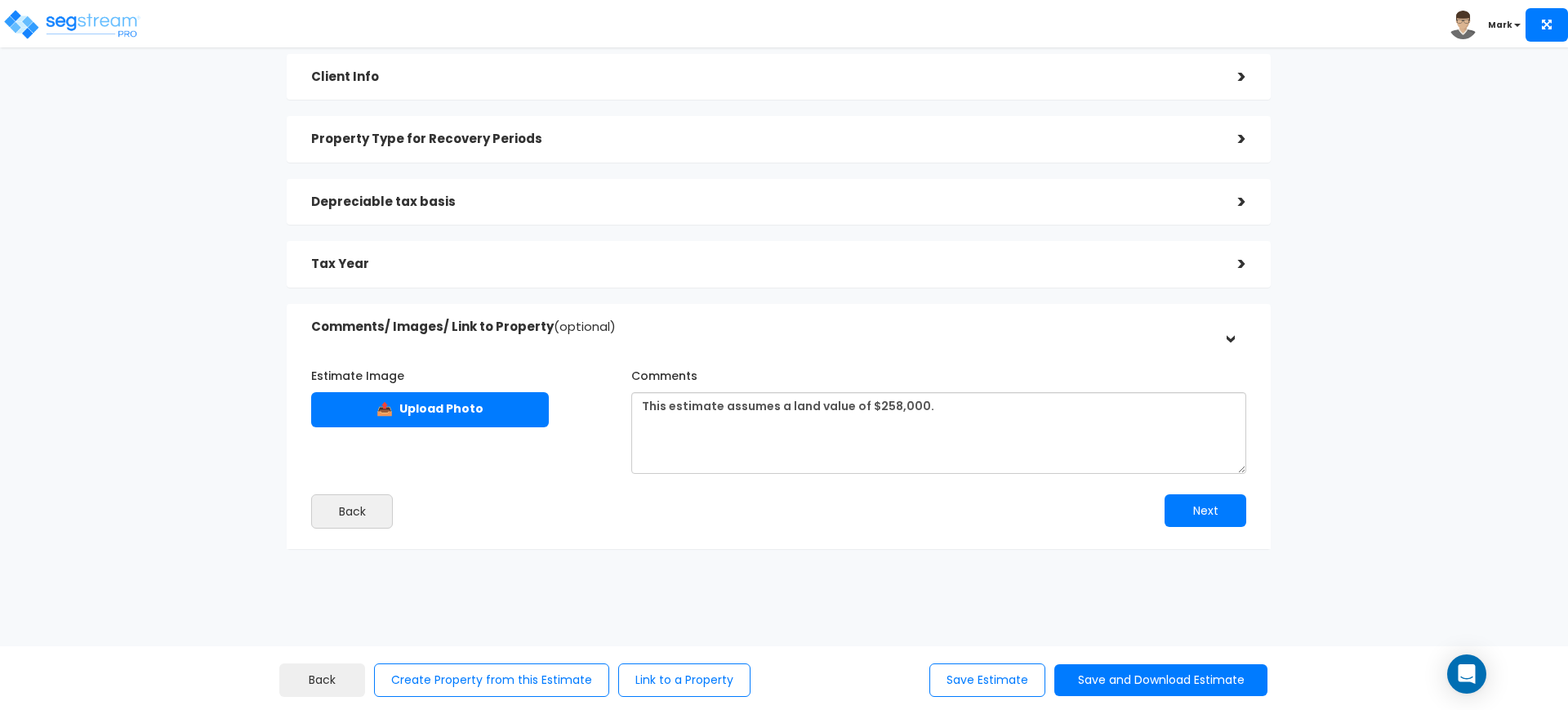
scroll to position [126, 0]
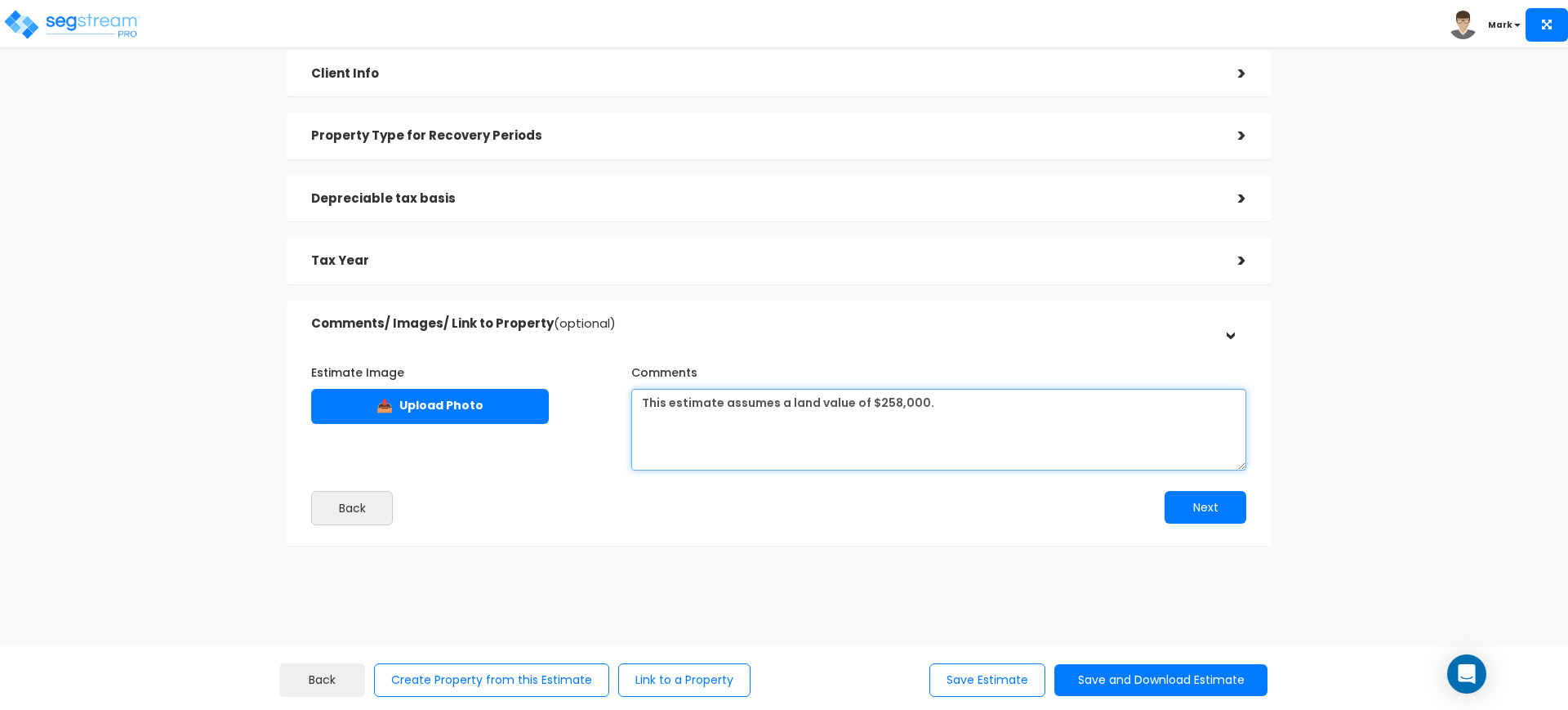
drag, startPoint x: 779, startPoint y: 406, endPoint x: 725, endPoint y: 416, distance: 54.9
click at [725, 416] on textarea "This estimate assumes a land value of $258,000." at bounding box center [939, 429] width 615 height 81
click at [910, 404] on textarea "This estimate assumes a land value of $258,000." at bounding box center [939, 429] width 615 height 81
click at [908, 406] on textarea "This estimate assumes a land value of $258,000." at bounding box center [939, 429] width 615 height 81
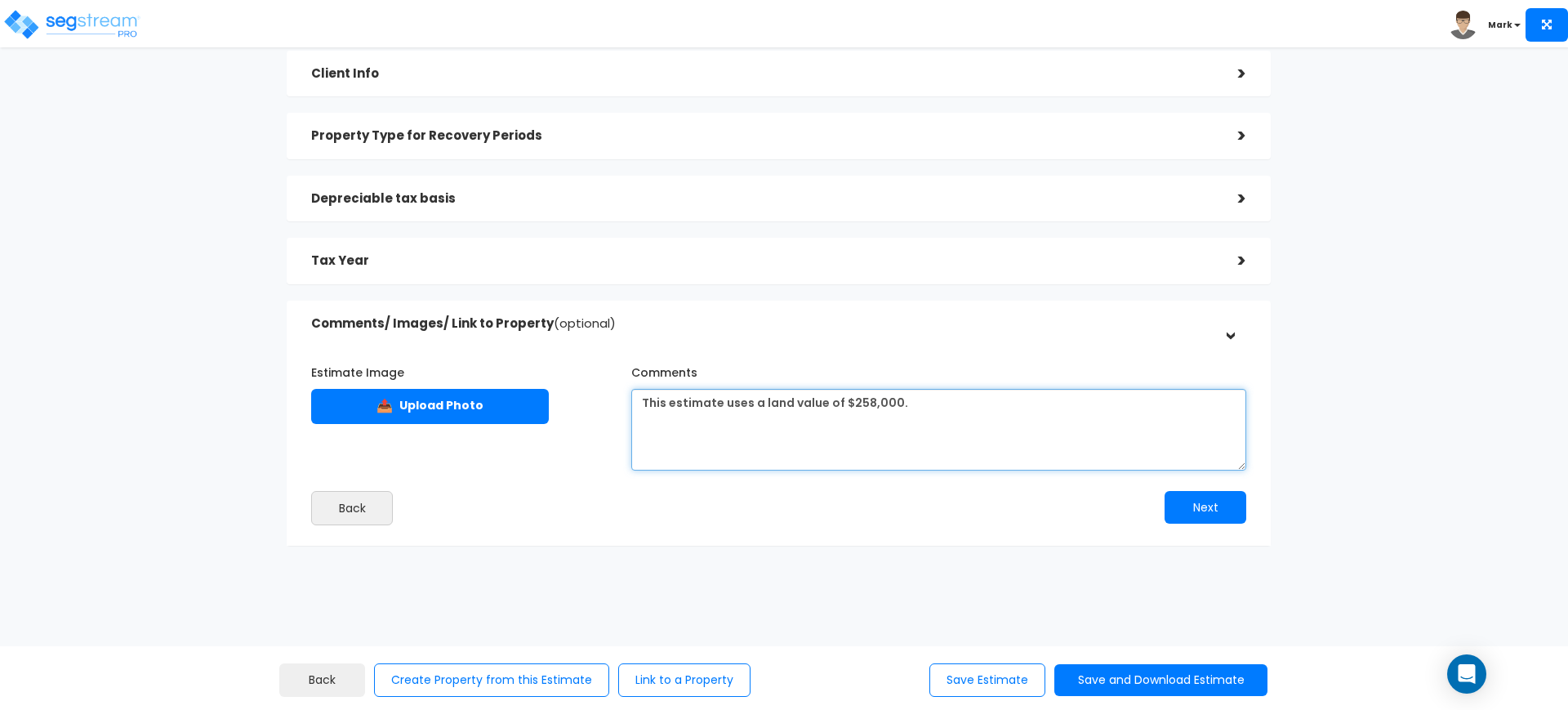
drag, startPoint x: 749, startPoint y: 407, endPoint x: 723, endPoint y: 403, distance: 26.3
click at [723, 403] on textarea "This estimate assumes a land value of $258,000." at bounding box center [939, 429] width 615 height 81
click at [810, 415] on textarea "This estimate assumes a land value of $258,000." at bounding box center [939, 429] width 615 height 81
click at [913, 412] on textarea "This estimate assumes a land value of $258,000." at bounding box center [939, 429] width 615 height 81
type textarea "This estimate uses a land value of $258,000."
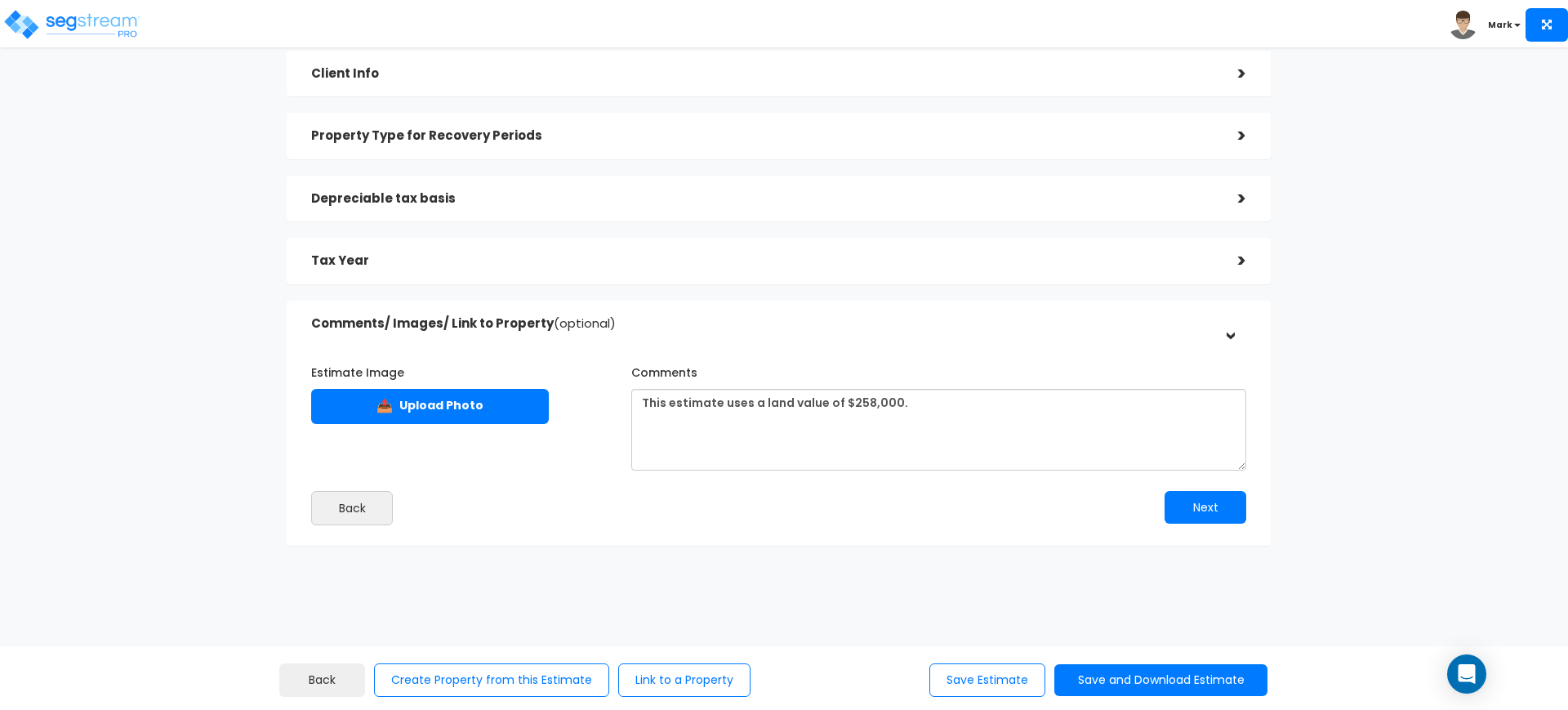
click at [611, 199] on h5 "Depreciable tax basis" at bounding box center [763, 199] width 903 height 14
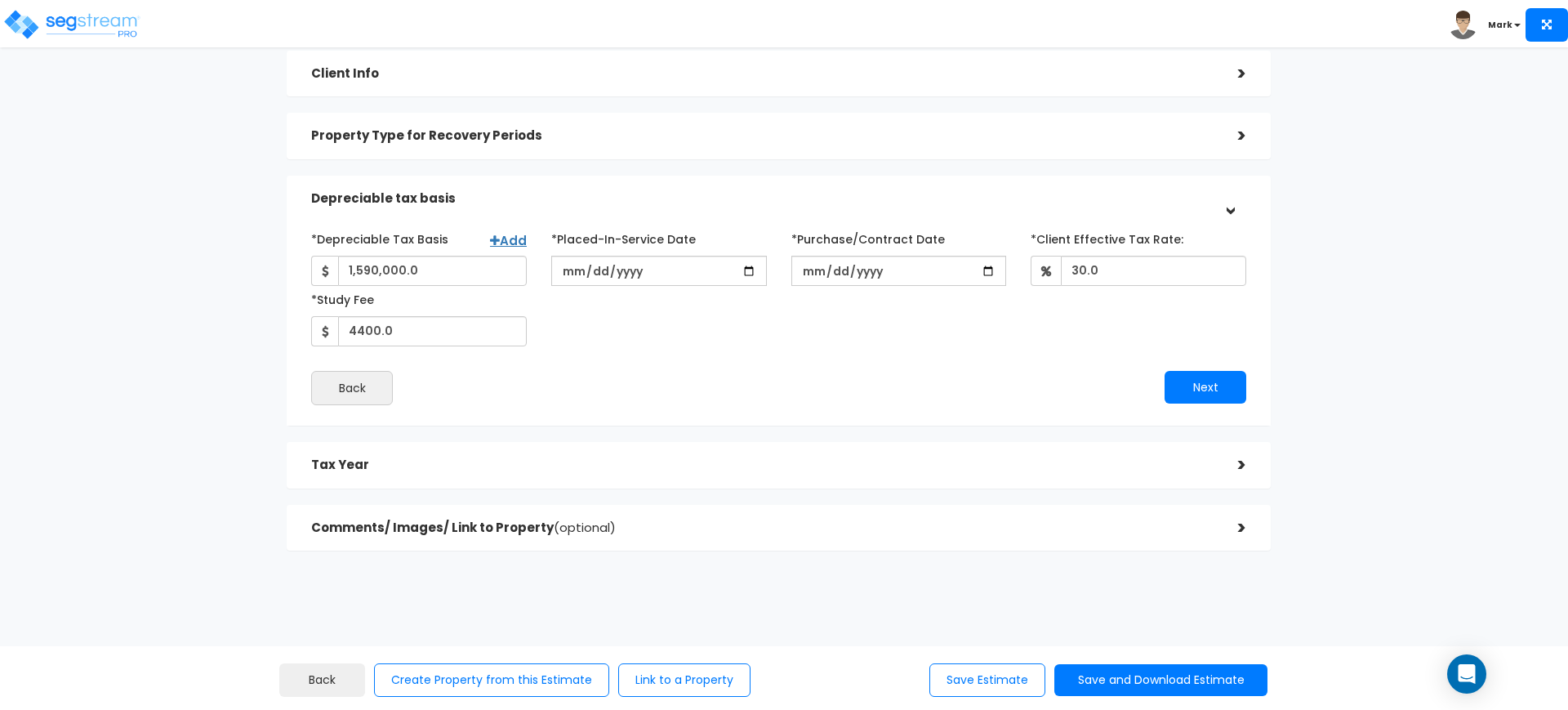
click at [610, 199] on h5 "Depreciable tax basis" at bounding box center [763, 199] width 903 height 14
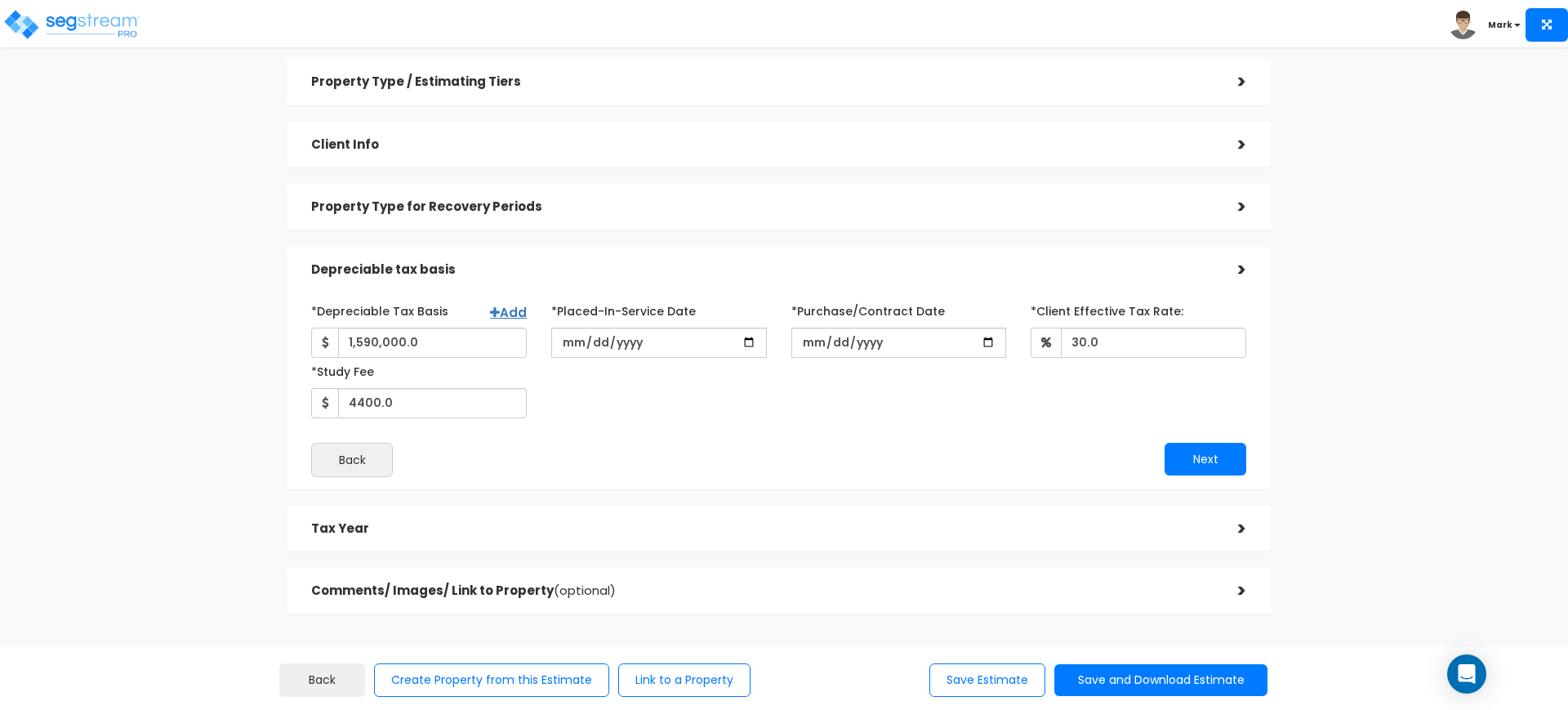
scroll to position [0, 0]
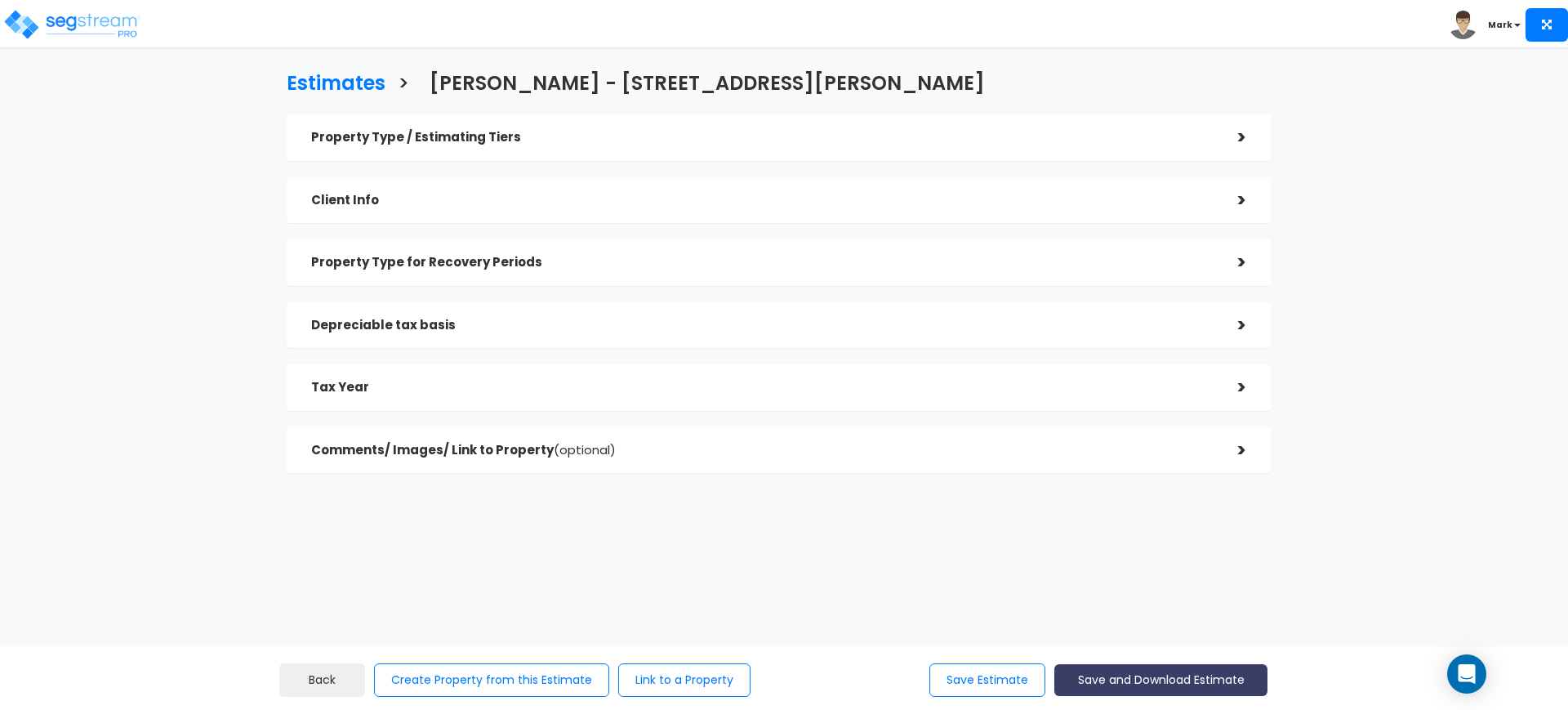
click at [1077, 671] on button "Save and Download Estimate" at bounding box center [1161, 680] width 213 height 32
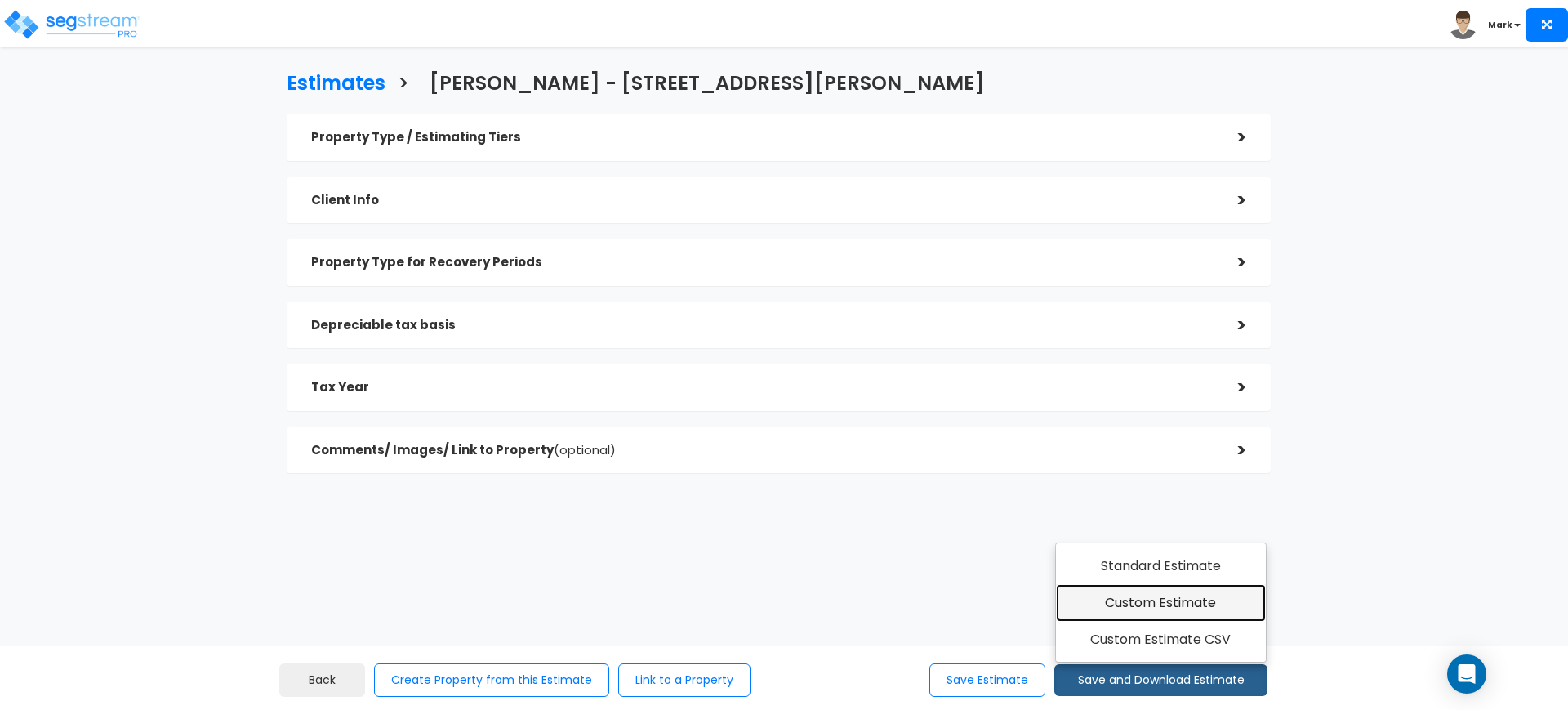
click at [1122, 598] on link "Custom Estimate" at bounding box center [1161, 603] width 210 height 38
